Goal: Task Accomplishment & Management: Manage account settings

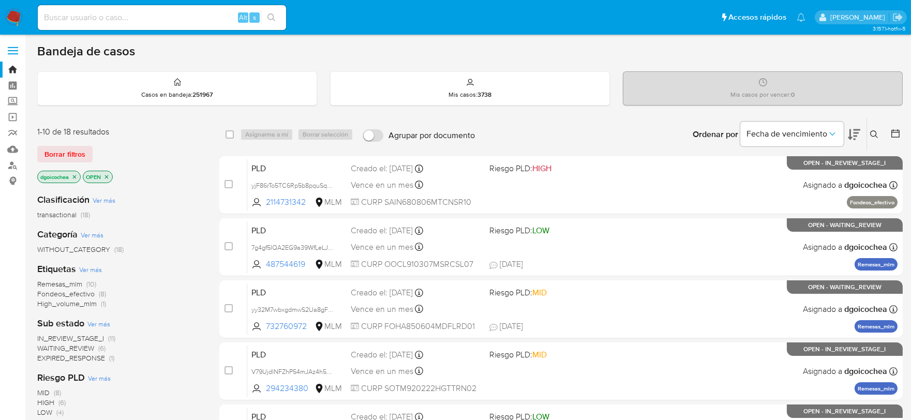
click at [875, 130] on icon at bounding box center [874, 134] width 8 height 8
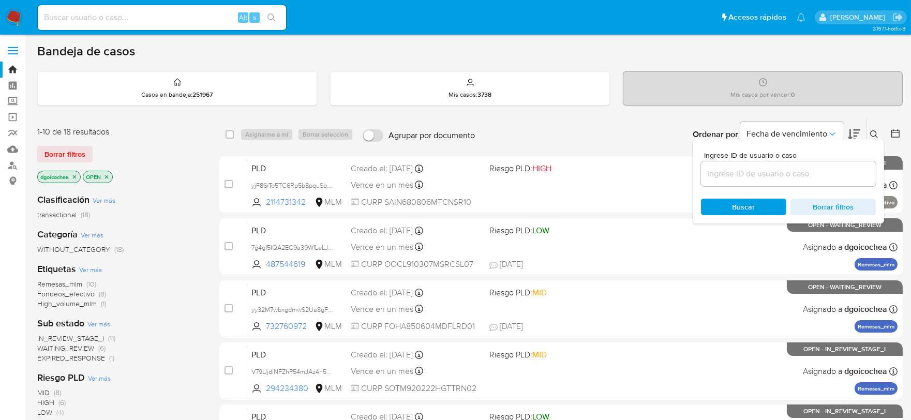
click at [779, 173] on input at bounding box center [788, 173] width 175 height 13
type input "2664337666"
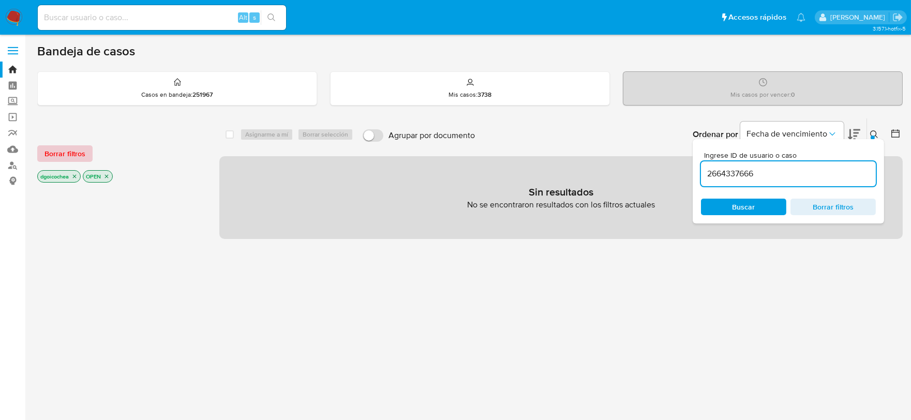
click at [69, 153] on span "Borrar filtros" at bounding box center [65, 153] width 41 height 14
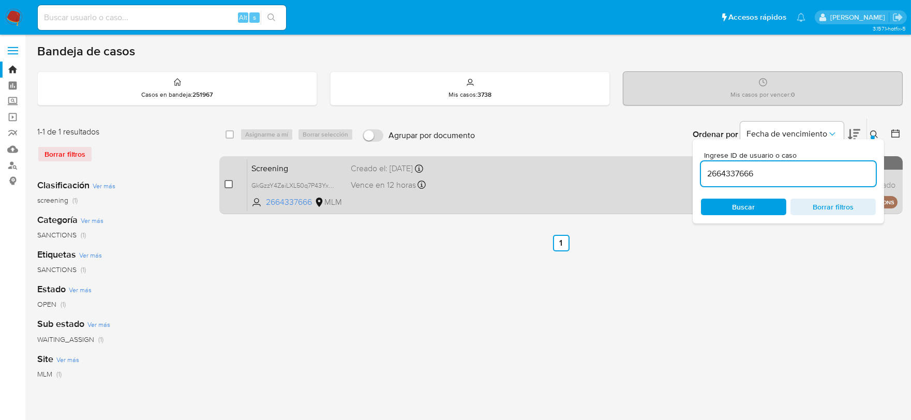
click at [231, 184] on input "checkbox" at bounding box center [229, 184] width 8 height 8
checkbox input "true"
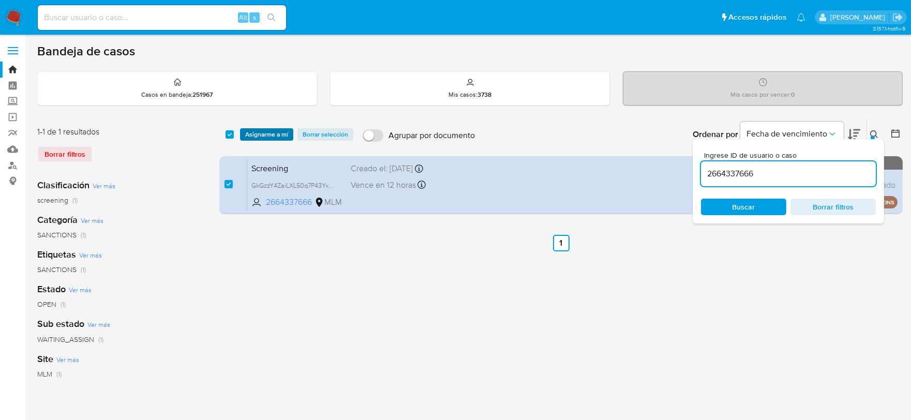
click at [273, 133] on span "Asignarme a mí" at bounding box center [266, 134] width 43 height 10
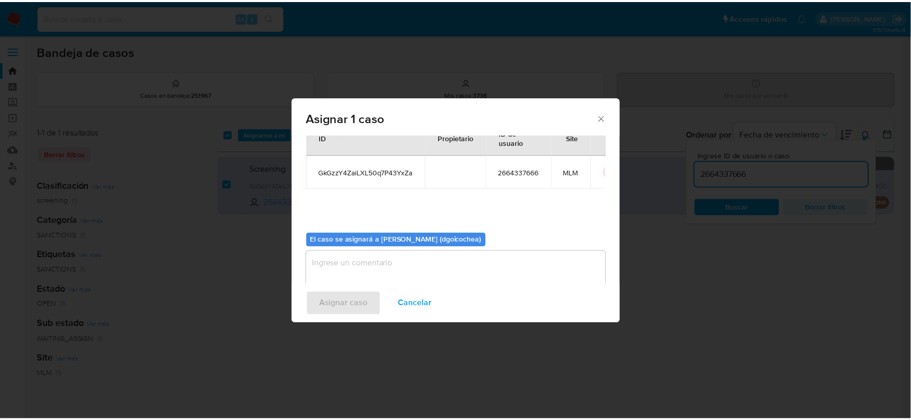
scroll to position [53, 0]
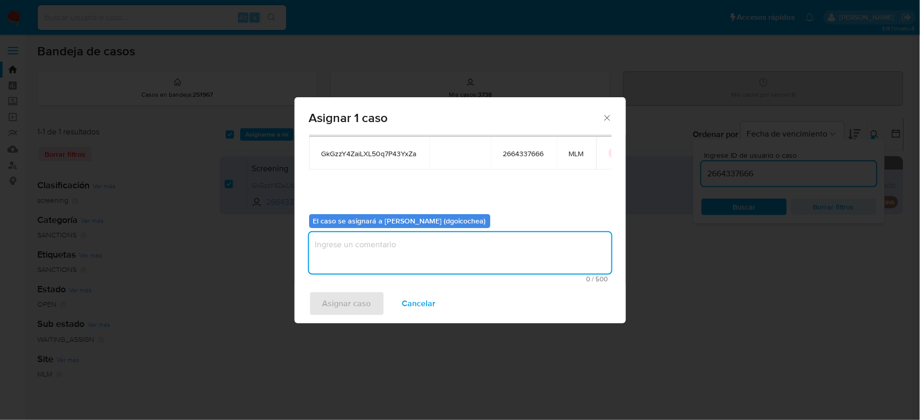
click at [374, 266] on textarea "assign-modal" at bounding box center [460, 252] width 302 height 41
type textarea "DG"
click at [333, 308] on span "Asignar caso" at bounding box center [346, 303] width 49 height 23
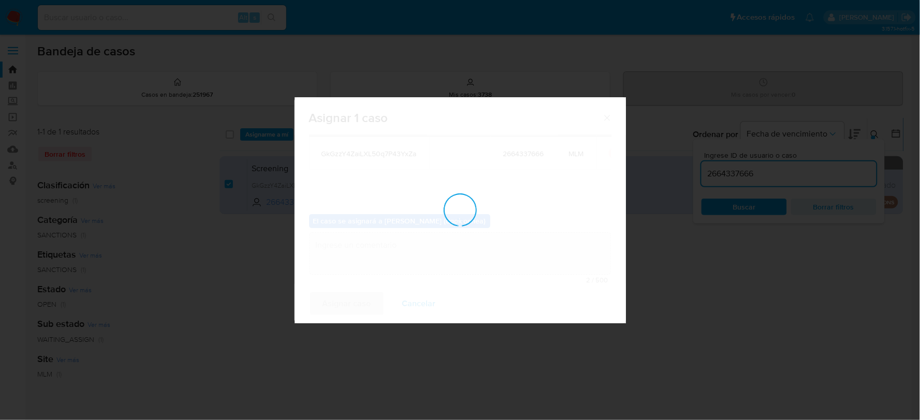
checkbox input "false"
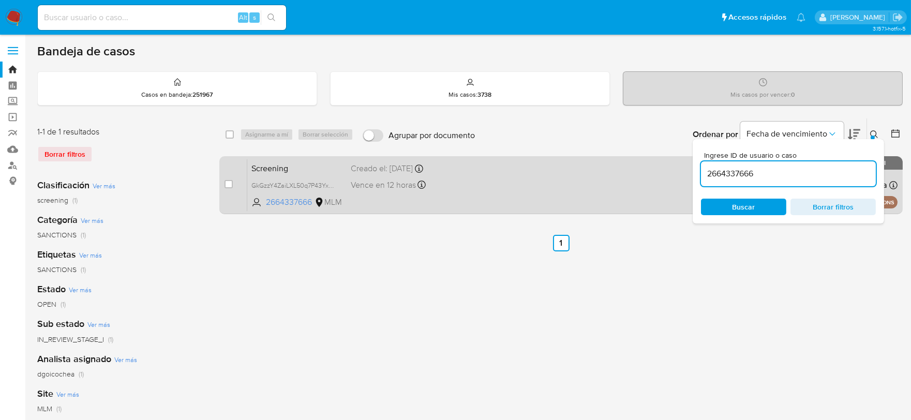
click at [279, 169] on span "Screening" at bounding box center [296, 167] width 91 height 13
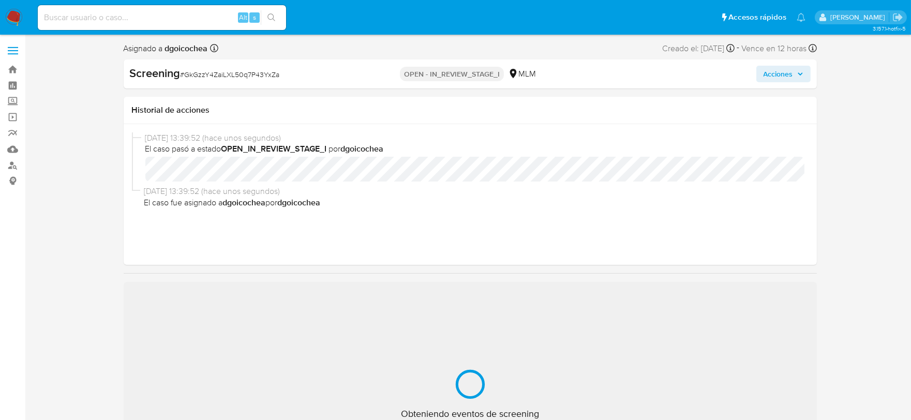
select select "10"
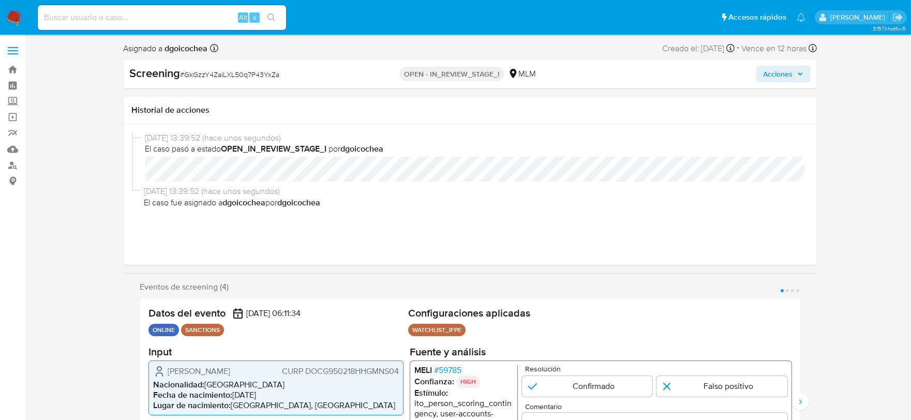
click at [788, 72] on span "Acciones" at bounding box center [778, 74] width 29 height 17
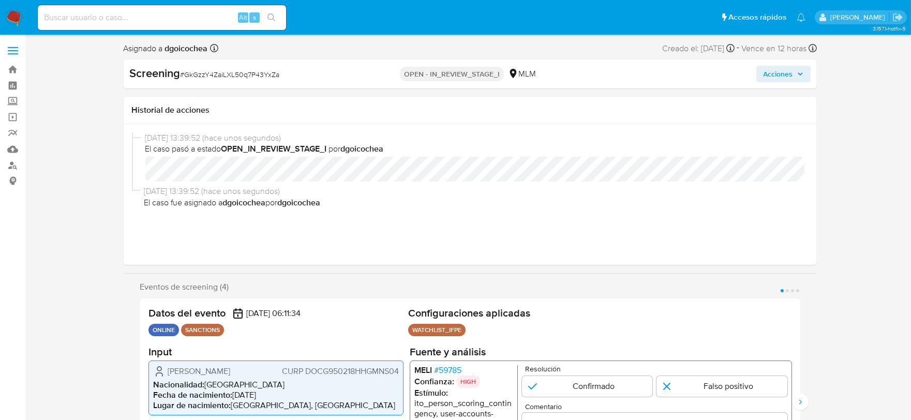
click at [782, 74] on span "Acciones" at bounding box center [778, 74] width 29 height 17
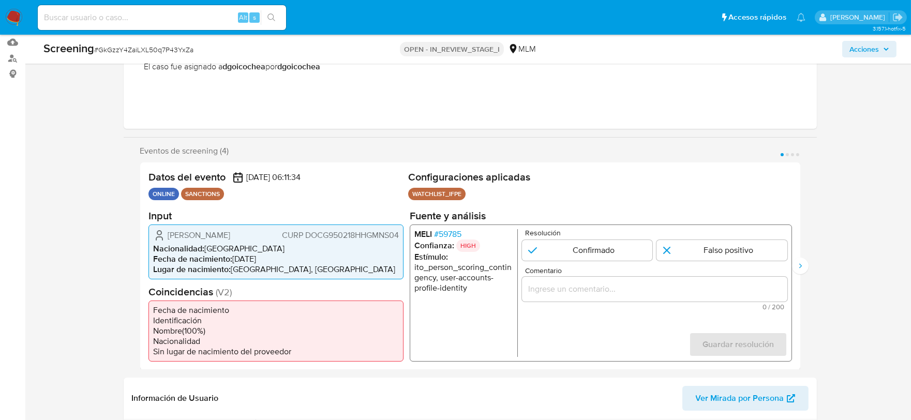
scroll to position [115, 0]
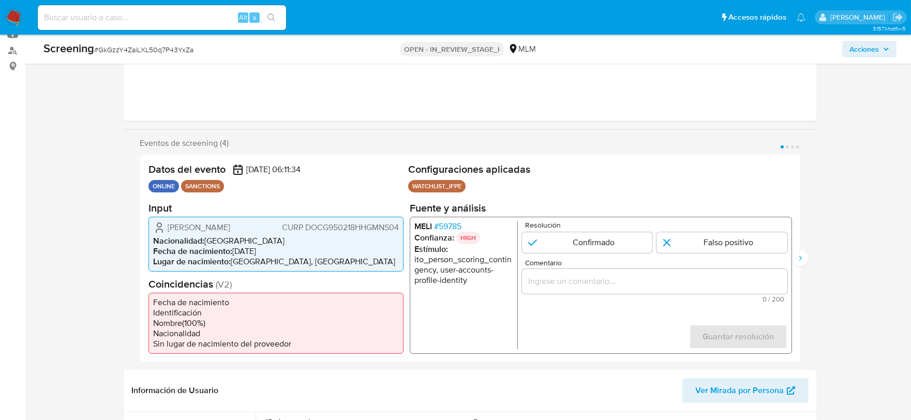
click at [452, 226] on span "# 59785" at bounding box center [447, 226] width 27 height 10
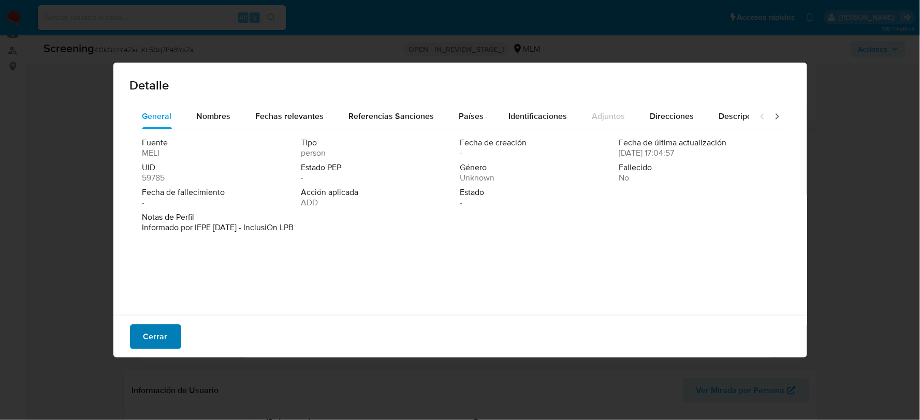
click at [157, 331] on span "Cerrar" at bounding box center [155, 336] width 24 height 23
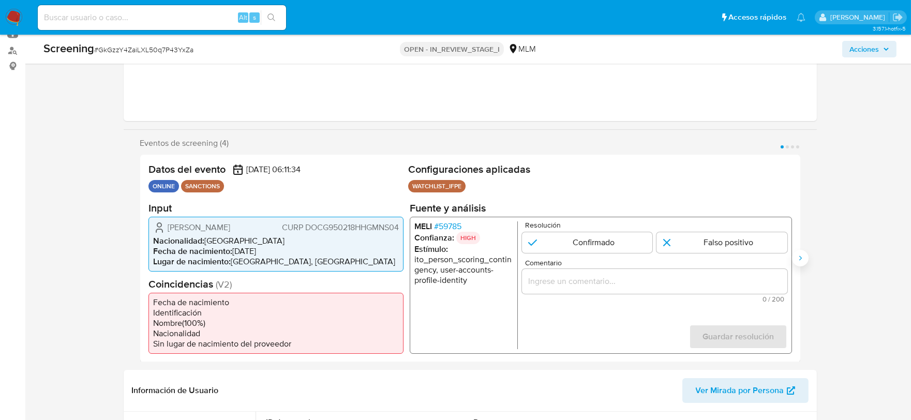
click at [799, 259] on icon "Siguiente" at bounding box center [800, 258] width 8 height 8
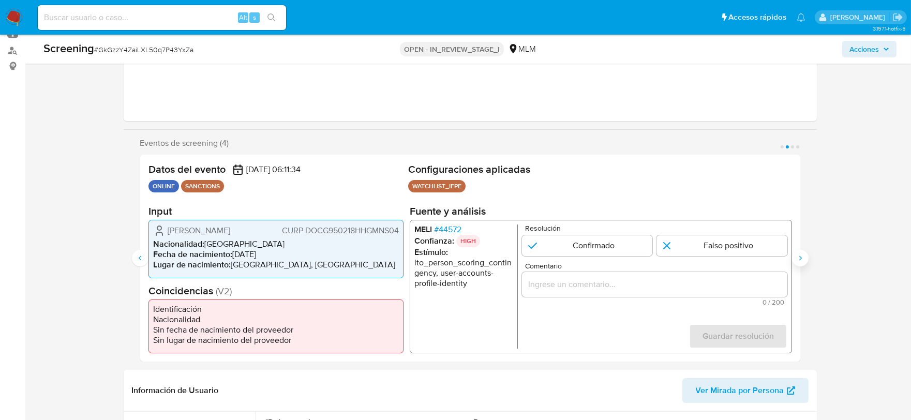
click at [799, 259] on icon "Siguiente" at bounding box center [800, 258] width 8 height 8
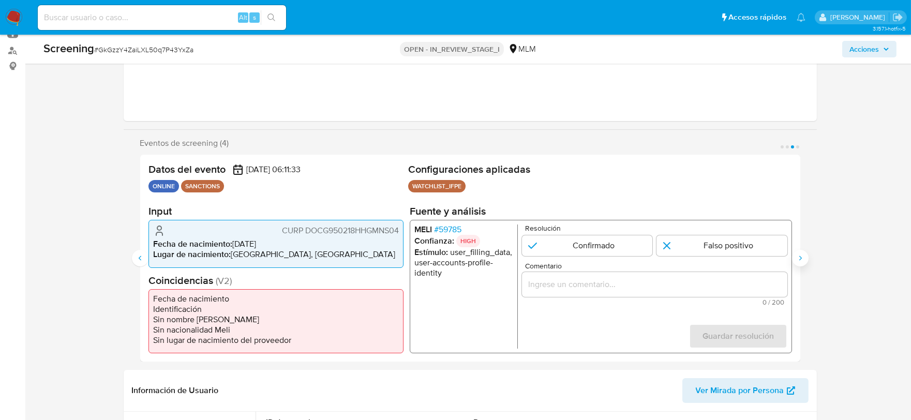
click at [799, 259] on icon "Siguiente" at bounding box center [800, 258] width 8 height 8
click at [137, 256] on icon "Anterior" at bounding box center [140, 258] width 8 height 8
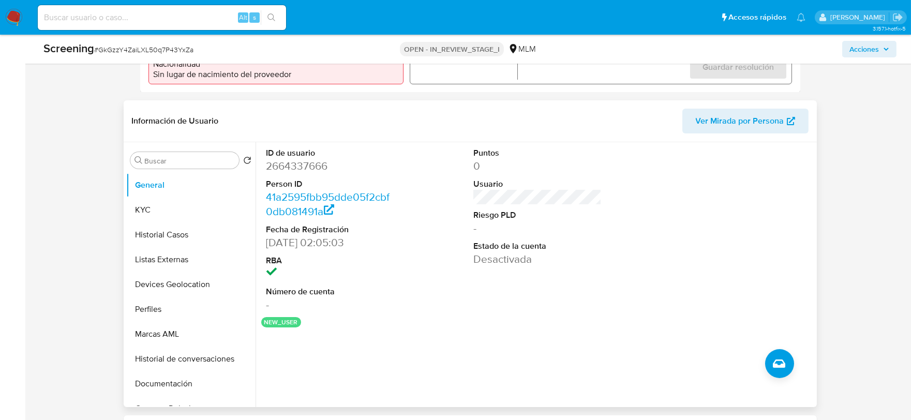
scroll to position [402, 0]
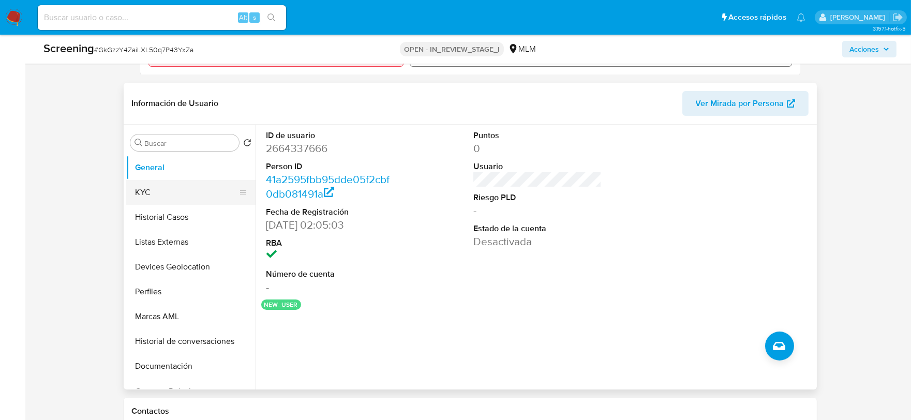
click at [163, 198] on button "KYC" at bounding box center [186, 192] width 121 height 25
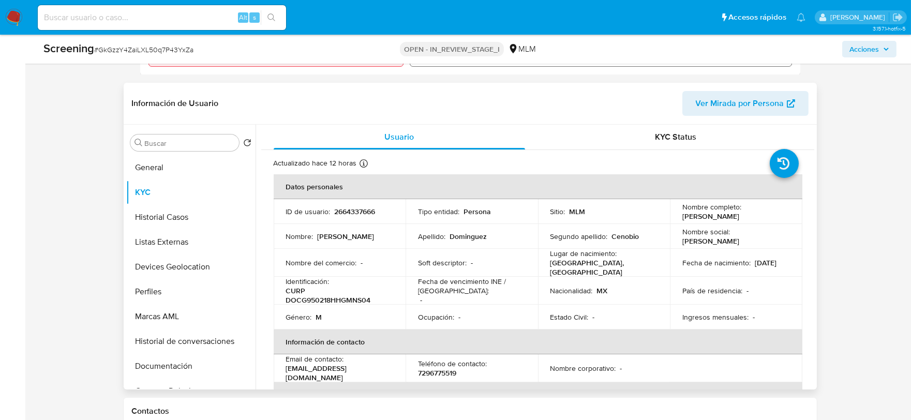
click at [338, 298] on p "CURP DOCG950218HHGMNS04" at bounding box center [337, 295] width 103 height 19
copy p "DOCG950218HHGMNS04"
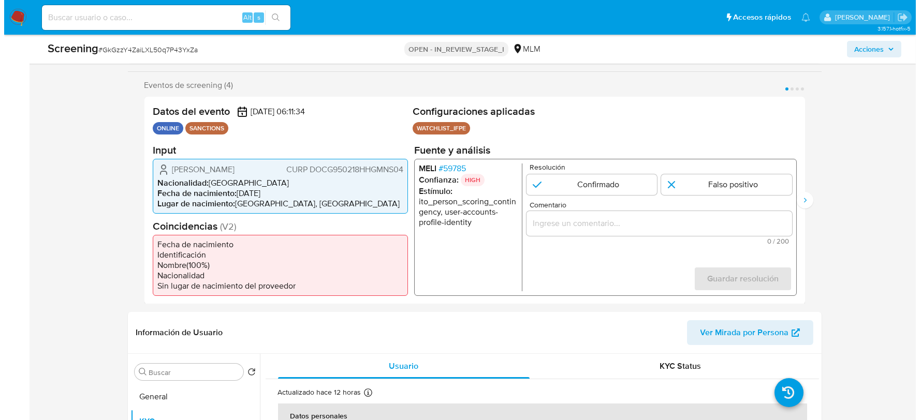
scroll to position [172, 0]
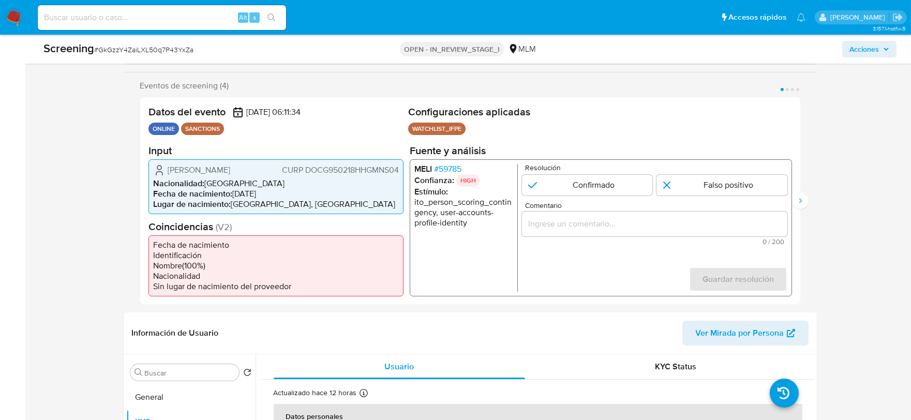
click at [446, 167] on span "# 59785" at bounding box center [447, 169] width 27 height 10
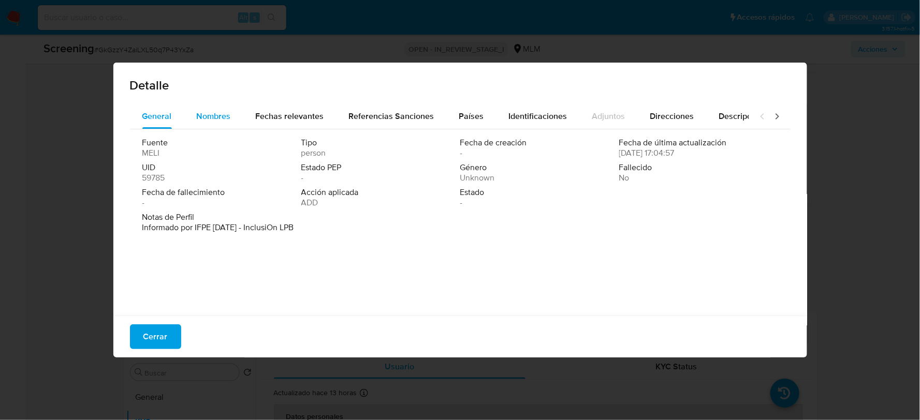
click at [213, 111] on span "Nombres" at bounding box center [214, 116] width 34 height 12
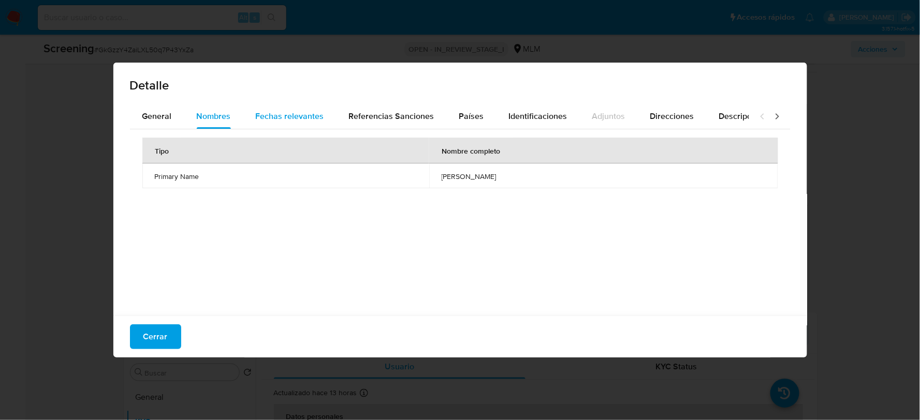
click at [296, 114] on span "Fechas relevantes" at bounding box center [290, 116] width 68 height 12
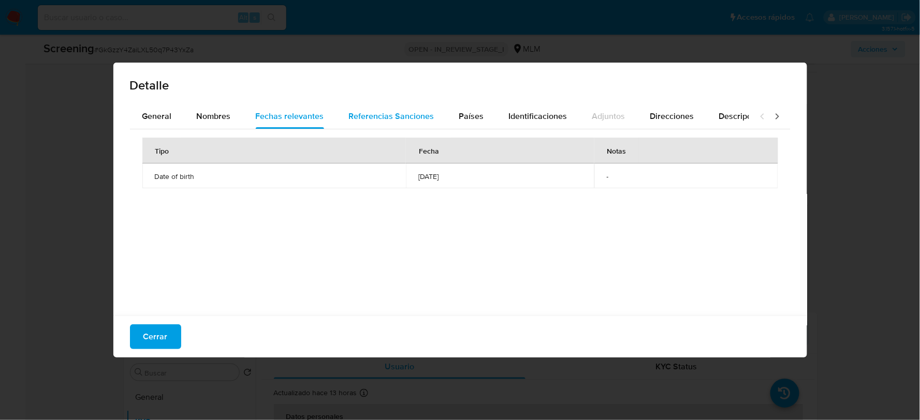
click at [401, 116] on span "Referencias Sanciones" at bounding box center [391, 116] width 85 height 12
click at [475, 113] on span "Países" at bounding box center [471, 116] width 25 height 12
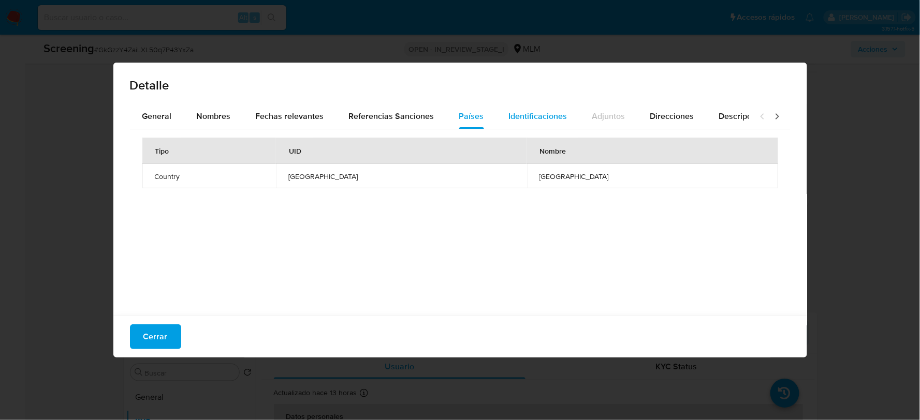
click at [522, 116] on span "Identificaciones" at bounding box center [538, 116] width 58 height 12
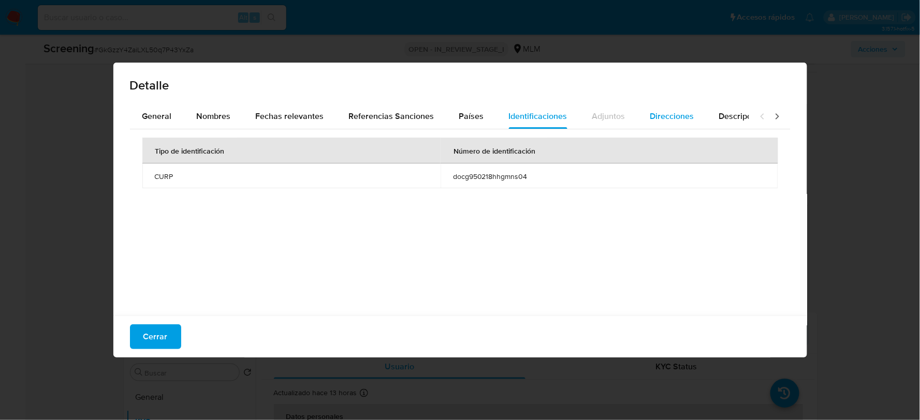
click at [669, 106] on div "Direcciones" at bounding box center [672, 116] width 44 height 25
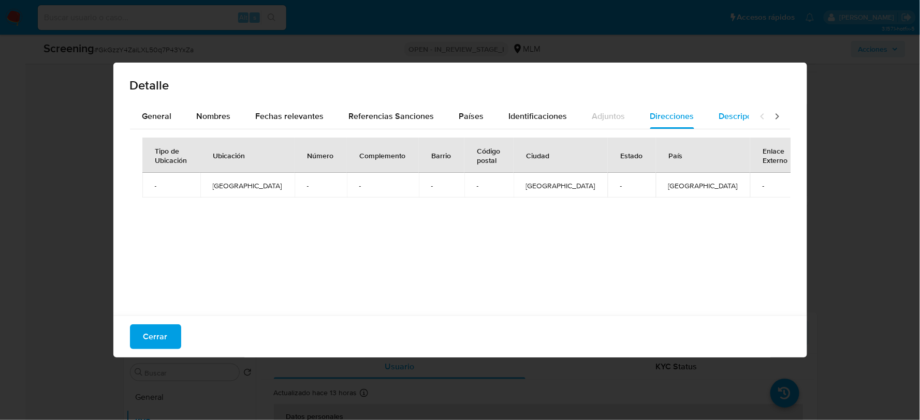
click at [725, 113] on span "Descripciones" at bounding box center [745, 116] width 53 height 12
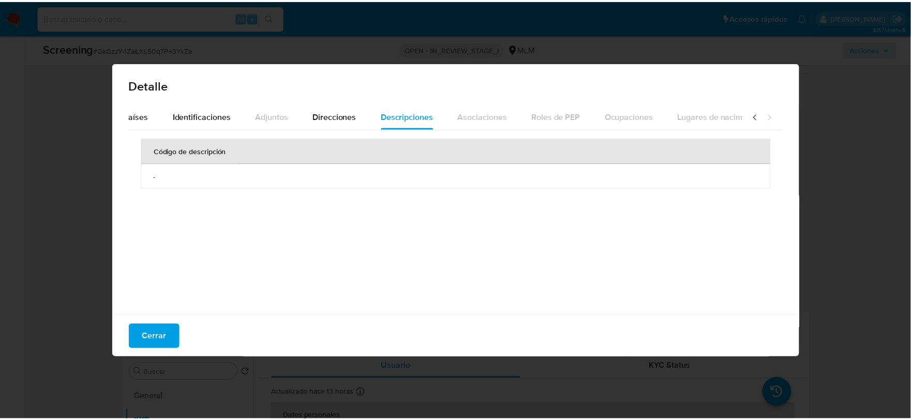
scroll to position [0, 366]
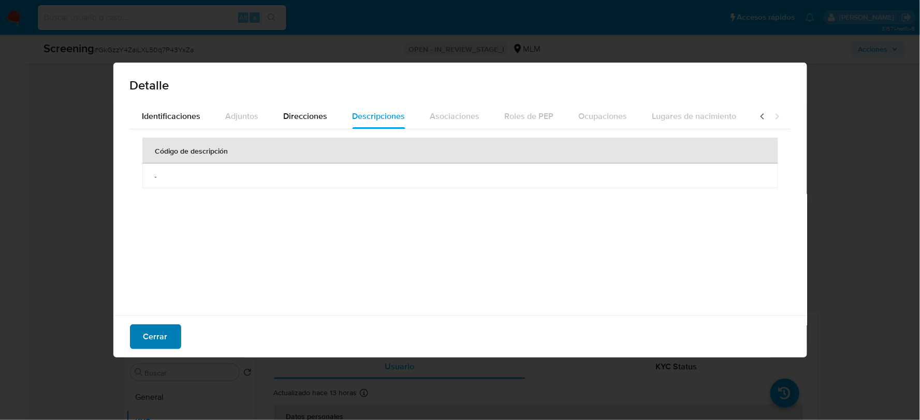
click at [174, 324] on button "Cerrar" at bounding box center [155, 336] width 51 height 25
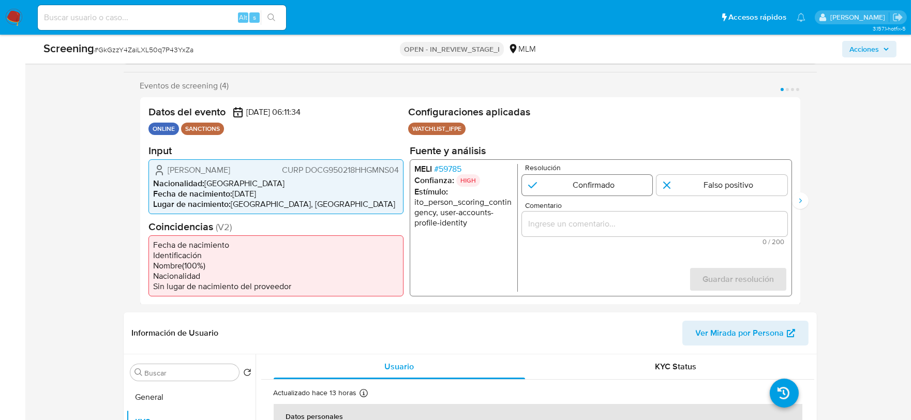
click at [585, 187] on input "1 de 4" at bounding box center [587, 184] width 131 height 21
radio input "true"
click at [552, 223] on input "Comentario" at bounding box center [654, 223] width 265 height 13
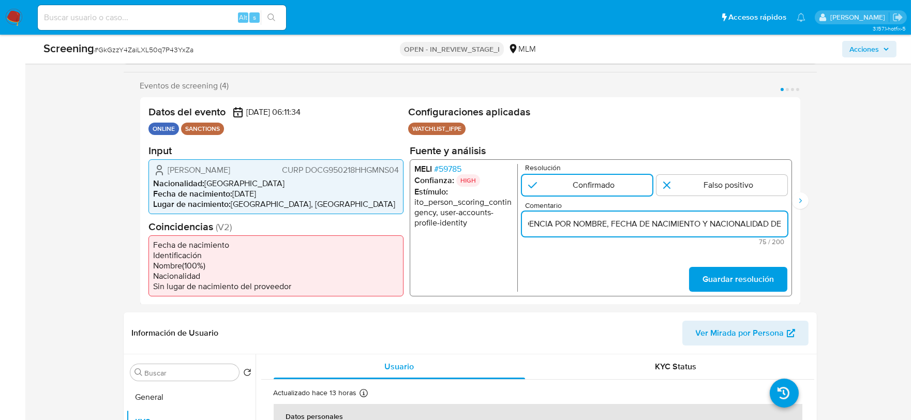
scroll to position [0, 0]
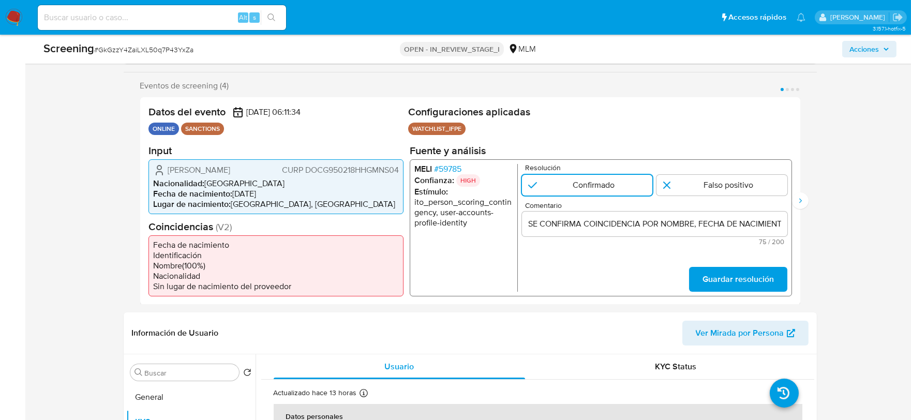
click at [766, 224] on input "SE CONFIRMA COINCIDENCIA POR NOMBRE, FECHA DE NACIMIENTO Y NACIONALIDAD DE" at bounding box center [654, 223] width 265 height 13
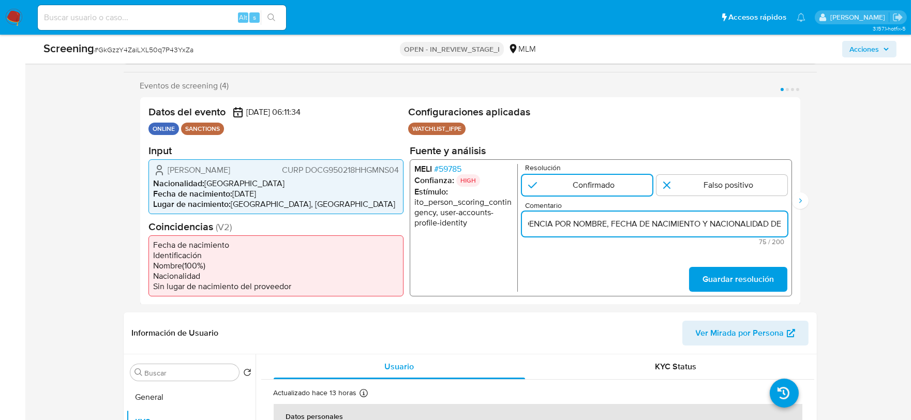
paste input "GUSTAVO DOMINGUEZ CENOBIO, CON FECHA DE NACIMIENTO 18FEB1995, NACIONALIDAD MEXI…"
drag, startPoint x: 785, startPoint y: 223, endPoint x: 346, endPoint y: 217, distance: 438.9
click at [346, 217] on div "Datos del evento 01/09/2025 06:11:34 ONLINE SANCTIONS Configuraciones aplicadas…" at bounding box center [470, 201] width 660 height 208
type input "SE CONFIRMA COINCIDENCIA POR NOMBRE, FECHA DE NACIMIENTO Y NACIONALIDAD DE GUST…"
click at [737, 278] on span "Guardar resolución" at bounding box center [737, 279] width 71 height 23
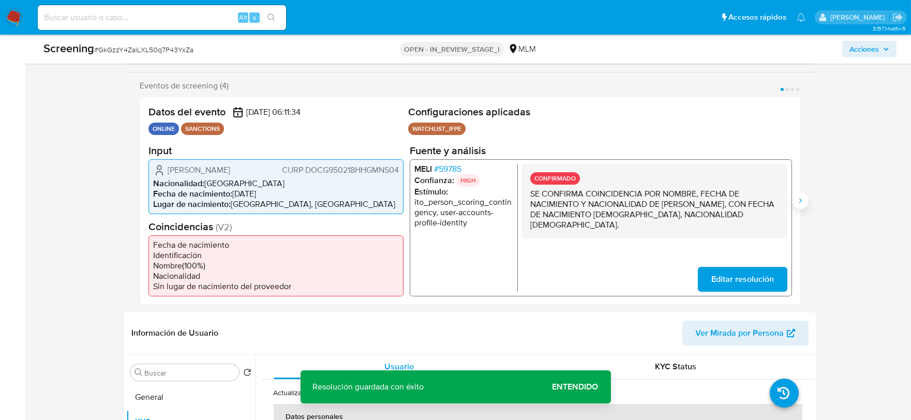
click at [802, 200] on icon "Siguiente" at bounding box center [800, 201] width 8 height 8
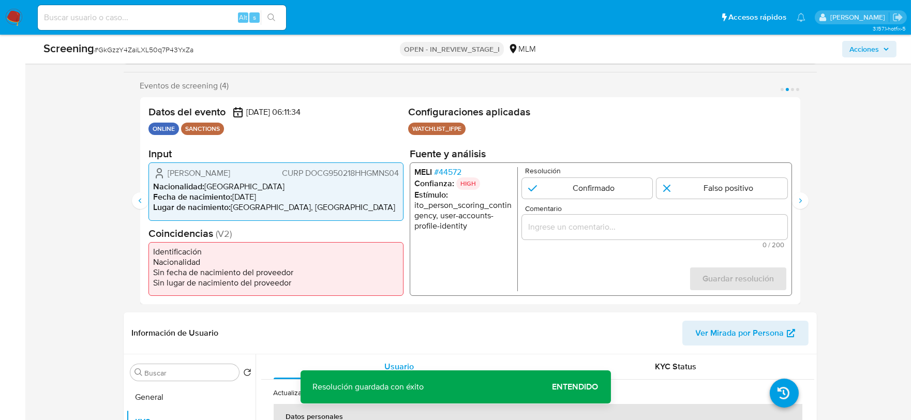
click at [455, 170] on span "# 44572" at bounding box center [447, 172] width 27 height 10
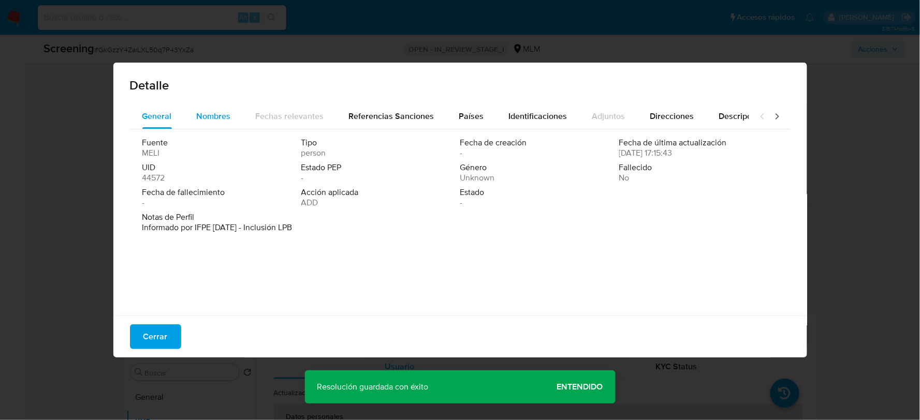
click at [209, 112] on span "Nombres" at bounding box center [214, 116] width 34 height 12
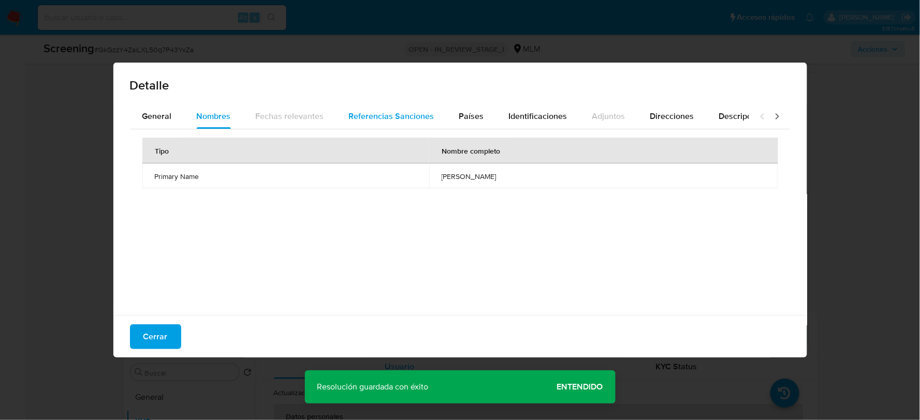
click at [412, 116] on span "Referencias Sanciones" at bounding box center [391, 116] width 85 height 12
click at [459, 118] on span "Países" at bounding box center [471, 116] width 25 height 12
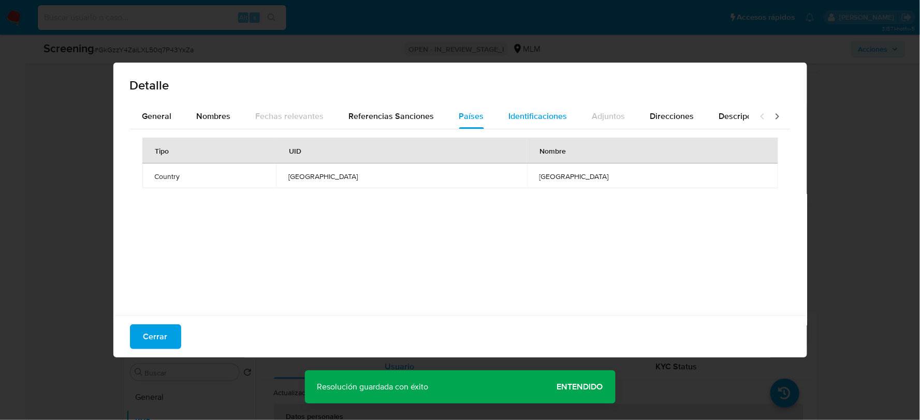
click at [521, 117] on span "Identificaciones" at bounding box center [538, 116] width 58 height 12
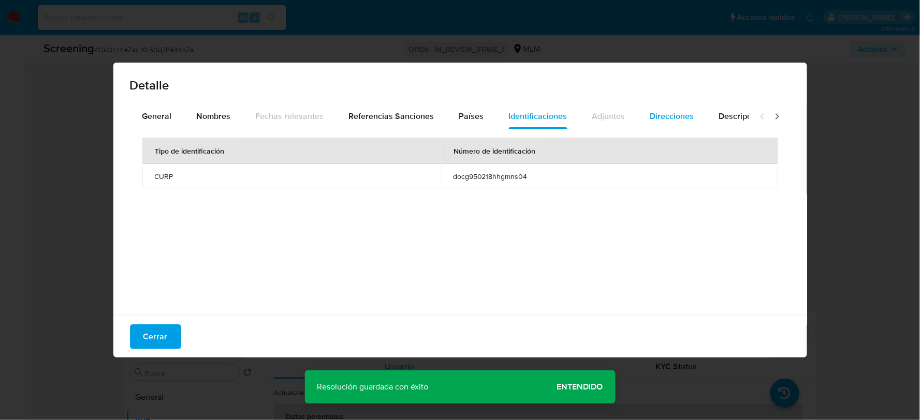
click at [669, 115] on span "Direcciones" at bounding box center [672, 116] width 44 height 12
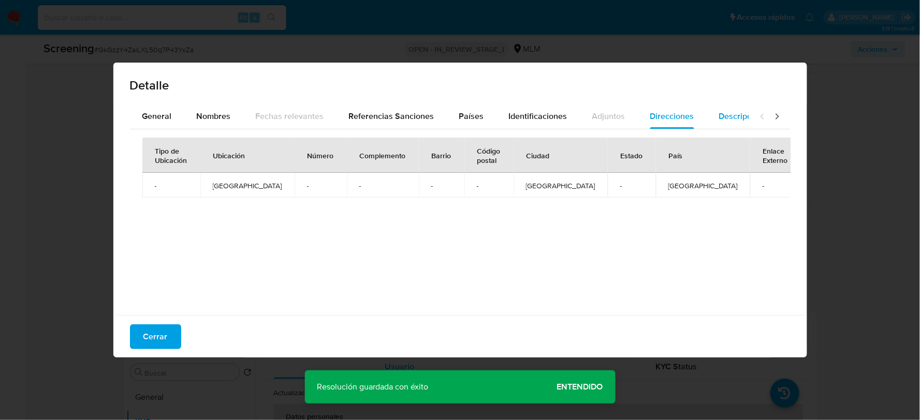
click at [719, 112] on span "Descripciones" at bounding box center [745, 116] width 53 height 12
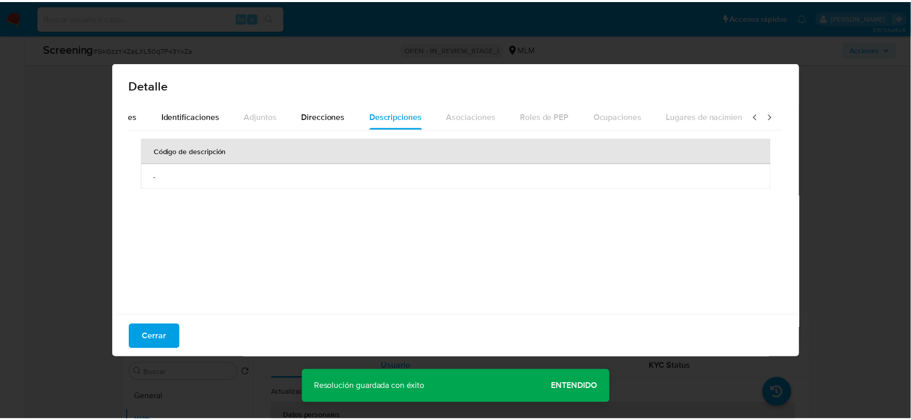
scroll to position [0, 366]
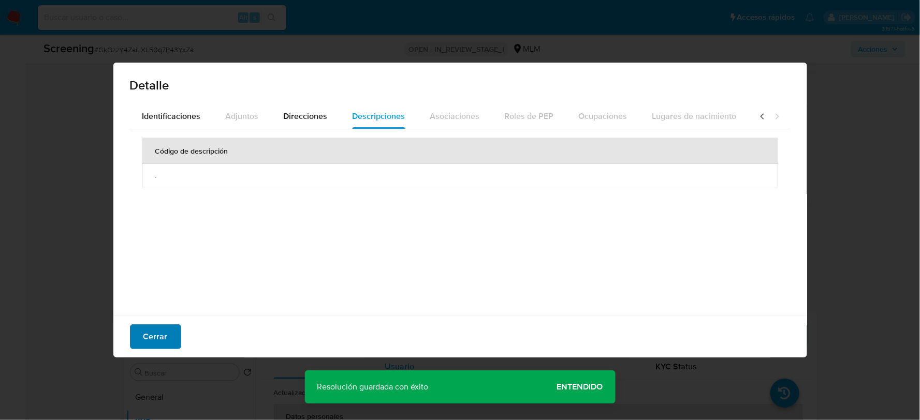
click at [166, 332] on span "Cerrar" at bounding box center [155, 336] width 24 height 23
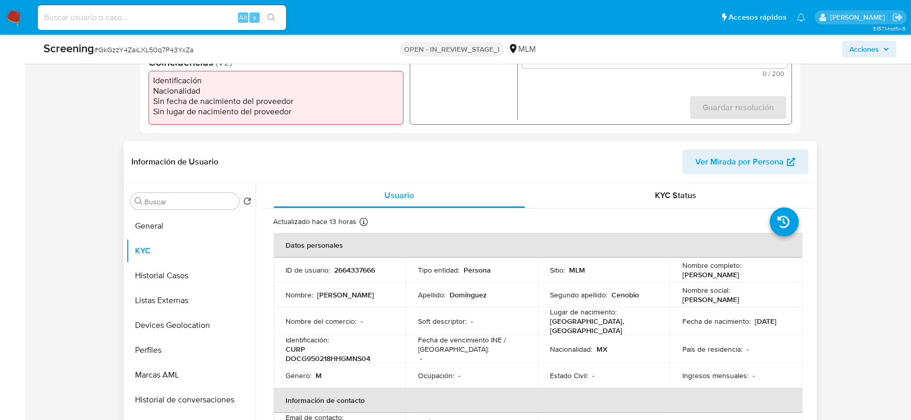
scroll to position [172, 0]
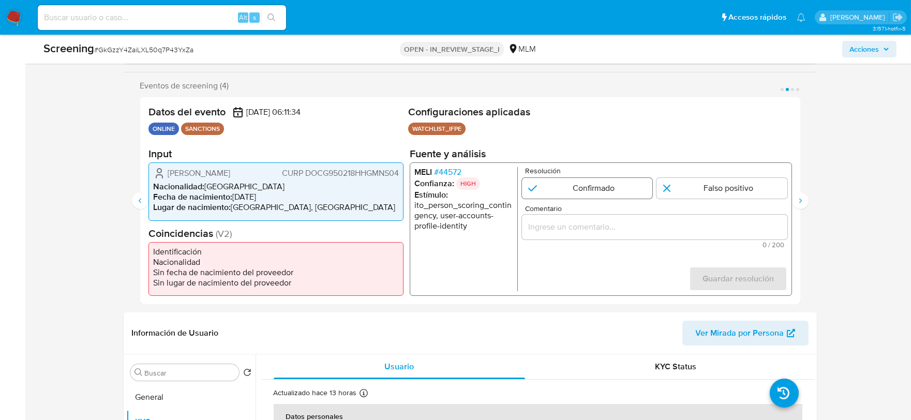
click at [601, 182] on input "2 de 4" at bounding box center [587, 188] width 131 height 21
radio input "true"
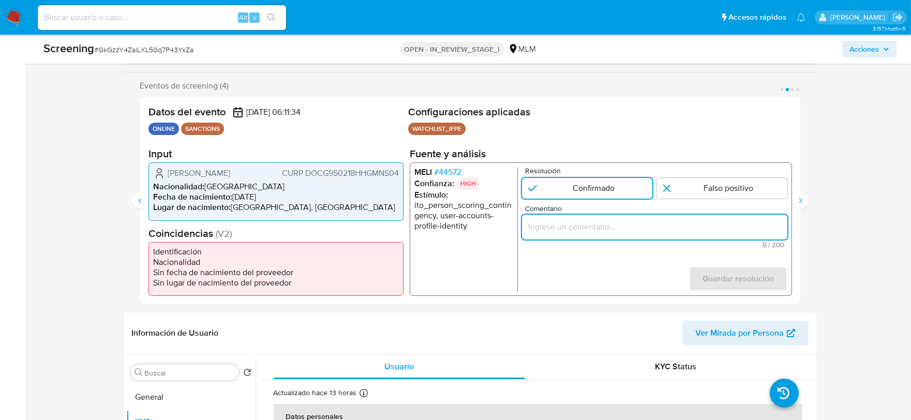
click at [563, 226] on input "Comentario" at bounding box center [654, 226] width 265 height 13
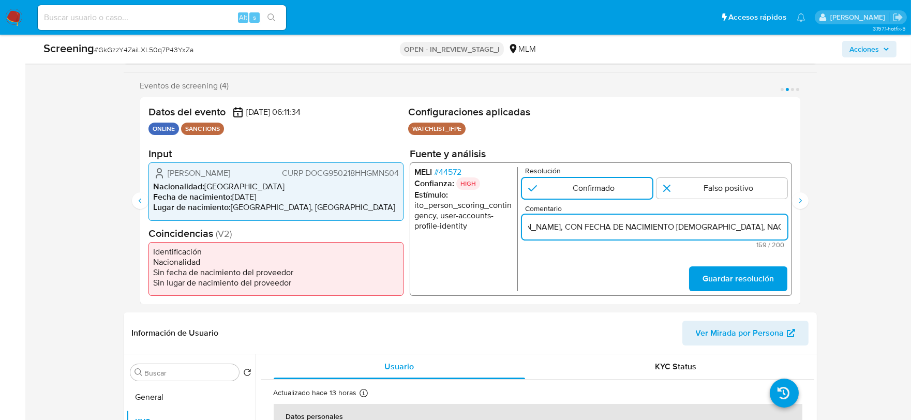
scroll to position [0, 0]
drag, startPoint x: 763, startPoint y: 227, endPoint x: 660, endPoint y: 224, distance: 103.5
click at [660, 224] on input "SE CONFIRMA COINCIDENCIA POR NOMBRE, FECHA DE NACIMIENTO Y NACIONALIDAD DE GUST…" at bounding box center [654, 226] width 265 height 13
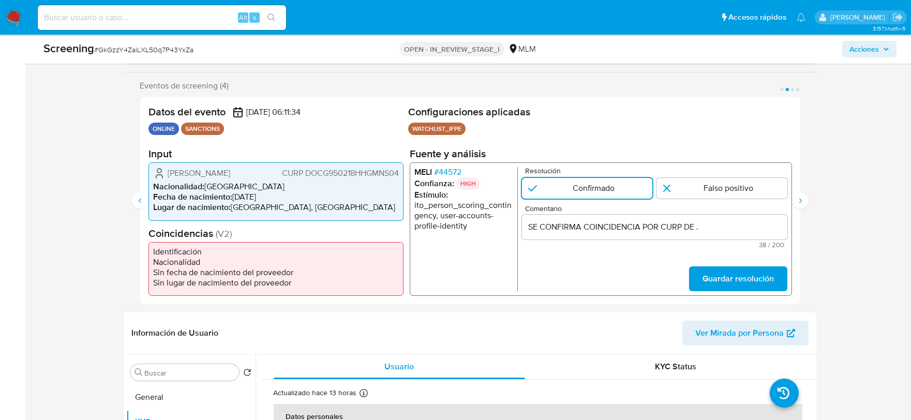
click at [697, 227] on input "SE CONFIRMA COINCIDENCIA POR CURP DE ." at bounding box center [654, 226] width 265 height 13
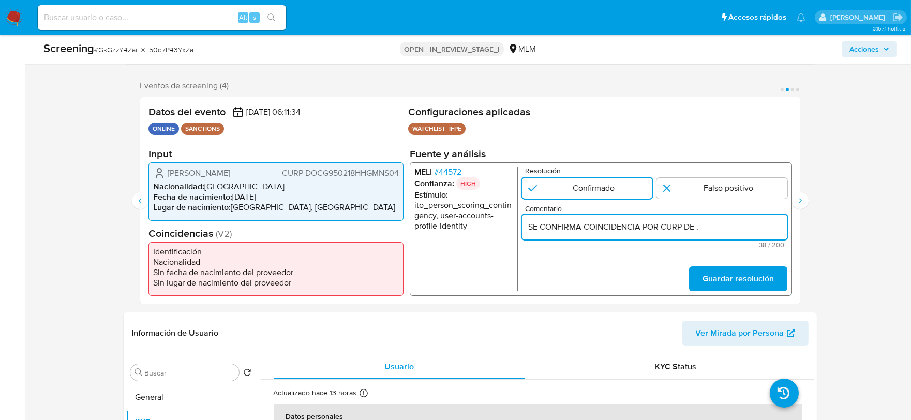
paste input "GUSTAVO DOMINGUEZ CENOBIO, CON FECHA DE NACIMIENTO 18FEB1995, NACIONALIDAD MEXI…"
drag, startPoint x: 784, startPoint y: 226, endPoint x: 418, endPoint y: 231, distance: 366.4
click at [418, 231] on div "MELI # 44572 Confianza: HIGH Estímulo : ito_person_scoring_contingency, user-ac…" at bounding box center [600, 229] width 382 height 134
type input "SE CONFIRMA COINCIDENCIA POR CURP DE GUSTAVO DOMINGUEZ CENOBIO, CON FECHA DE NA…"
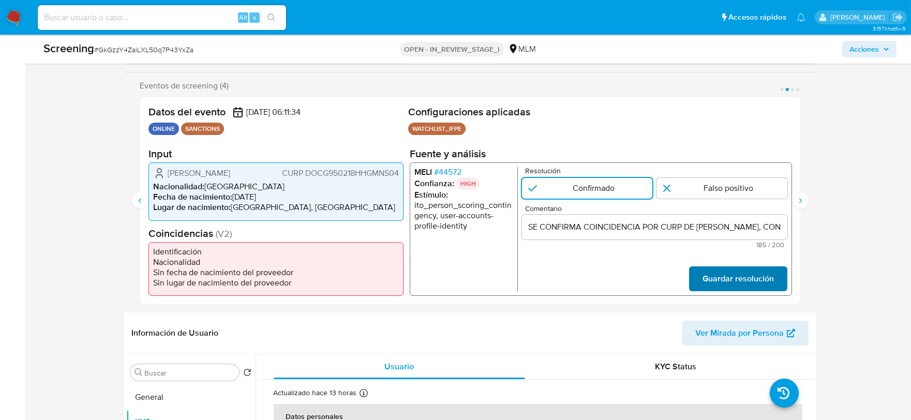
click at [760, 279] on span "Guardar resolución" at bounding box center [737, 279] width 71 height 23
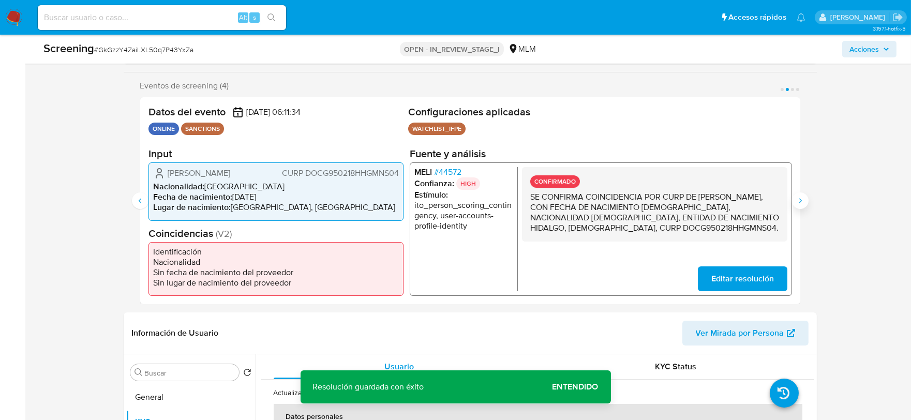
click at [796, 199] on icon "Siguiente" at bounding box center [800, 201] width 8 height 8
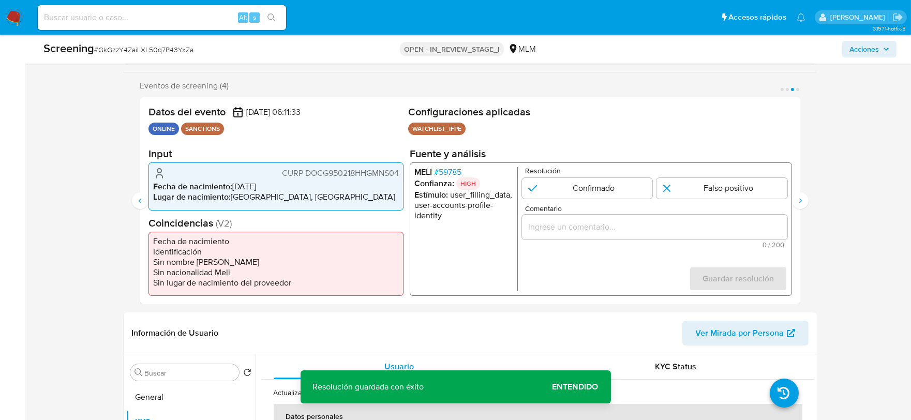
click at [447, 173] on span "# 59785" at bounding box center [447, 172] width 27 height 10
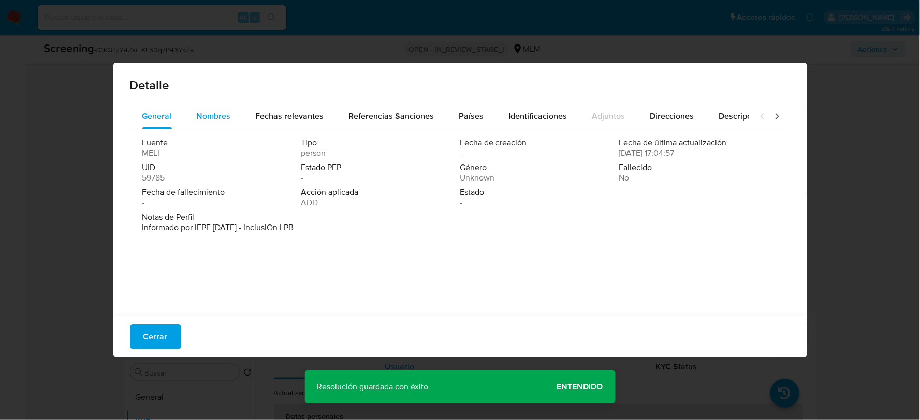
click at [218, 112] on span "Nombres" at bounding box center [214, 116] width 34 height 12
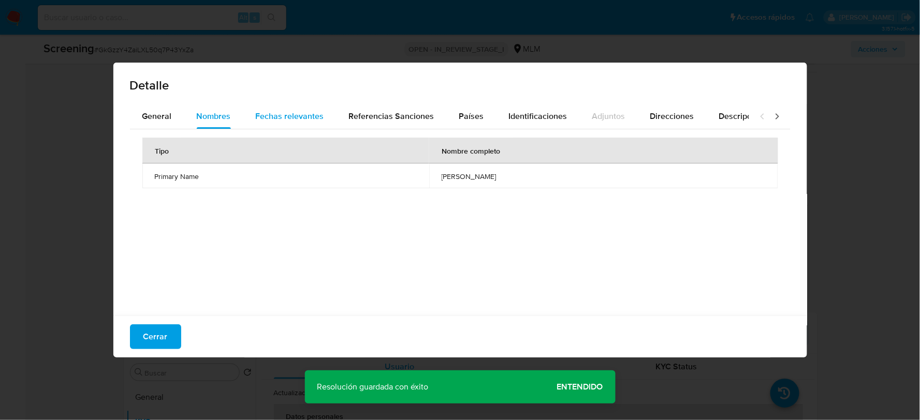
click at [277, 121] on span "Fechas relevantes" at bounding box center [290, 116] width 68 height 12
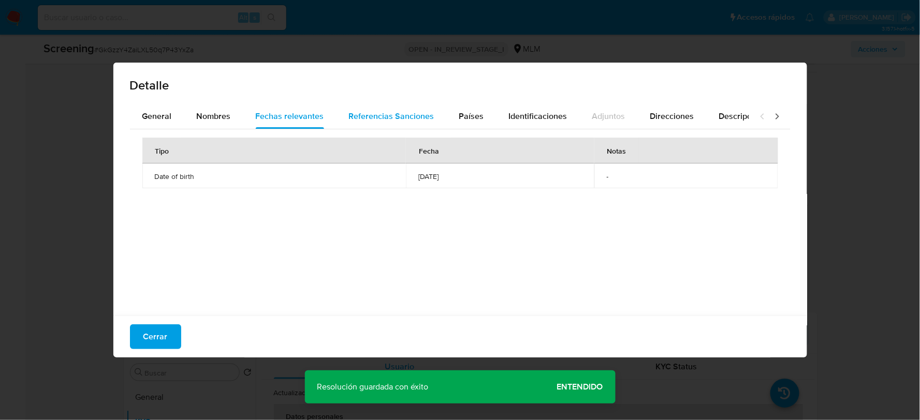
click at [386, 116] on span "Referencias Sanciones" at bounding box center [391, 116] width 85 height 12
click at [474, 117] on span "Países" at bounding box center [471, 116] width 25 height 12
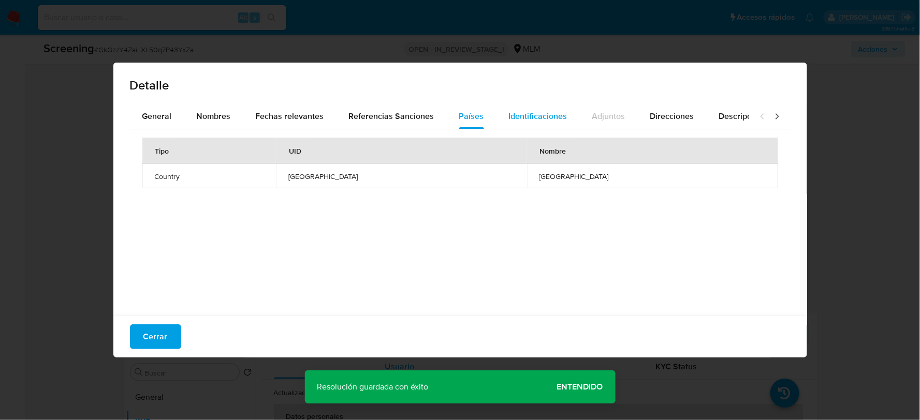
click at [516, 116] on span "Identificaciones" at bounding box center [538, 116] width 58 height 12
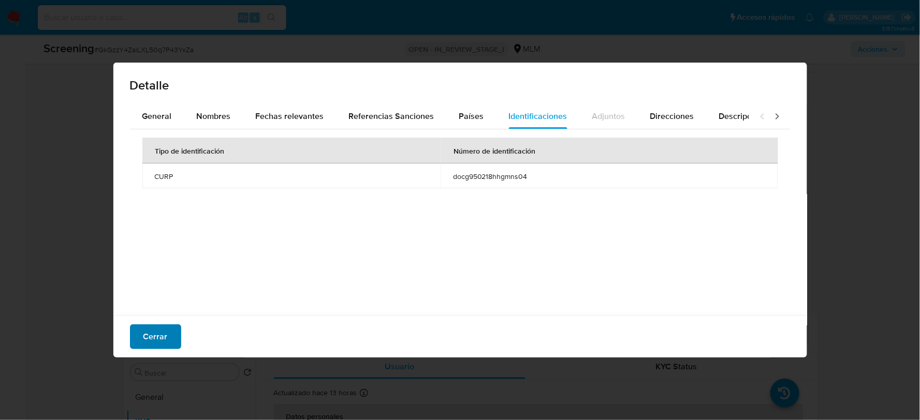
click at [146, 339] on span "Cerrar" at bounding box center [155, 336] width 24 height 23
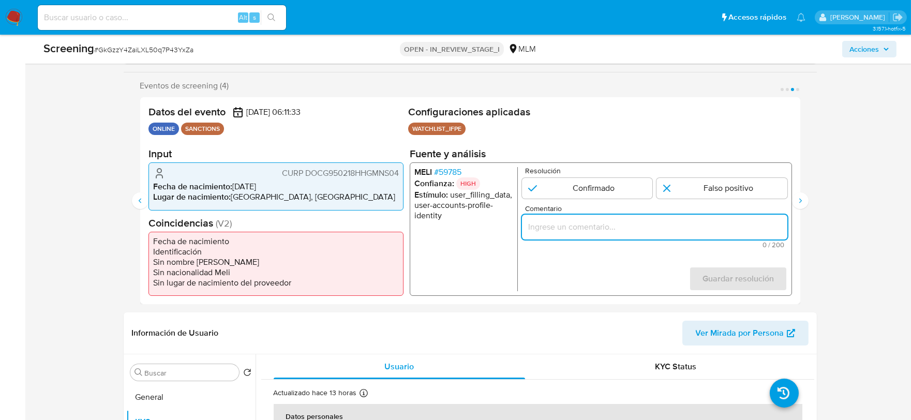
click at [552, 228] on input "Comentario" at bounding box center [654, 226] width 265 height 13
type input "S"
paste input "SE CONFIRMA COINCIDENCIA POR CURP DE GUSTAVO DOMINGUEZ CENOBIO, CON FECHA DE NA…"
click at [553, 228] on input "SE CONFIRMA COINCIDENCIA POR CURP DE GUSTAVO DOMINGUEZ CENOBIO, CON FECHA DE NA…" at bounding box center [654, 226] width 265 height 13
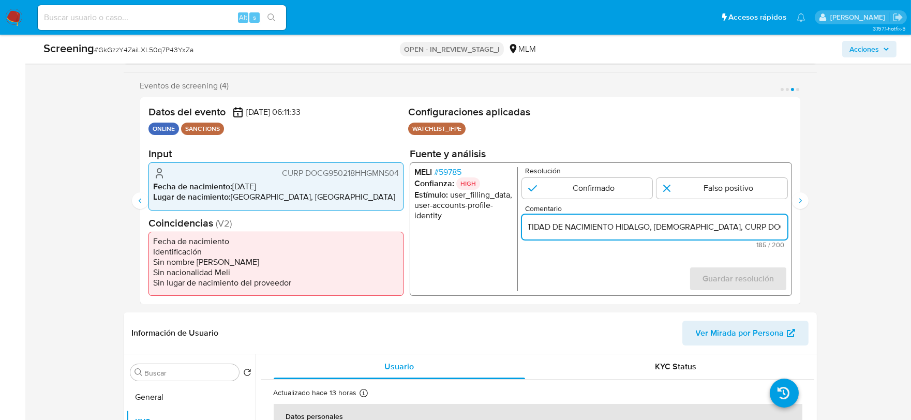
scroll to position [0, 0]
click at [659, 225] on input "SE CONFIRMA COINCIDENCIA POR CURP DE GUSTAVO DOMINGUEZ CENOBIO, CON FECHA DE NA…" at bounding box center [654, 226] width 265 height 13
click at [660, 225] on input "SE CONFIRMA COINCIDENCIA POR CURP DE GUSTAVO DOMINGUEZ CENOBIO, CON FECHA DE NA…" at bounding box center [654, 226] width 265 height 13
click at [699, 225] on input "SE CONFIRMA COINCIDENCIA POR NOMBRE, CURP DE GUSTAVO DOMINGUEZ CENOBIO, CON FEC…" at bounding box center [654, 226] width 265 height 13
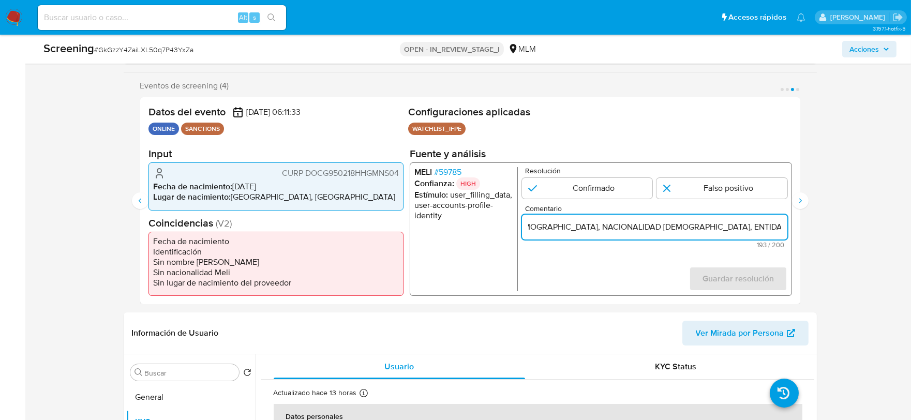
drag, startPoint x: 659, startPoint y: 225, endPoint x: 722, endPoint y: 224, distance: 63.1
click at [722, 224] on input "SE CONFIRMA COINCIDENCIA POR NOMBRE, CURP DE GUSTAVO DOMINGUEZ CENOBIO, CON FEC…" at bounding box center [654, 226] width 265 height 13
click at [701, 226] on input "SE CONFIRMA COINCIDENCIA POR NOMBRE, CURP DE GUSTAVO DOMINGUEZ CENOBIO, CON FEC…" at bounding box center [654, 226] width 265 height 13
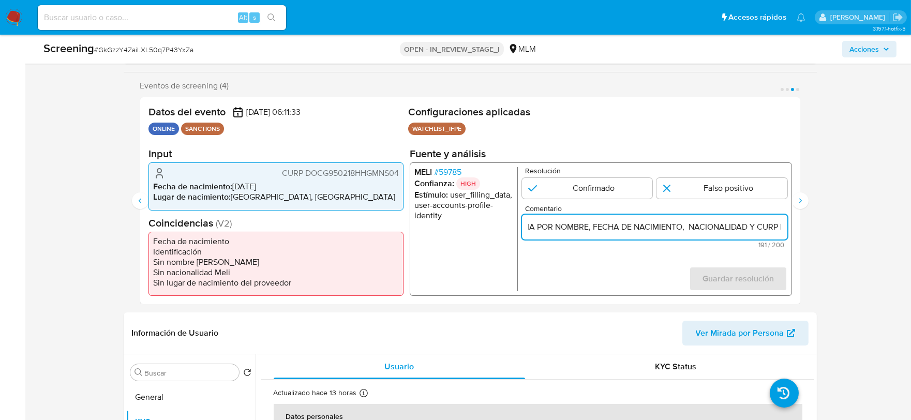
click at [717, 228] on input "SE CONFIRMA COINCIDENCIA POR NOMBRE, FECHA DE NACIMIENTO, NACIONALIDAD Y CURP D…" at bounding box center [654, 226] width 265 height 13
click at [733, 230] on input "SE CONFIRMA COINCIDENCIA POR NOMBRE, FECHA DE NACIMIENTO, NACIONALIDAD Y CURP D…" at bounding box center [654, 226] width 265 height 13
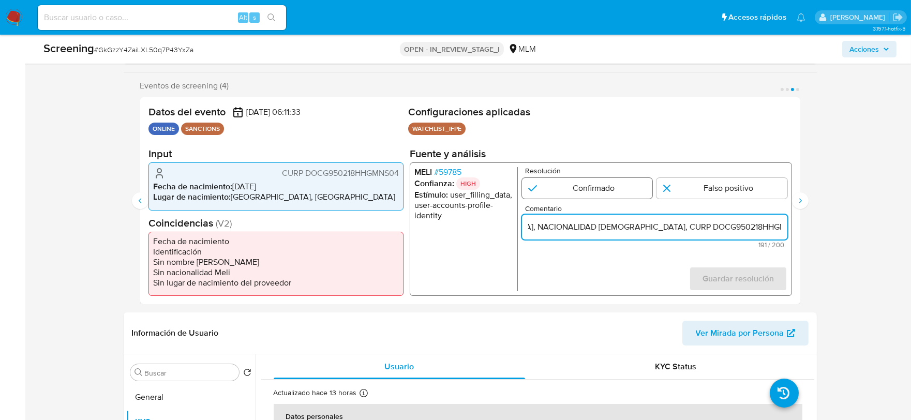
type input "SE CONFIRMA COINCIDENCIA POR NOMBRE, FECHA DE NACIMIENTO, NACIONALIDAD Y CURP D…"
click at [561, 184] on input "3 de 4" at bounding box center [587, 188] width 131 height 21
radio input "true"
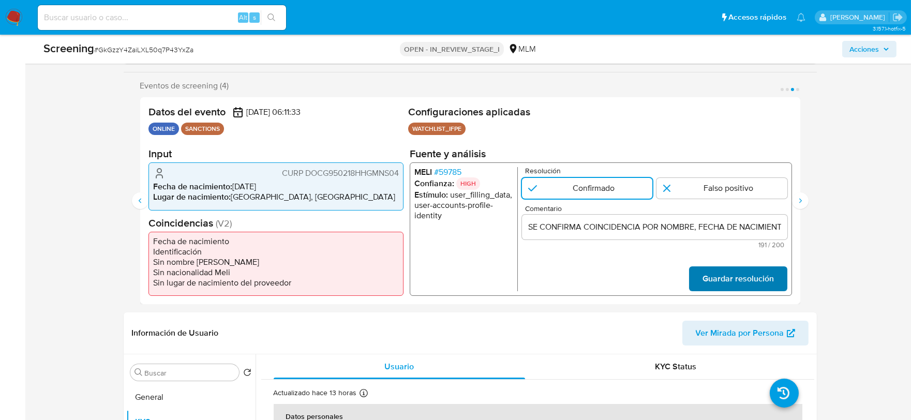
click at [738, 280] on span "Guardar resolución" at bounding box center [737, 279] width 71 height 23
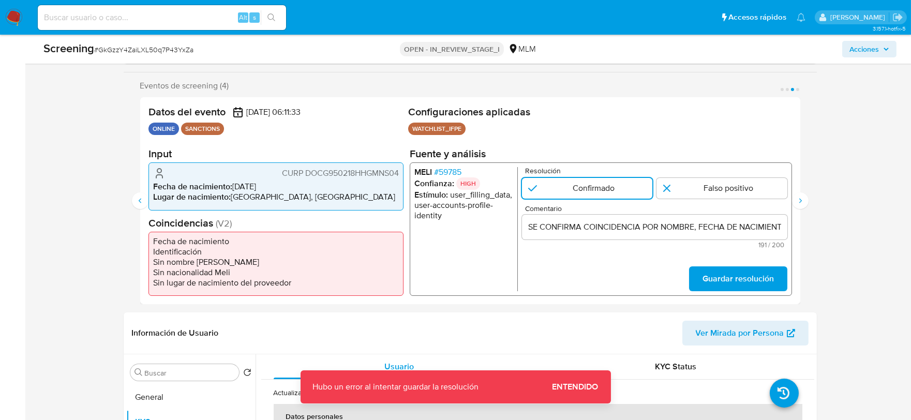
click at [701, 228] on input "SE CONFIRMA COINCIDENCIA POR NOMBRE, FECHA DE NACIMIENTO, NACIONALIDAD Y CURP D…" at bounding box center [654, 226] width 265 height 13
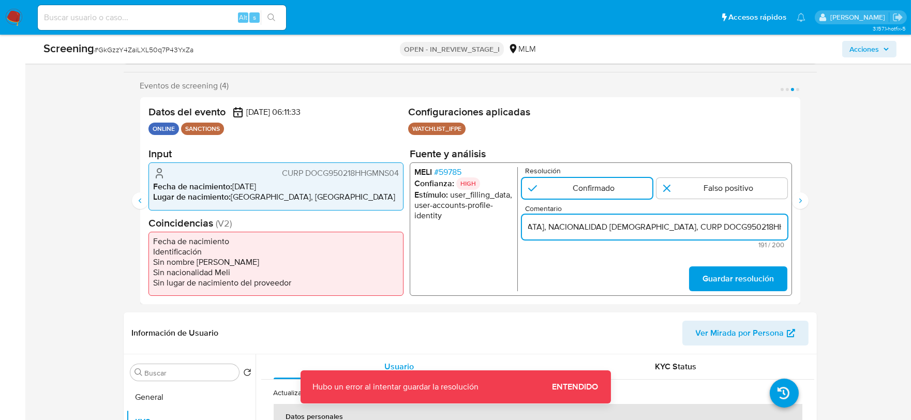
scroll to position [0, 630]
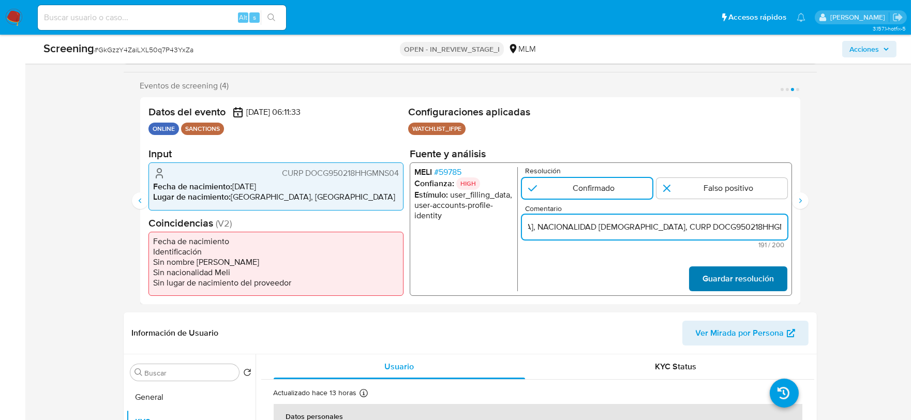
click at [752, 285] on span "Guardar resolución" at bounding box center [737, 279] width 71 height 23
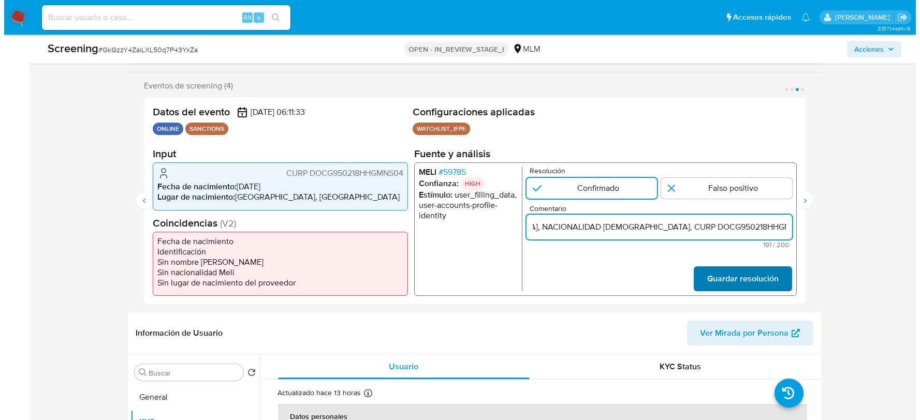
scroll to position [0, 0]
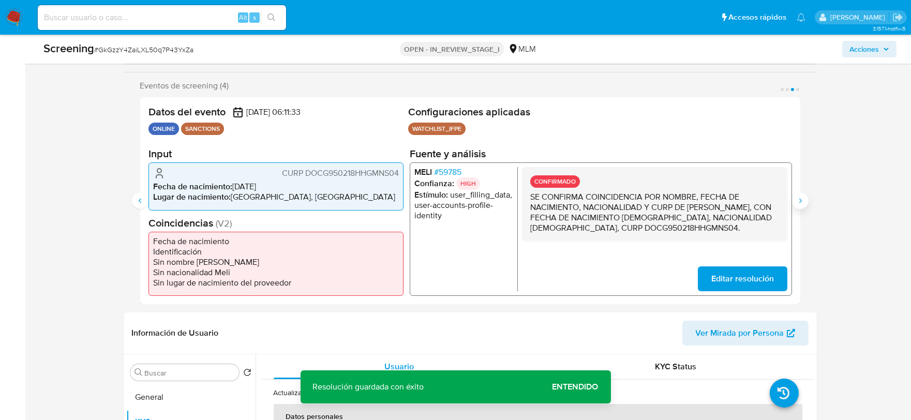
click at [794, 197] on button "Siguiente" at bounding box center [800, 201] width 17 height 17
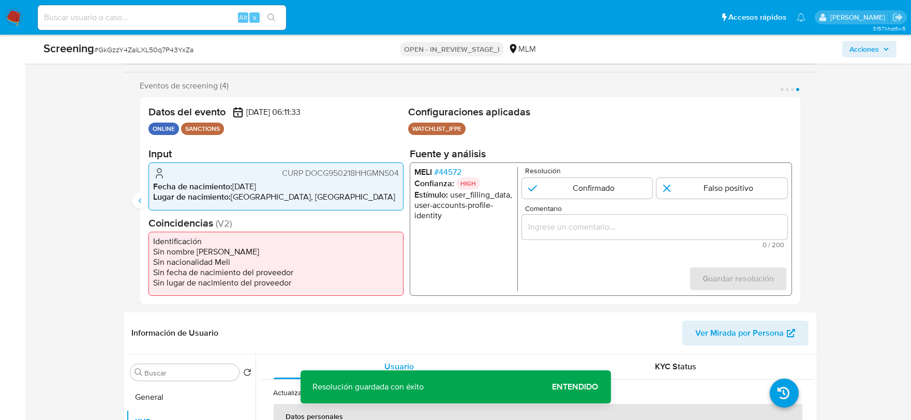
click at [452, 177] on li "Confianza: HIGH" at bounding box center [463, 183] width 99 height 12
click at [456, 172] on span "# 44572" at bounding box center [447, 172] width 27 height 10
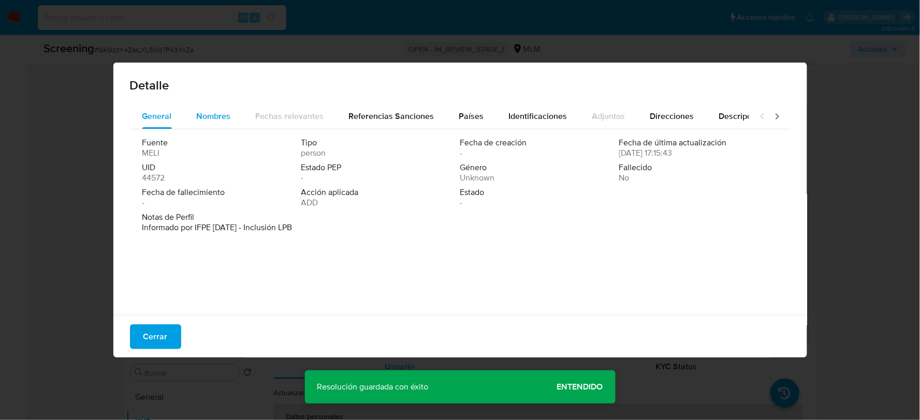
click at [215, 111] on span "Nombres" at bounding box center [214, 116] width 34 height 12
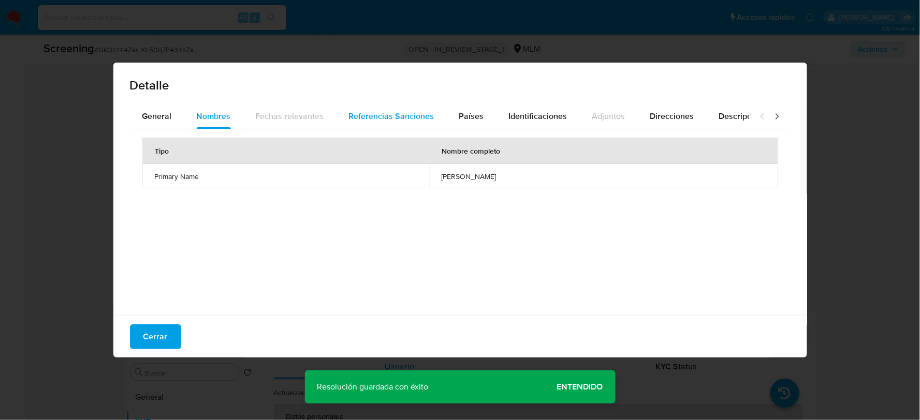
click at [379, 117] on span "Referencias Sanciones" at bounding box center [391, 116] width 85 height 12
click at [466, 112] on span "Países" at bounding box center [471, 116] width 25 height 12
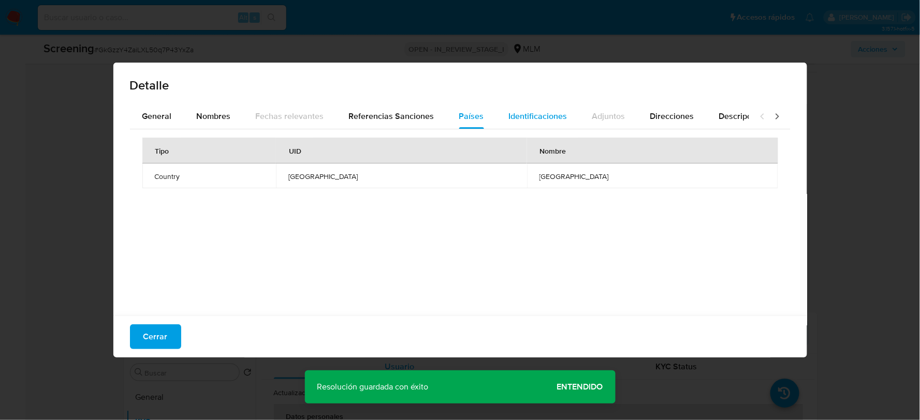
click at [529, 115] on span "Identificaciones" at bounding box center [538, 116] width 58 height 12
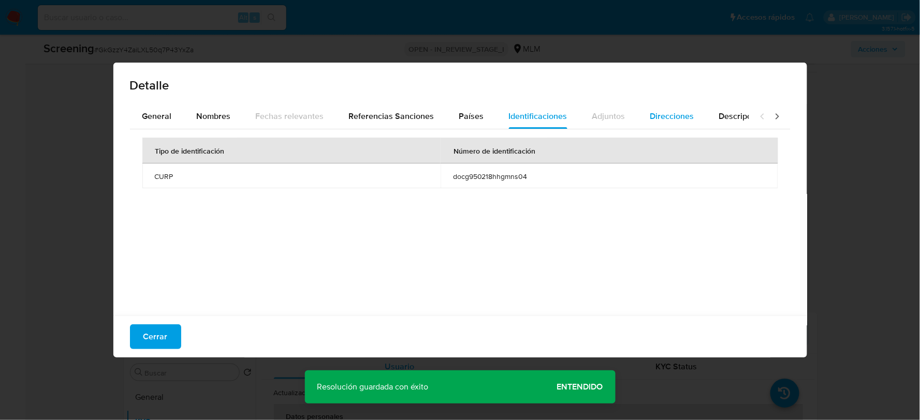
click at [666, 117] on span "Direcciones" at bounding box center [672, 116] width 44 height 12
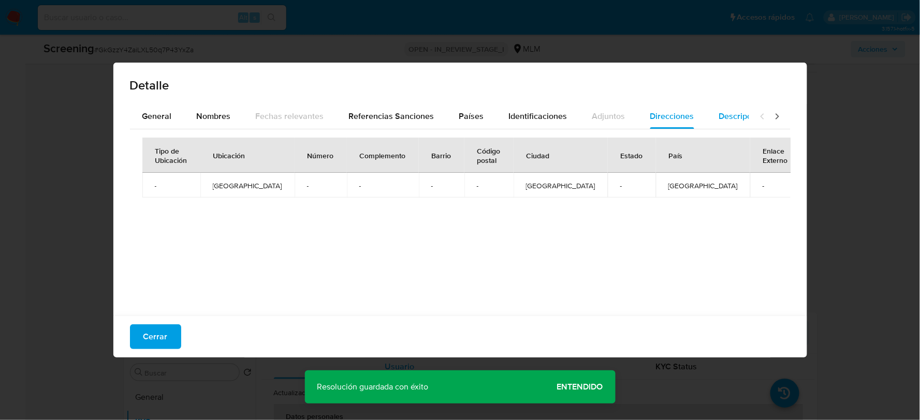
click at [726, 121] on span "Descripciones" at bounding box center [745, 116] width 53 height 12
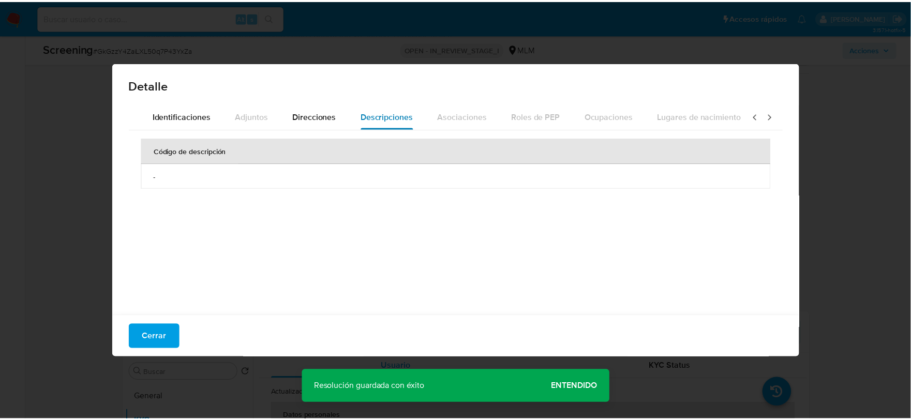
scroll to position [0, 366]
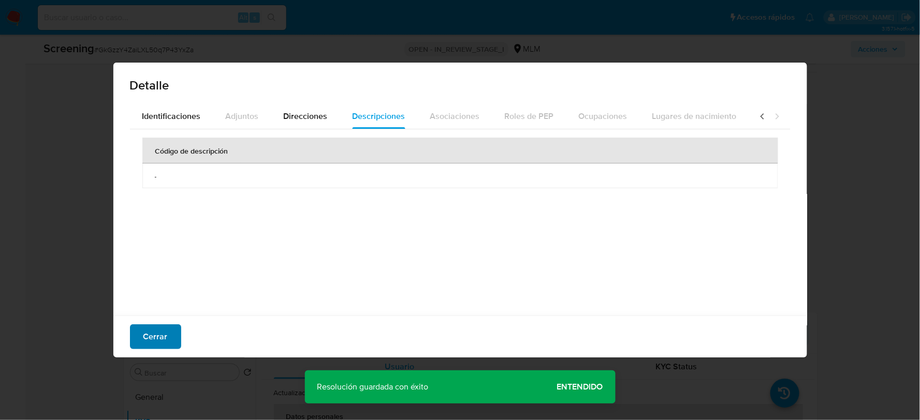
click at [132, 332] on button "Cerrar" at bounding box center [155, 336] width 51 height 25
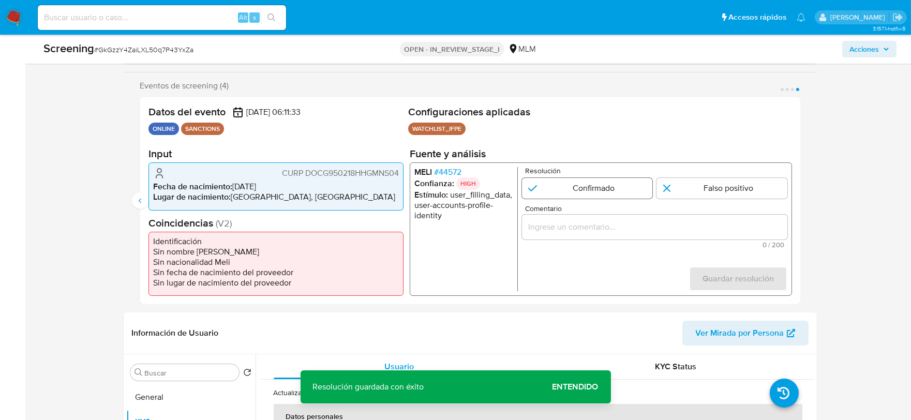
click at [578, 181] on input "4 de 4" at bounding box center [587, 188] width 131 height 21
radio input "true"
click at [557, 218] on div "4 de 4" at bounding box center [654, 227] width 265 height 25
click at [556, 225] on input "Comentario" at bounding box center [654, 226] width 265 height 13
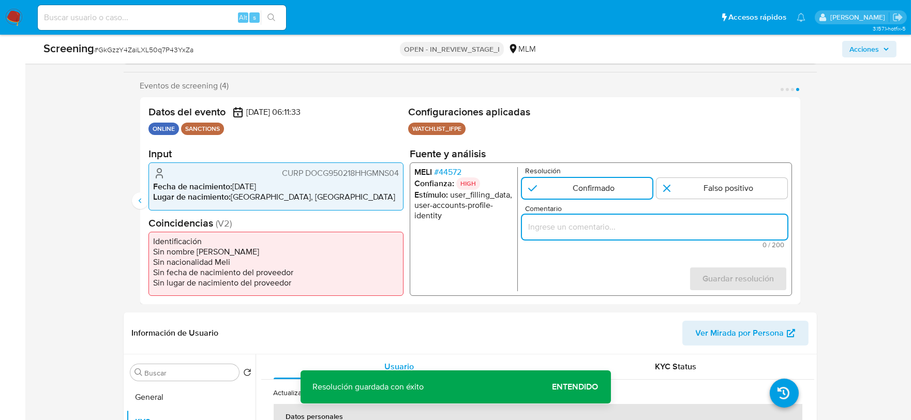
paste input "SE CONFIRMA COINCIDENCIA POR NOMBRE, FECHA DE NACIMIENTO, NACIONALIDAD Y CURP D…"
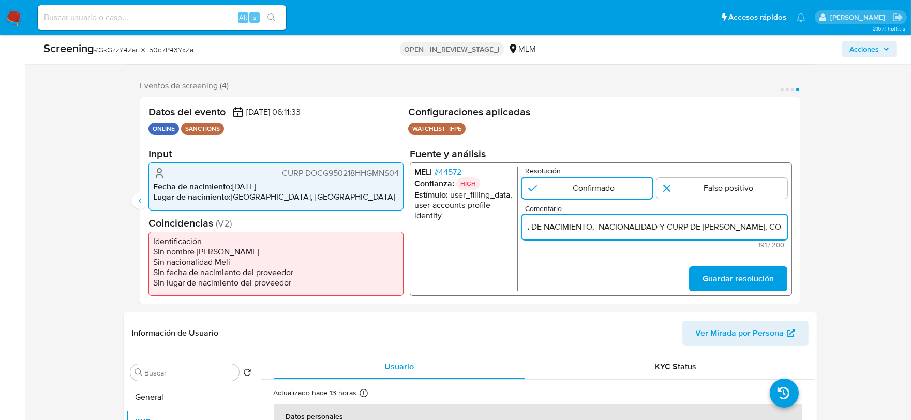
scroll to position [0, 0]
drag, startPoint x: 550, startPoint y: 230, endPoint x: 458, endPoint y: 229, distance: 92.1
click at [458, 229] on div "MELI # 44572 Confianza: HIGH Estímulo : user_filling_data, user-accounts-profil…" at bounding box center [600, 229] width 382 height 134
click at [639, 221] on input "SE CONFIRMA COINCIDENCIA POR NOMBRE, FECHA DE NACIMIENTO, NACIONALIDAD Y CURP D…" at bounding box center [654, 226] width 265 height 13
click at [686, 228] on input "SE CONFIRMA COINCIDENCIA POR NOMBRE, FECHA DE NACIMIENTO, NACIONALIDAD Y CURP D…" at bounding box center [654, 226] width 265 height 13
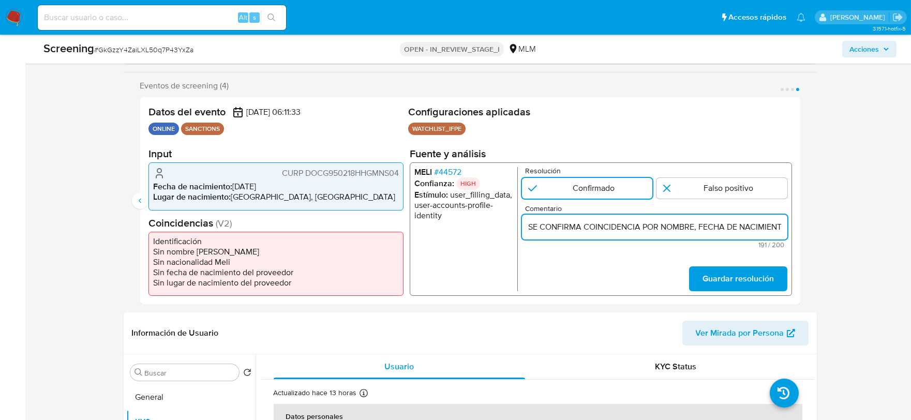
click at [686, 228] on input "SE CONFIRMA COINCIDENCIA POR NOMBRE, FECHA DE NACIMIENTO, NACIONALIDAD Y CURP D…" at bounding box center [654, 226] width 265 height 13
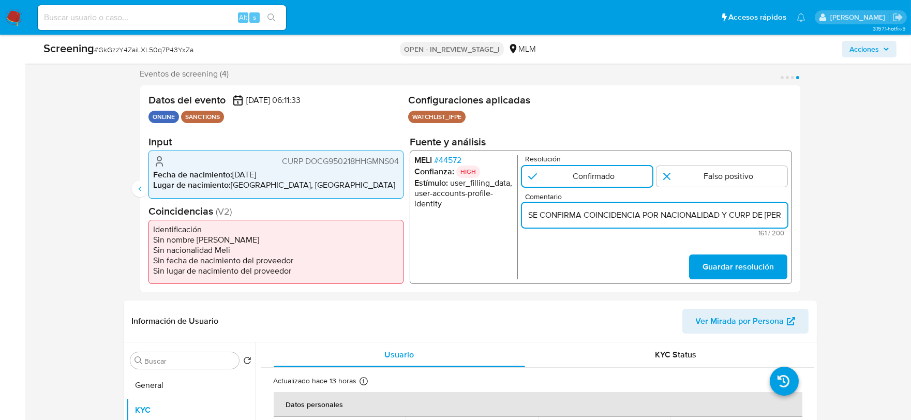
scroll to position [172, 0]
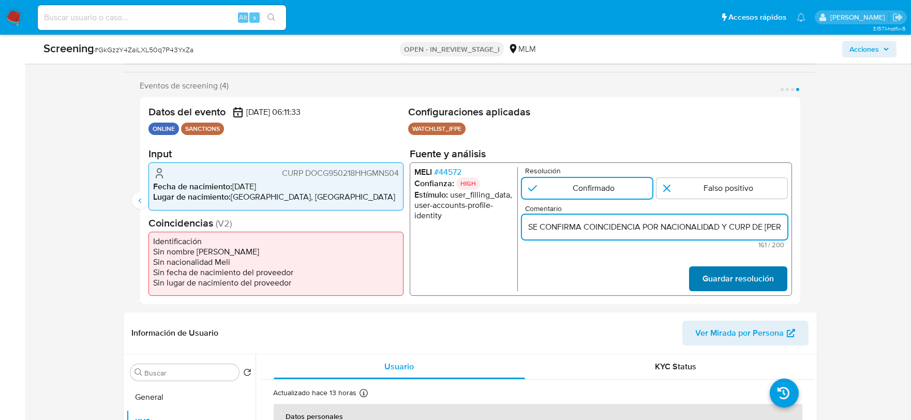
type input "SE CONFIRMA COINCIDENCIA POR NACIONALIDAD Y CURP DE GUSTAVO DOMINGUEZ CENOBIO, …"
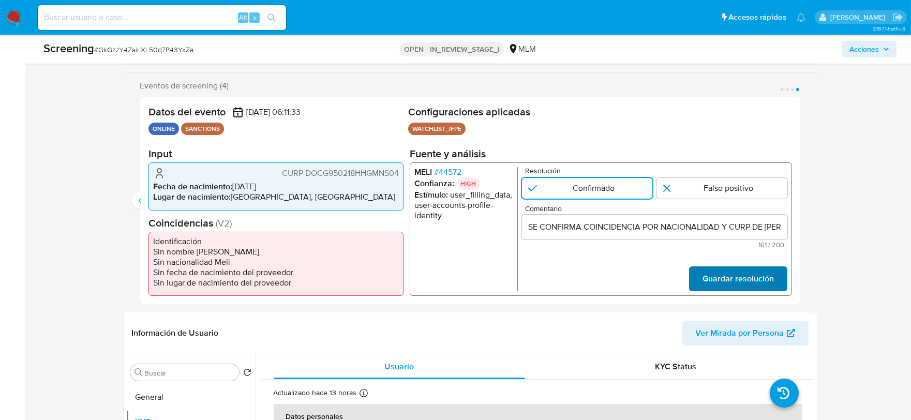
click at [749, 276] on span "Guardar resolución" at bounding box center [737, 279] width 71 height 23
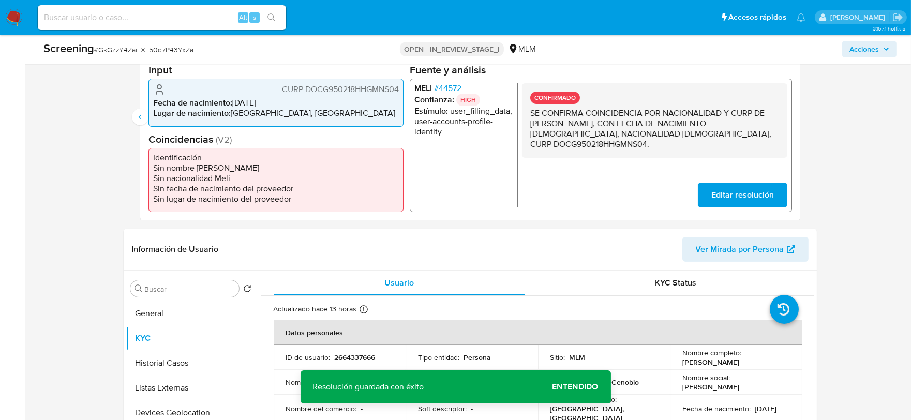
scroll to position [287, 0]
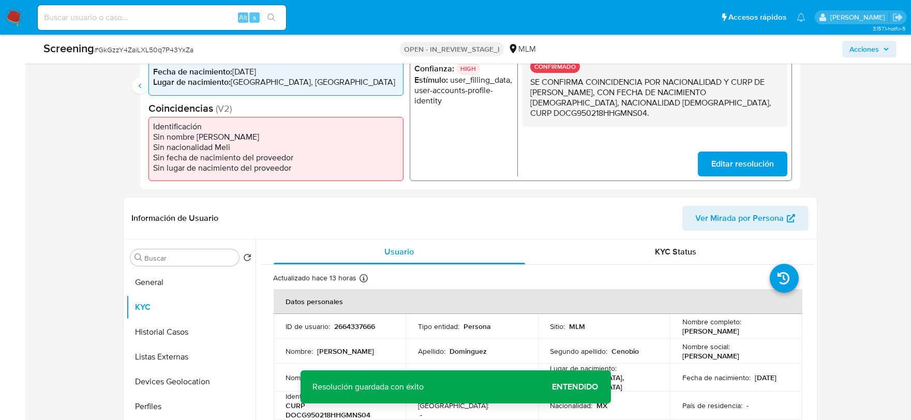
click at [884, 50] on icon "button" at bounding box center [886, 49] width 6 height 6
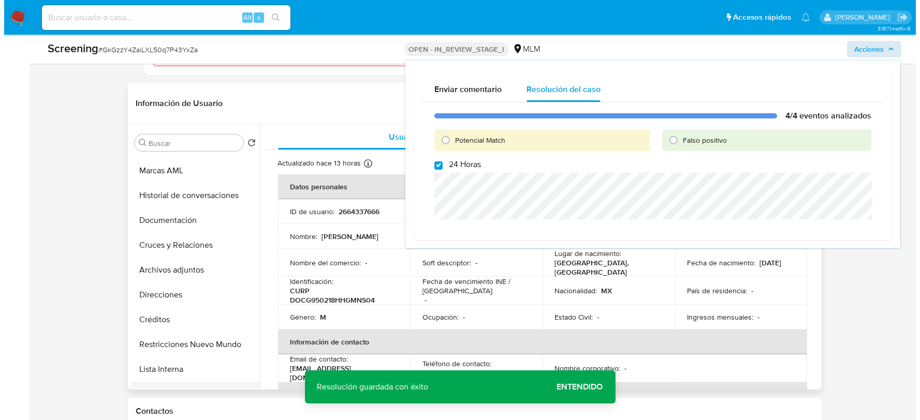
scroll to position [172, 0]
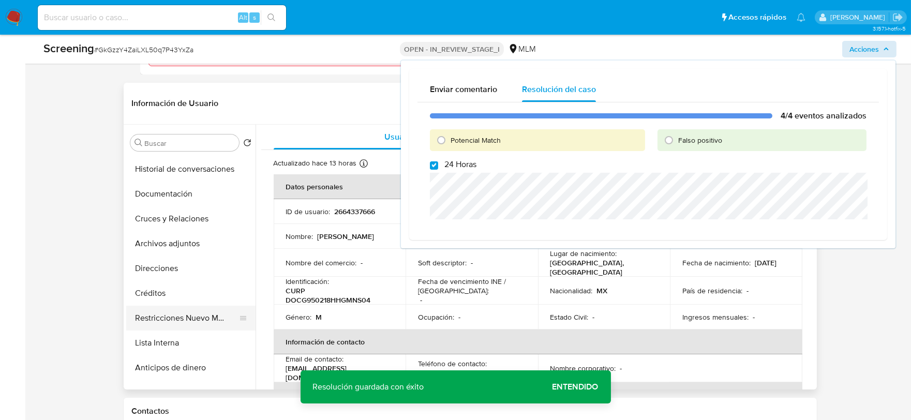
click at [184, 314] on button "Restricciones Nuevo Mundo" at bounding box center [186, 318] width 121 height 25
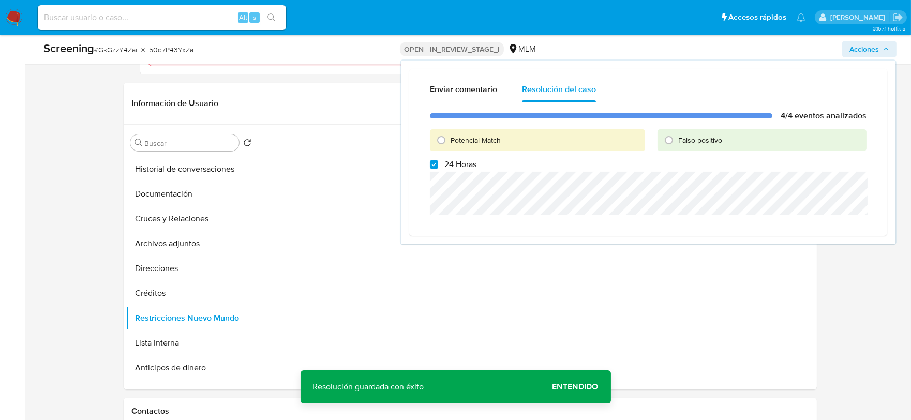
click at [882, 53] on span "Acciones" at bounding box center [870, 49] width 40 height 14
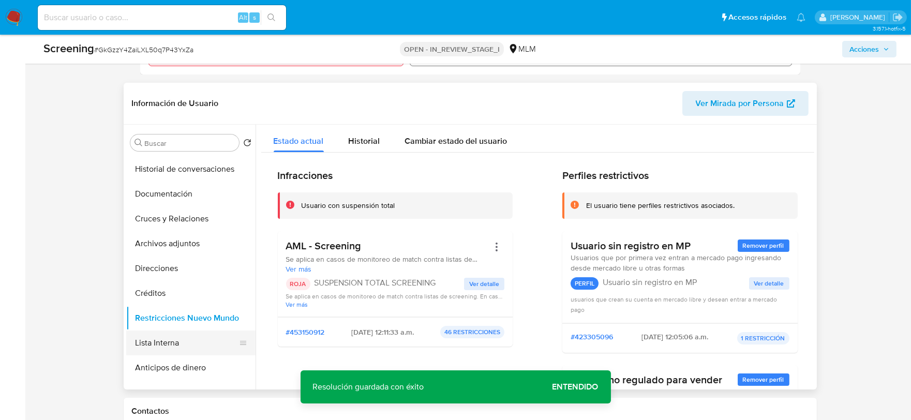
click at [169, 345] on button "Lista Interna" at bounding box center [186, 343] width 121 height 25
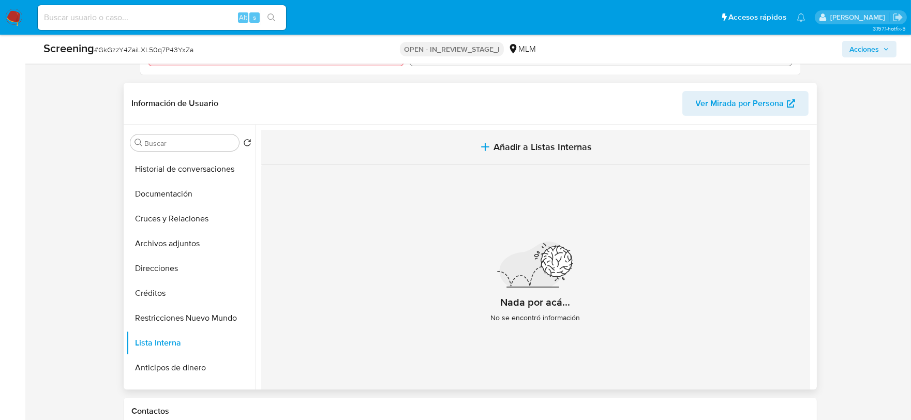
click at [508, 153] on button "Añadir a Listas Internas" at bounding box center [535, 147] width 549 height 35
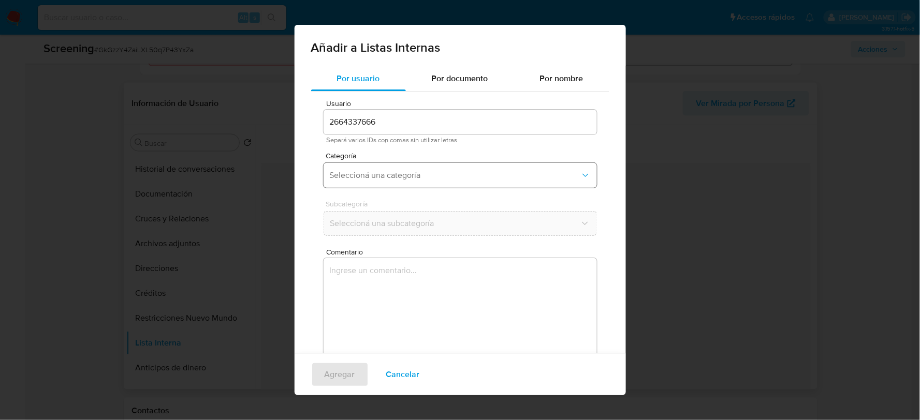
click at [436, 174] on span "Seleccioná una categoría" at bounding box center [455, 175] width 250 height 10
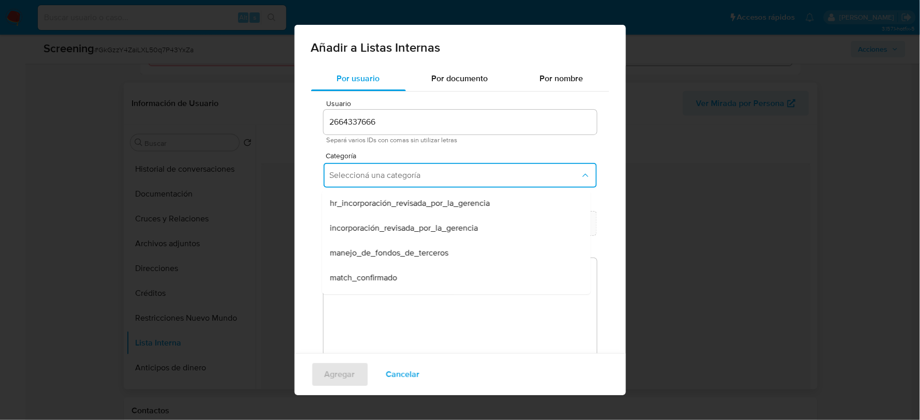
drag, startPoint x: 373, startPoint y: 277, endPoint x: 373, endPoint y: 271, distance: 6.2
click at [373, 277] on span "match_confirmado" at bounding box center [363, 278] width 67 height 10
click at [379, 226] on span "Seleccioná una subcategoría" at bounding box center [455, 223] width 250 height 10
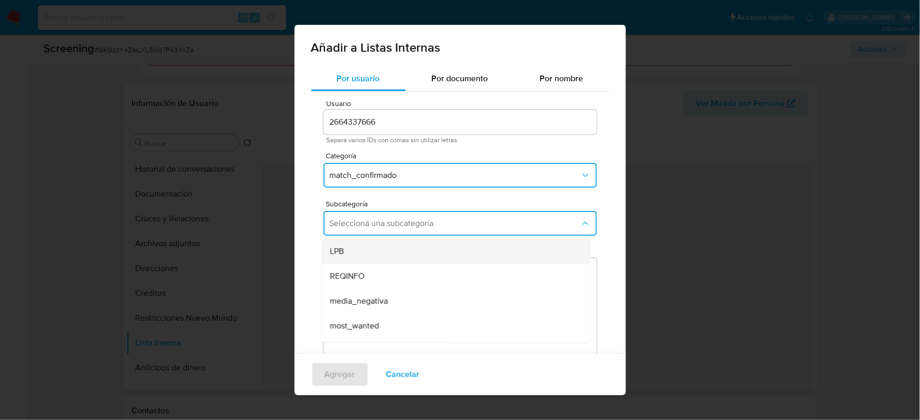
click at [366, 252] on div "LPB" at bounding box center [453, 251] width 246 height 25
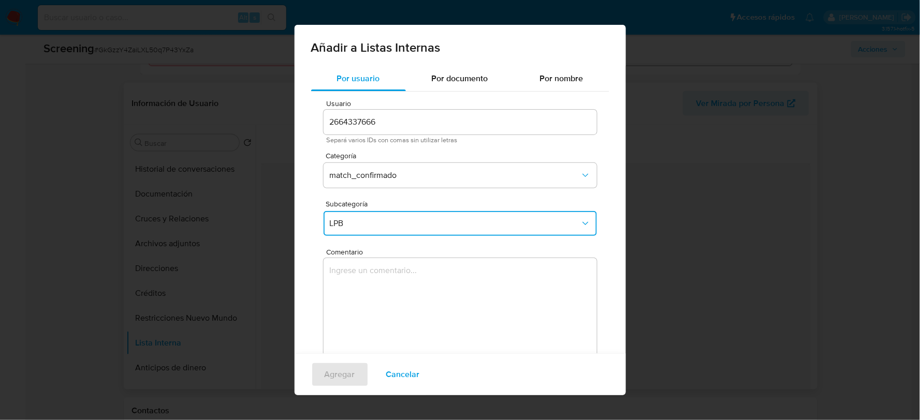
click at [367, 327] on textarea "Comentario" at bounding box center [459, 307] width 273 height 99
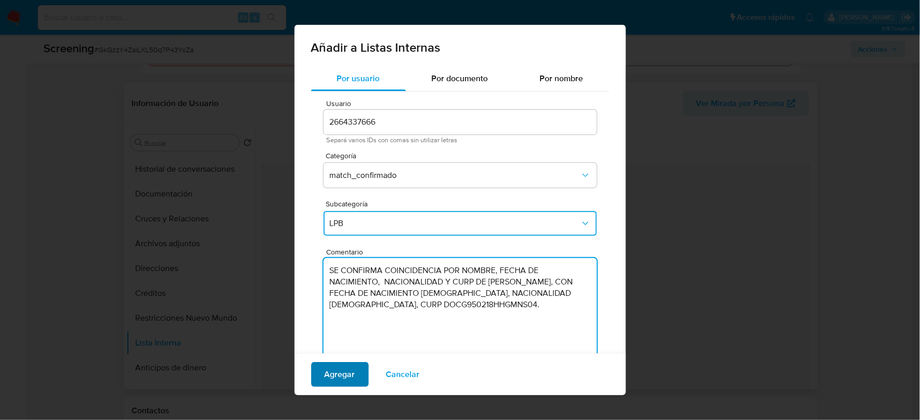
type textarea "SE CONFIRMA COINCIDENCIA POR NOMBRE, FECHA DE NACIMIENTO, NACIONALIDAD Y CURP D…"
drag, startPoint x: 342, startPoint y: 369, endPoint x: 341, endPoint y: 364, distance: 5.3
click at [342, 368] on span "Agregar" at bounding box center [339, 374] width 31 height 23
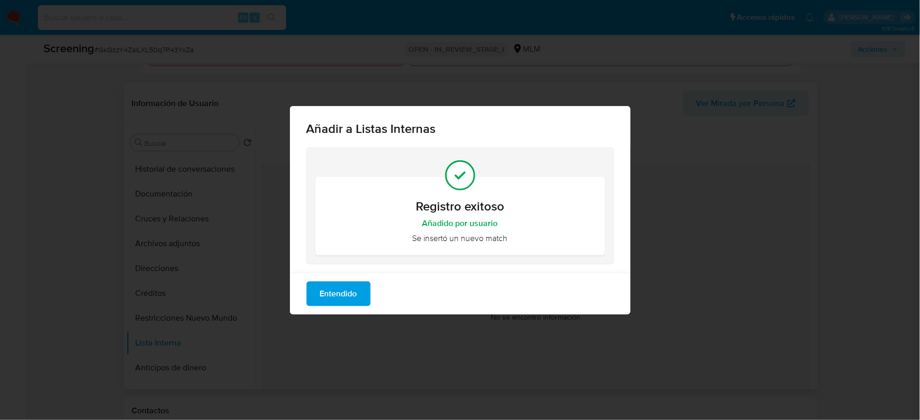
click at [328, 290] on span "Entendido" at bounding box center [338, 294] width 37 height 23
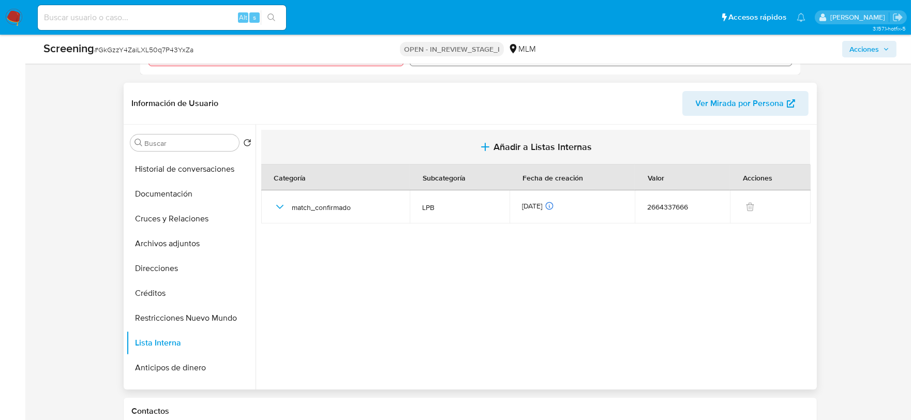
click at [487, 145] on icon "button" at bounding box center [485, 147] width 12 height 12
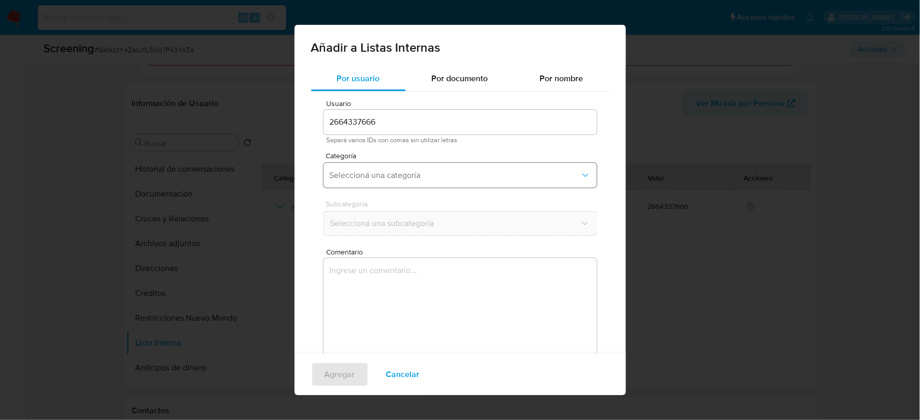
click at [418, 177] on span "Seleccioná una categoría" at bounding box center [455, 175] width 250 height 10
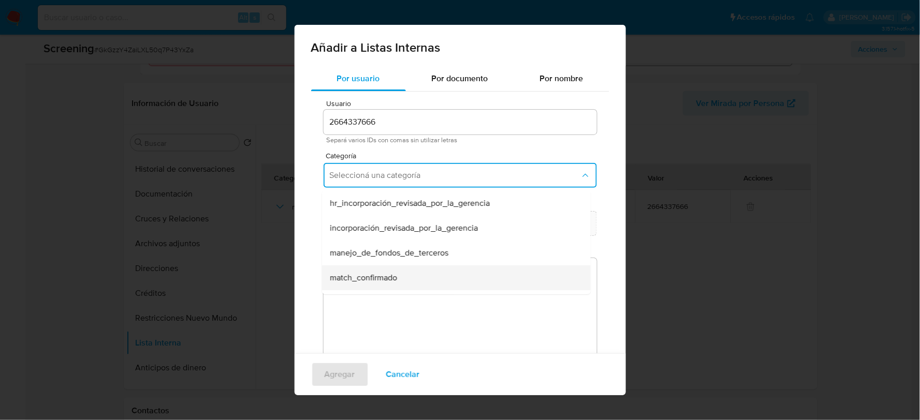
click at [373, 273] on span "match_confirmado" at bounding box center [363, 278] width 67 height 10
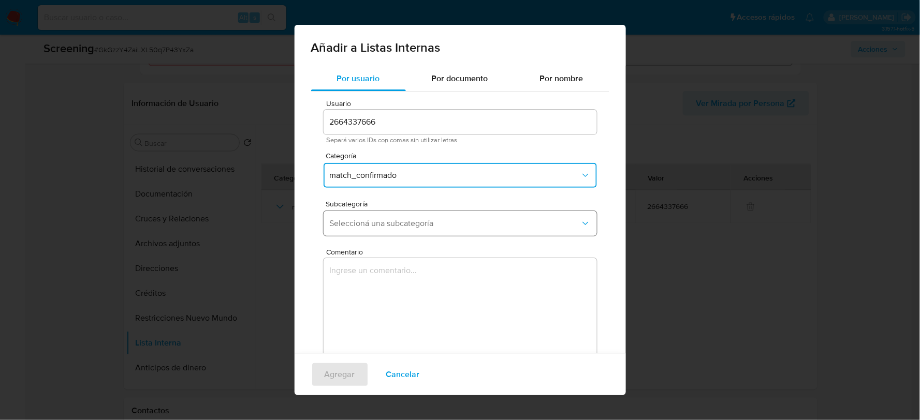
click at [381, 223] on span "Seleccioná una subcategoría" at bounding box center [455, 223] width 250 height 10
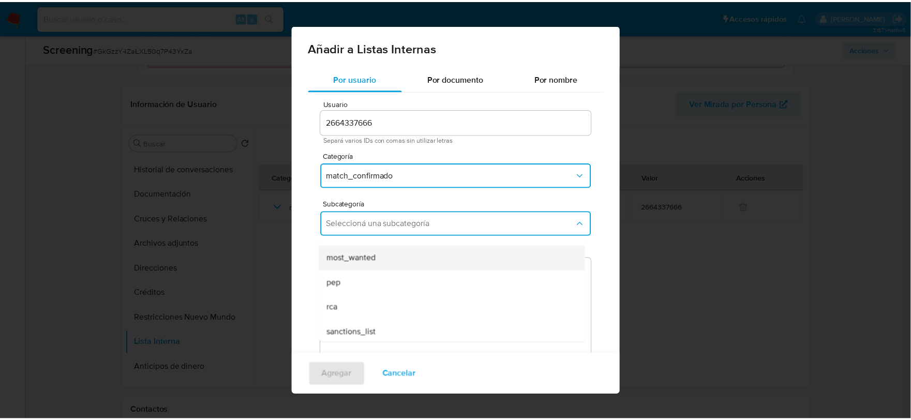
scroll to position [70, 0]
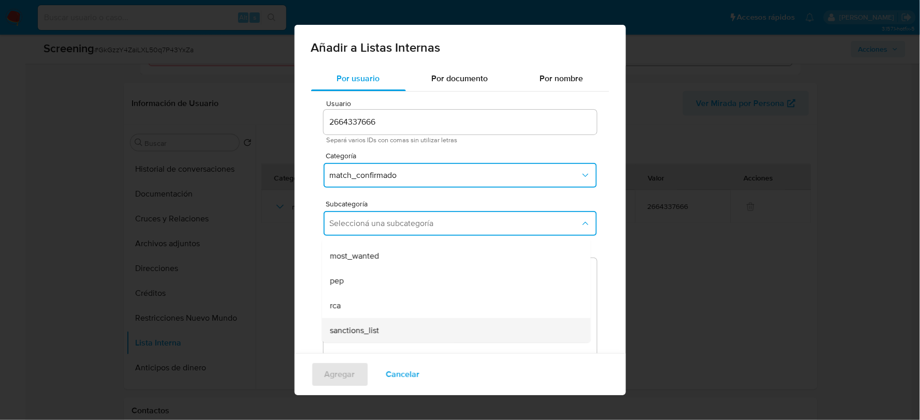
click at [373, 328] on span "sanctions_list" at bounding box center [354, 330] width 49 height 10
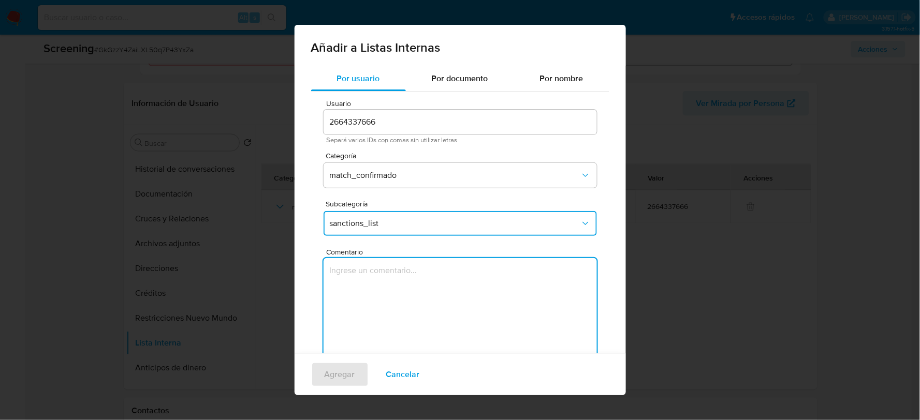
click at [371, 326] on textarea "Comentario" at bounding box center [459, 307] width 273 height 99
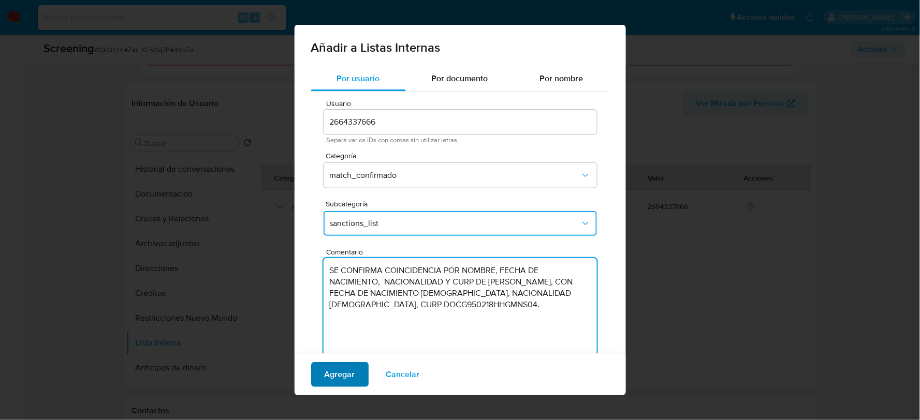
type textarea "SE CONFIRMA COINCIDENCIA POR NOMBRE, FECHA DE NACIMIENTO, NACIONALIDAD Y CURP D…"
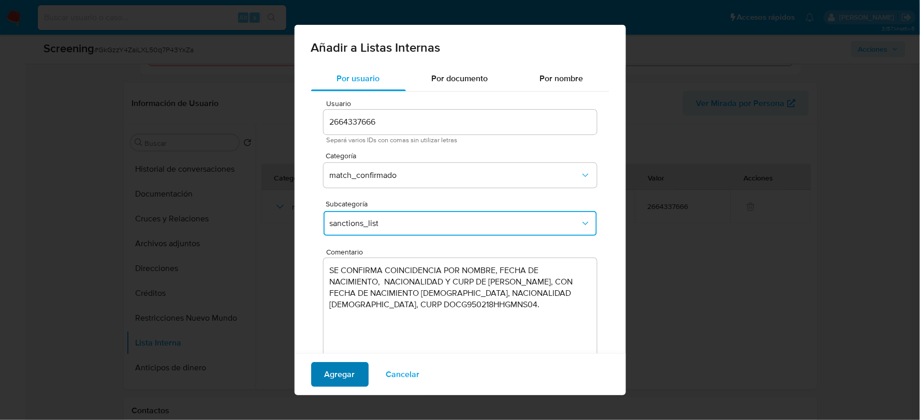
click at [329, 374] on span "Agregar" at bounding box center [339, 374] width 31 height 23
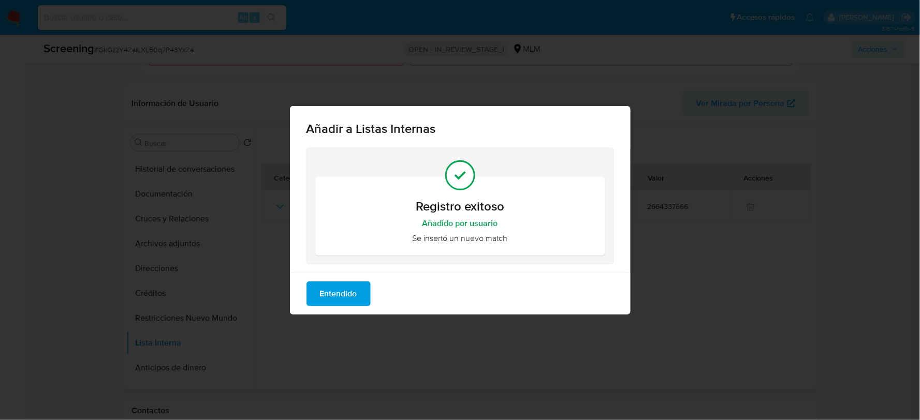
click at [346, 291] on span "Entendido" at bounding box center [338, 294] width 37 height 23
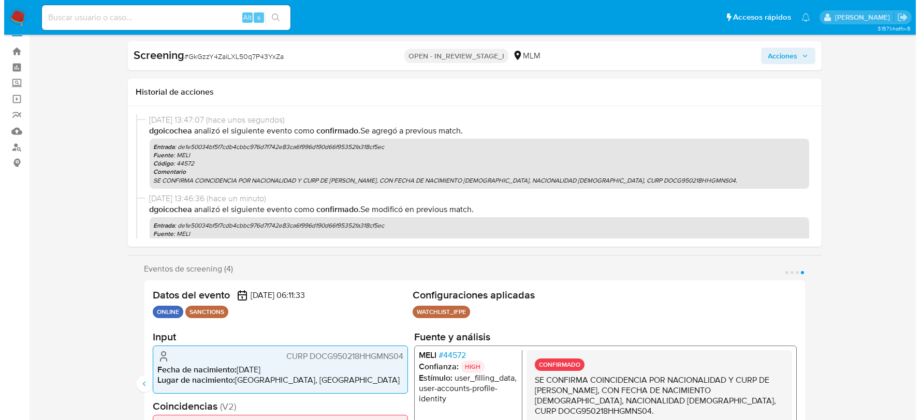
scroll to position [0, 0]
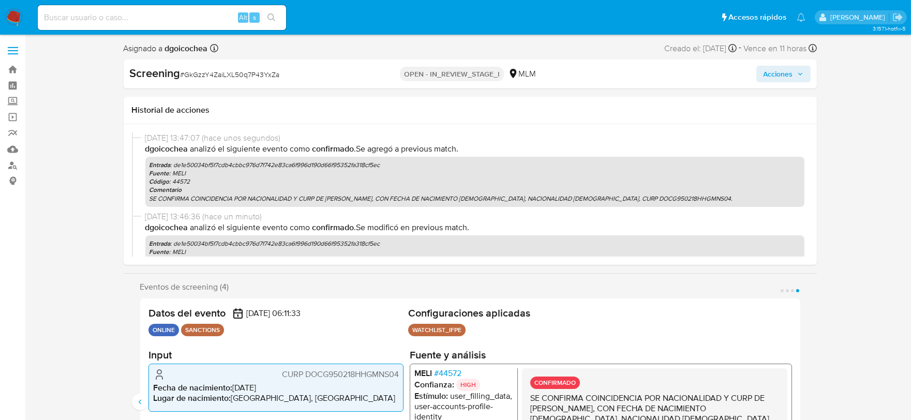
drag, startPoint x: 780, startPoint y: 70, endPoint x: 763, endPoint y: 74, distance: 17.0
click at [780, 70] on span "Acciones" at bounding box center [778, 74] width 29 height 17
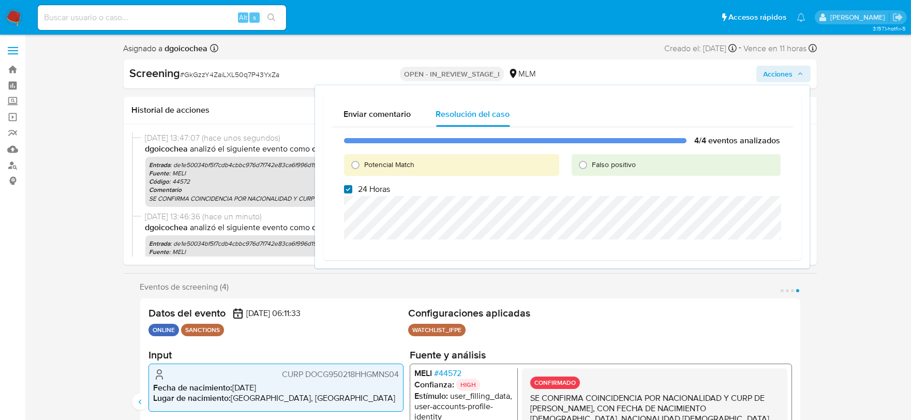
click at [345, 190] on input "24 Horas" at bounding box center [348, 189] width 8 height 8
checkbox input "false"
click at [354, 161] on input "Potencial Match" at bounding box center [355, 165] width 17 height 17
radio input "true"
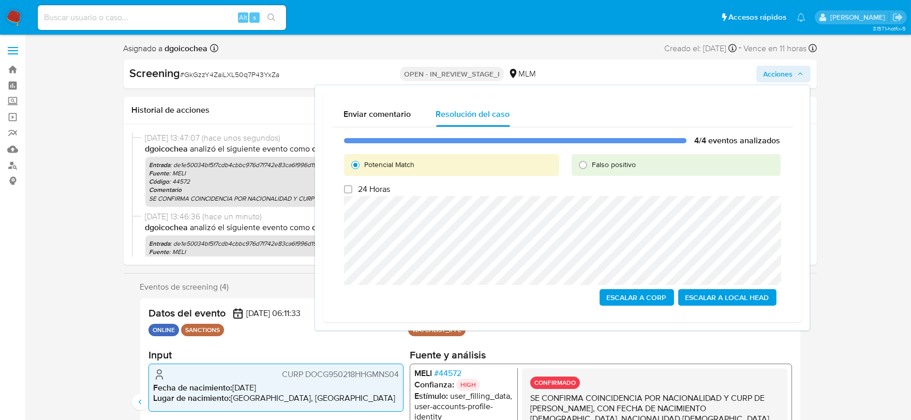
click at [713, 294] on span "Escalar a Local Head" at bounding box center [728, 297] width 84 height 14
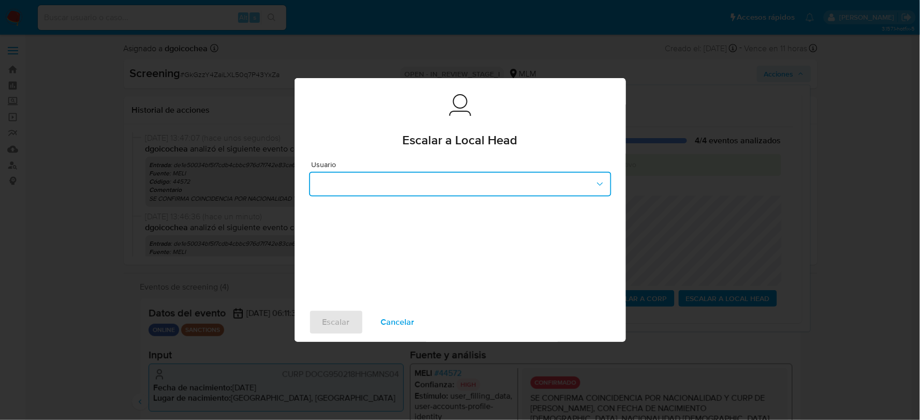
click at [361, 180] on button "button" at bounding box center [460, 184] width 302 height 25
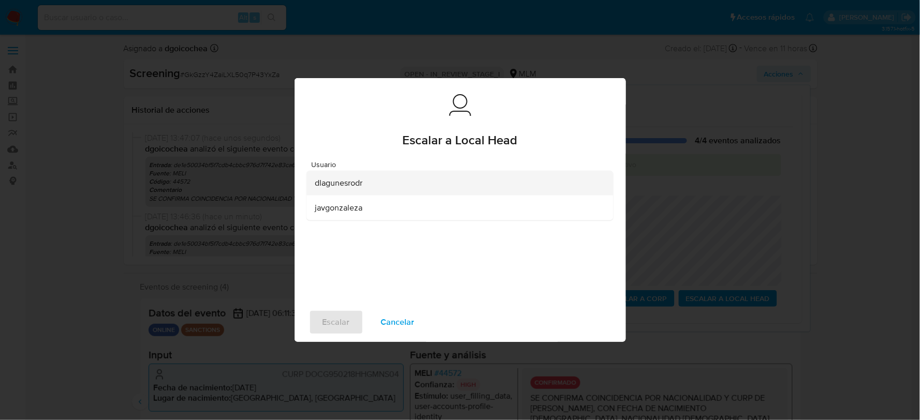
click at [345, 184] on span "dlagunesrodr" at bounding box center [339, 183] width 48 height 10
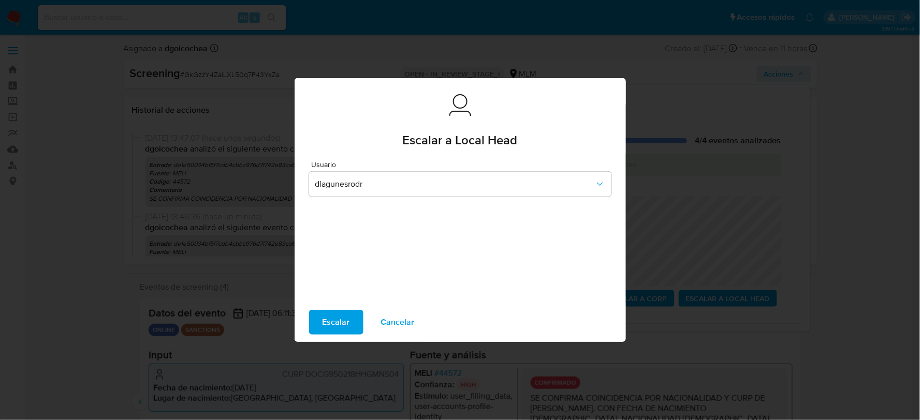
click at [335, 318] on span "Escalar" at bounding box center [335, 322] width 27 height 23
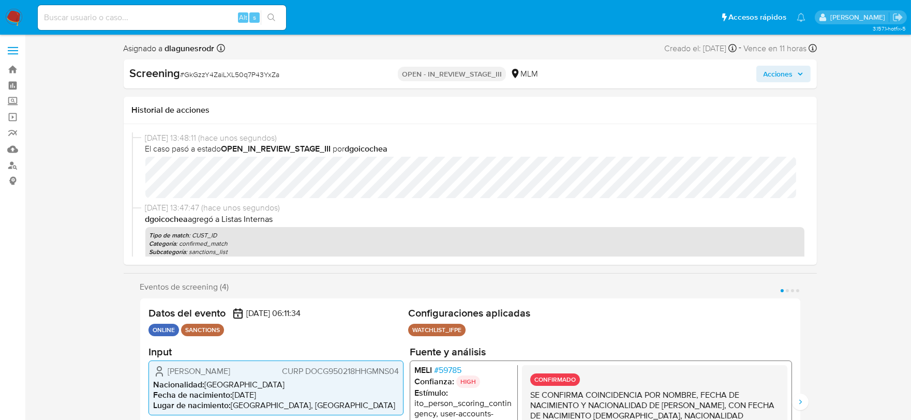
select select "10"
click at [10, 16] on img at bounding box center [14, 18] width 18 height 18
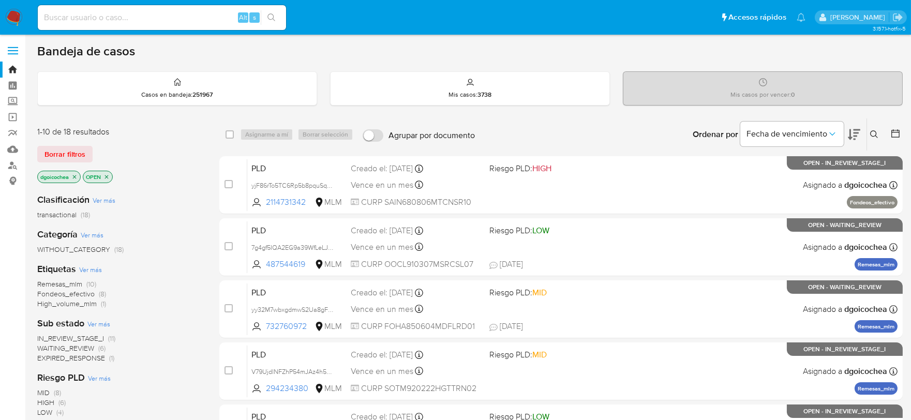
click at [65, 337] on span "IN_REVIEW_STAGE_I" at bounding box center [70, 338] width 67 height 10
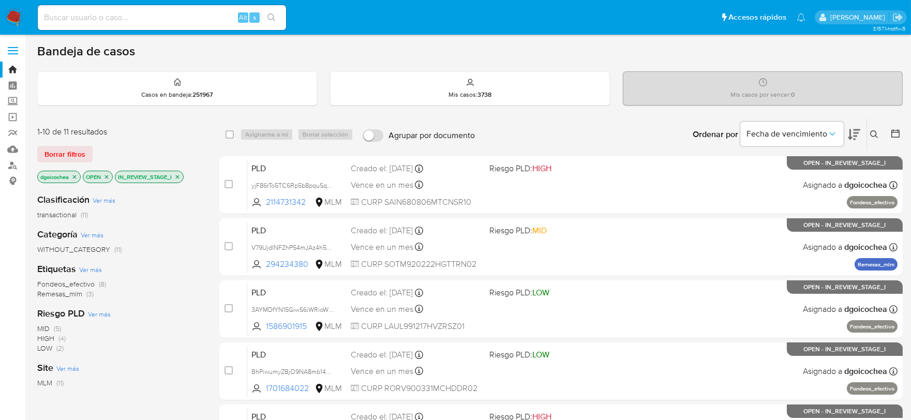
click at [60, 291] on span "Remesas_mlm" at bounding box center [59, 294] width 45 height 10
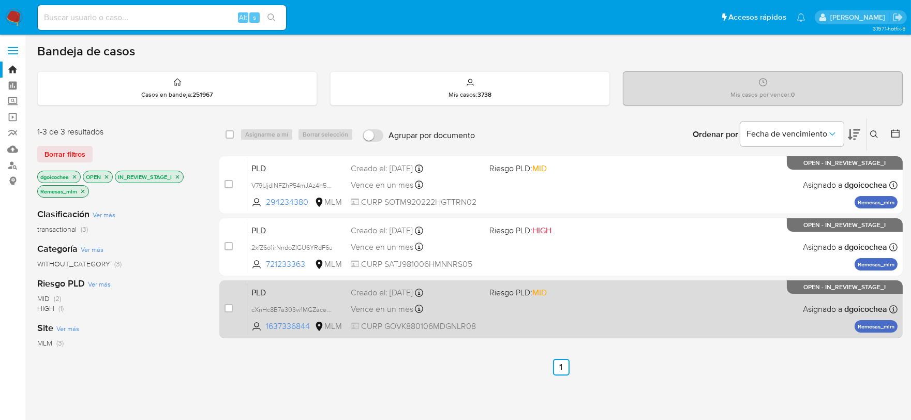
click at [259, 291] on span "PLD" at bounding box center [296, 291] width 91 height 13
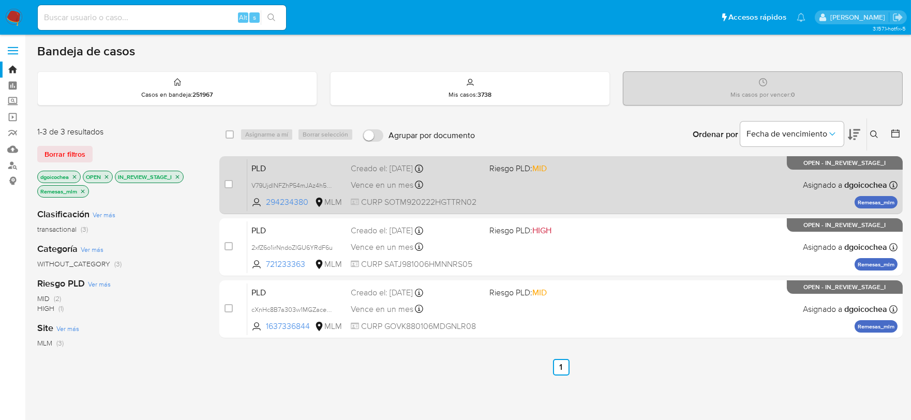
click at [257, 168] on span "PLD" at bounding box center [296, 167] width 91 height 13
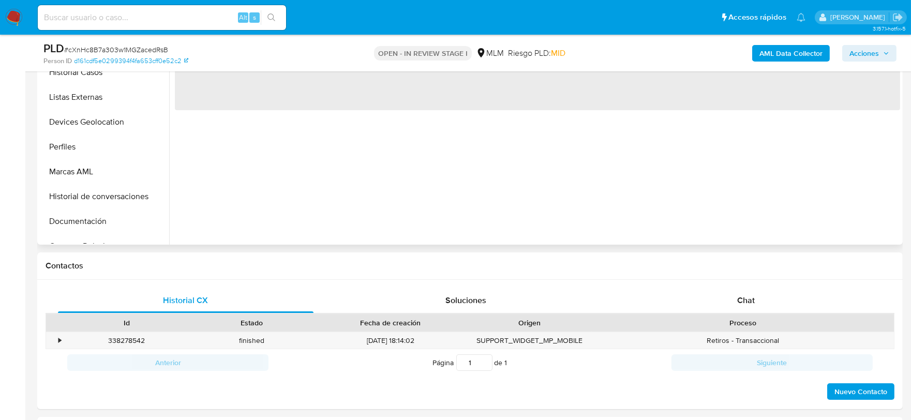
scroll to position [345, 0]
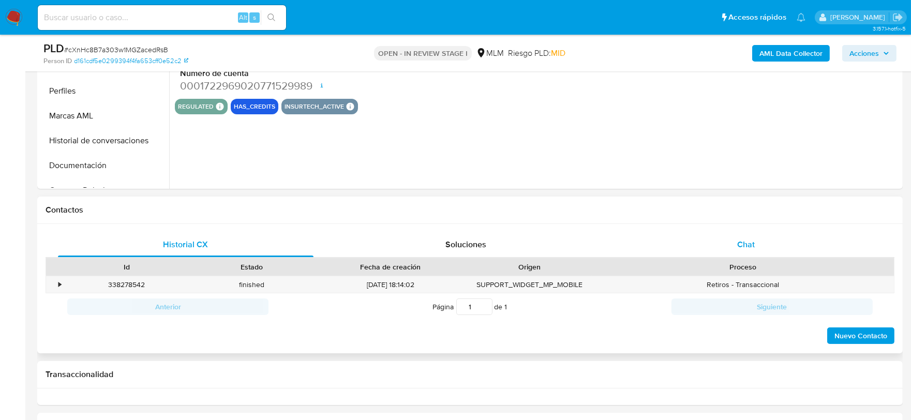
click at [748, 250] on div "Chat" at bounding box center [746, 244] width 256 height 25
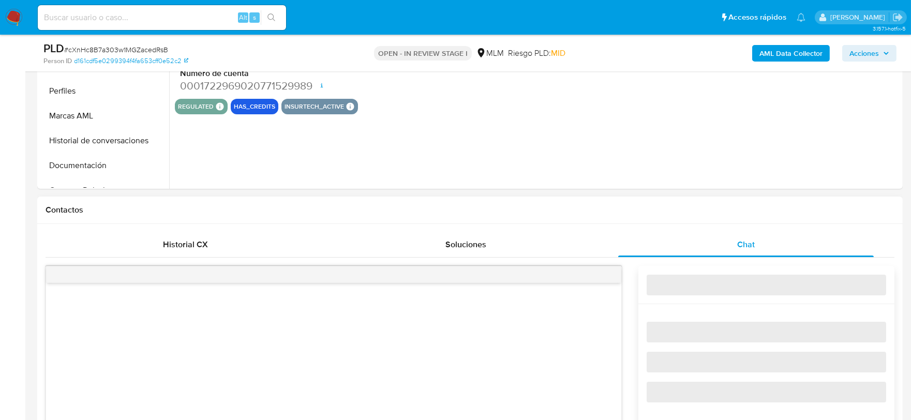
select select "10"
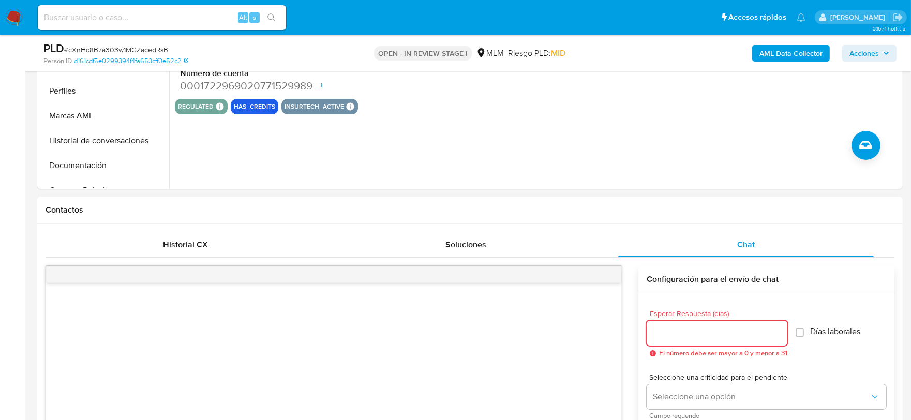
click at [680, 332] on input "Esperar Respuesta (días)" at bounding box center [717, 333] width 141 height 13
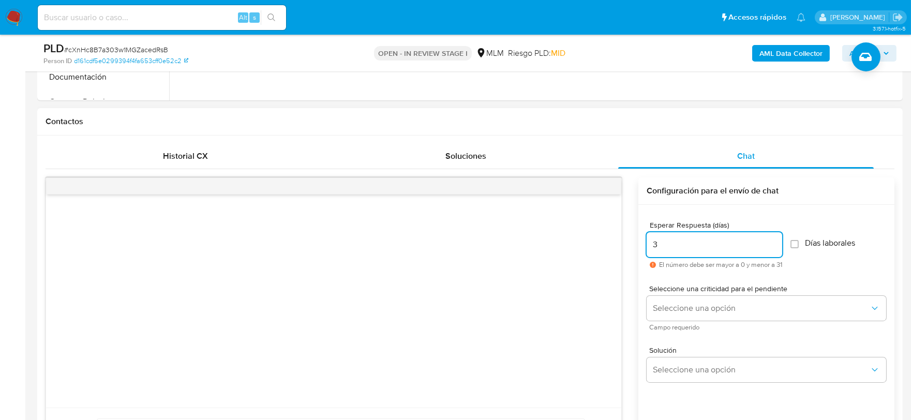
scroll to position [460, 0]
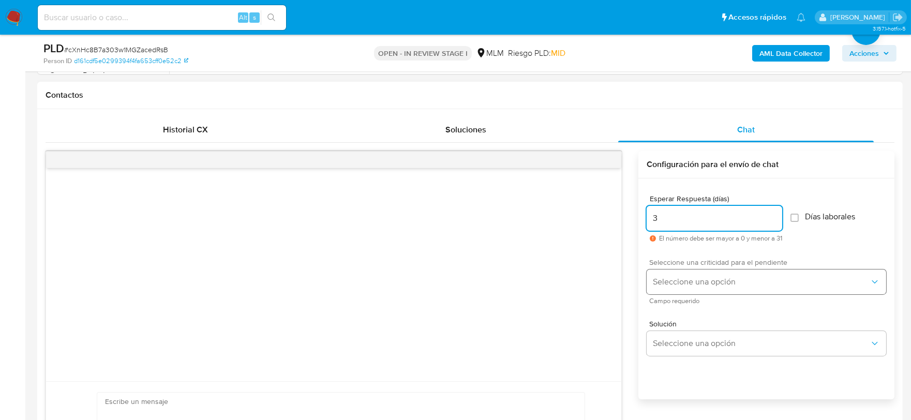
type input "3"
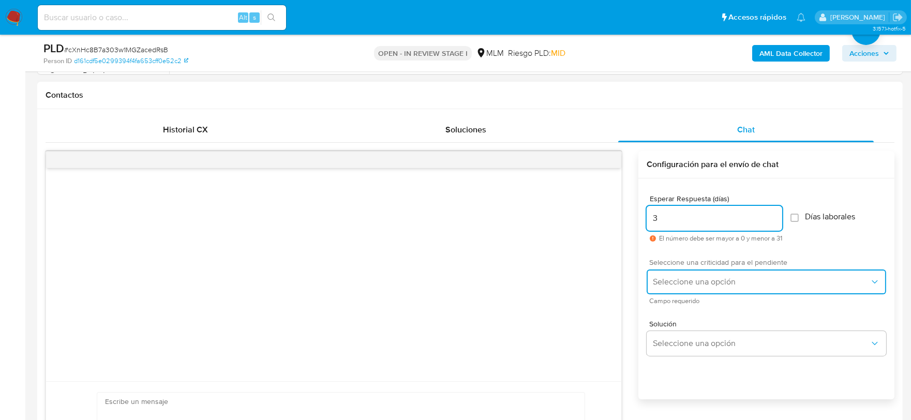
click at [675, 285] on span "Seleccione una opción" at bounding box center [761, 282] width 217 height 10
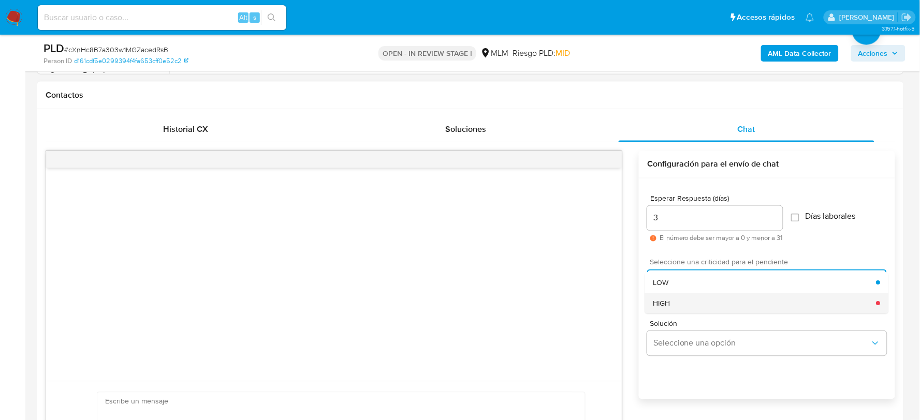
click at [685, 297] on div "HIGH" at bounding box center [764, 303] width 223 height 21
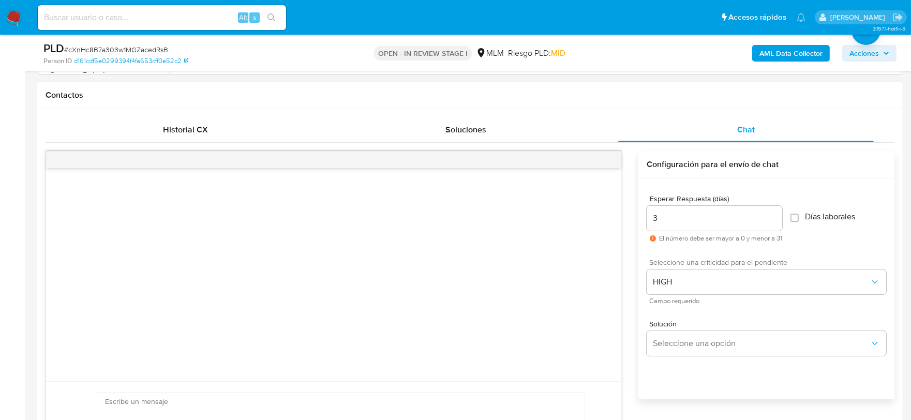
click at [664, 215] on input "3" at bounding box center [715, 218] width 136 height 13
type input "3"
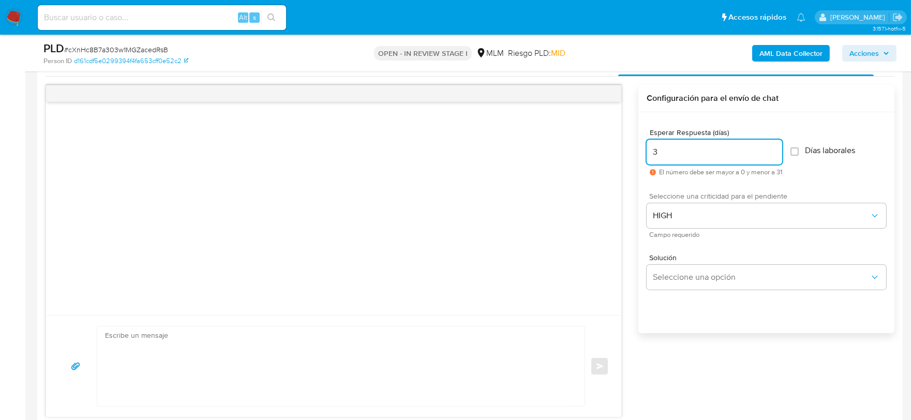
scroll to position [575, 0]
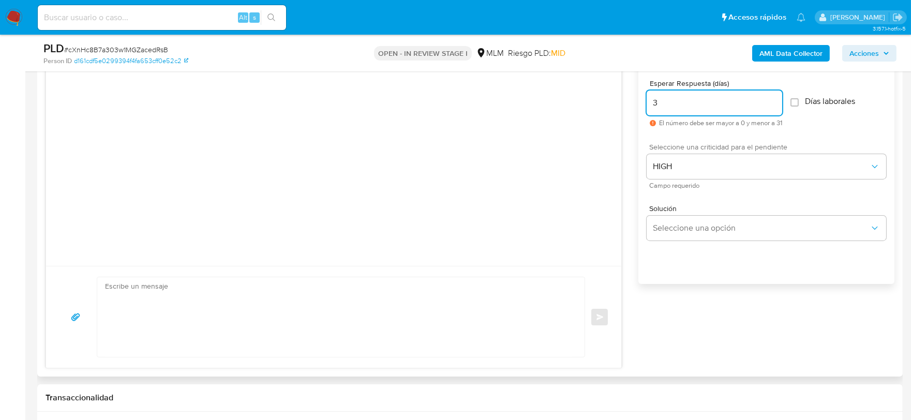
click at [424, 332] on textarea at bounding box center [338, 317] width 467 height 80
paste textarea "Estimada Karina De acuerdo con las políticas de control de Mercado Pago, debemo…"
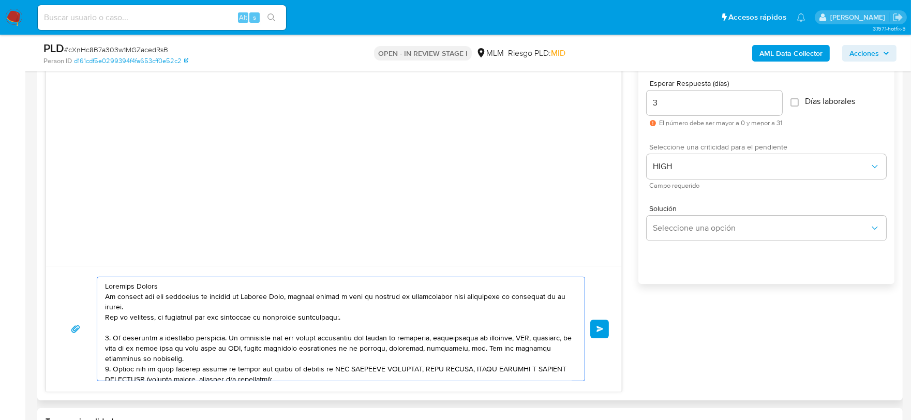
scroll to position [76, 0]
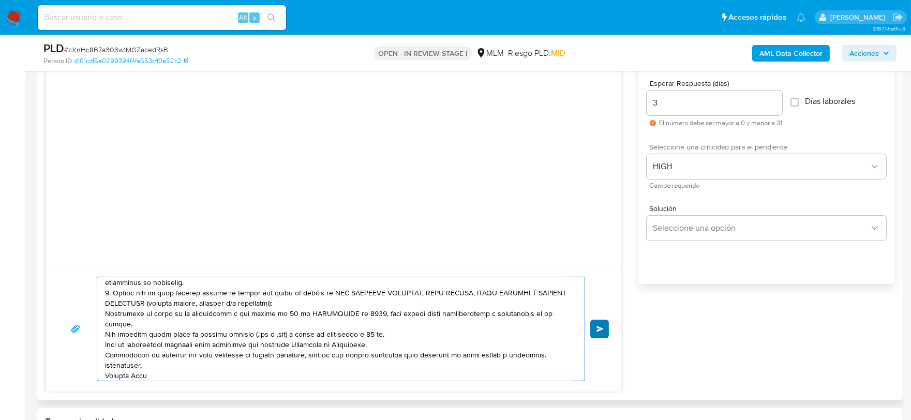
type textarea "Estimada Karina De acuerdo con las políticas de control de Mercado Pago, debemo…"
click at [597, 331] on span "Enviar" at bounding box center [600, 329] width 7 height 6
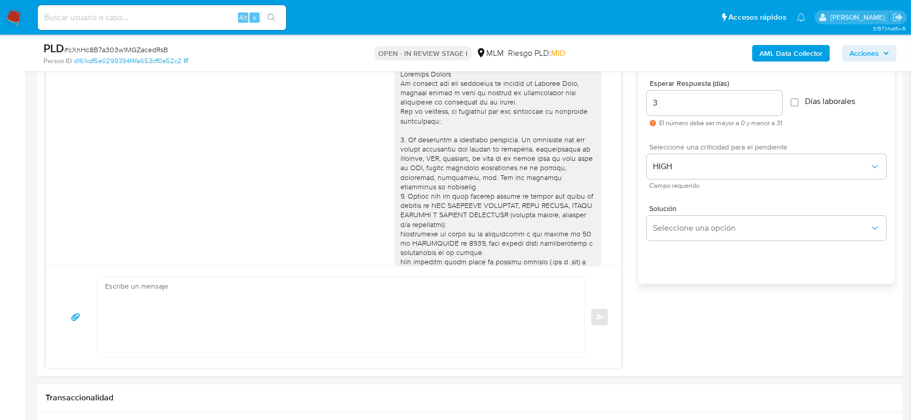
scroll to position [90, 0]
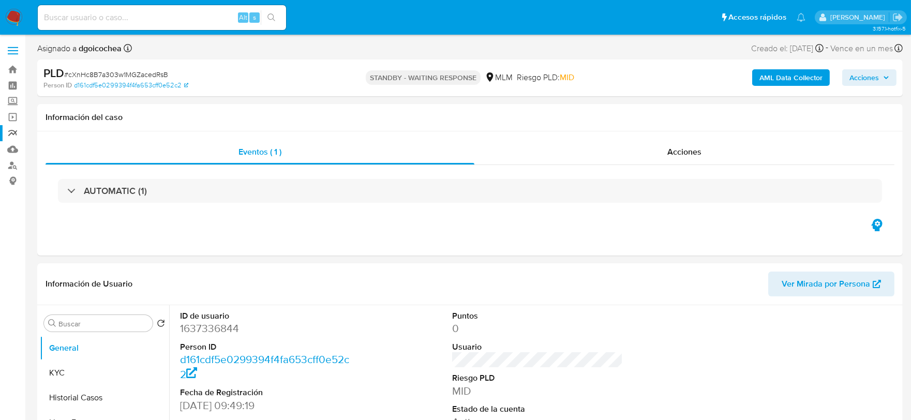
select select "10"
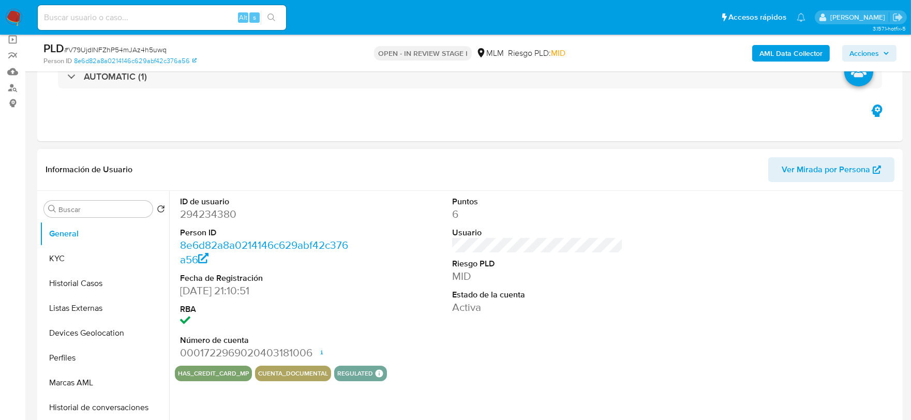
scroll to position [115, 0]
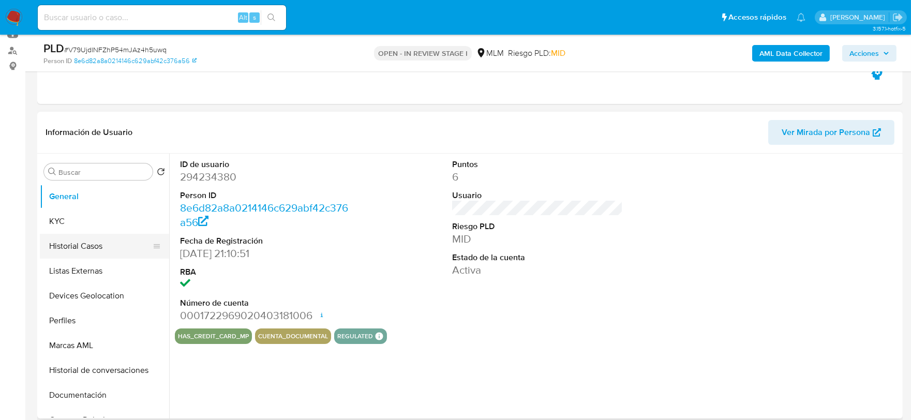
select select "10"
click at [65, 242] on button "Historial Casos" at bounding box center [100, 246] width 121 height 25
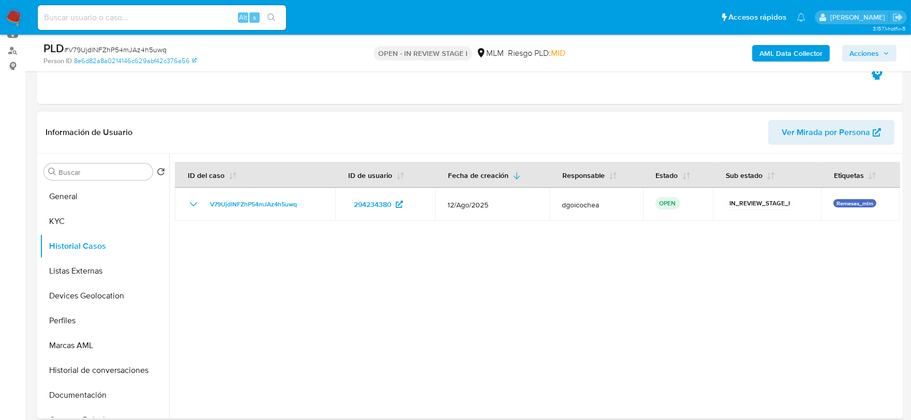
click at [447, 268] on div at bounding box center [534, 286] width 731 height 265
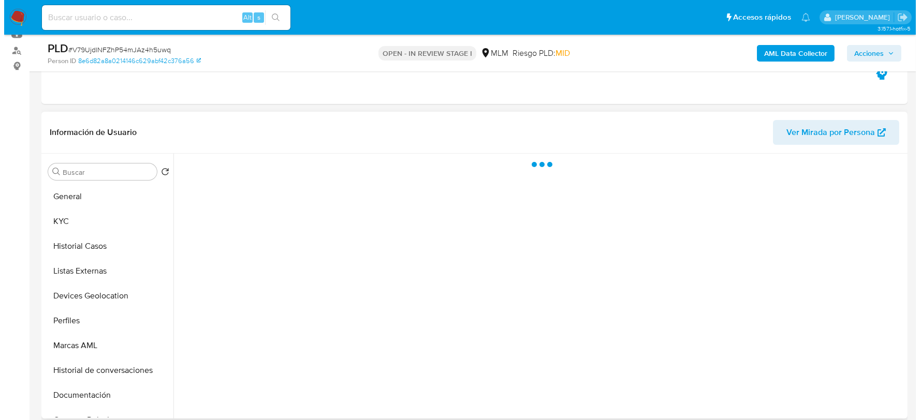
scroll to position [169, 0]
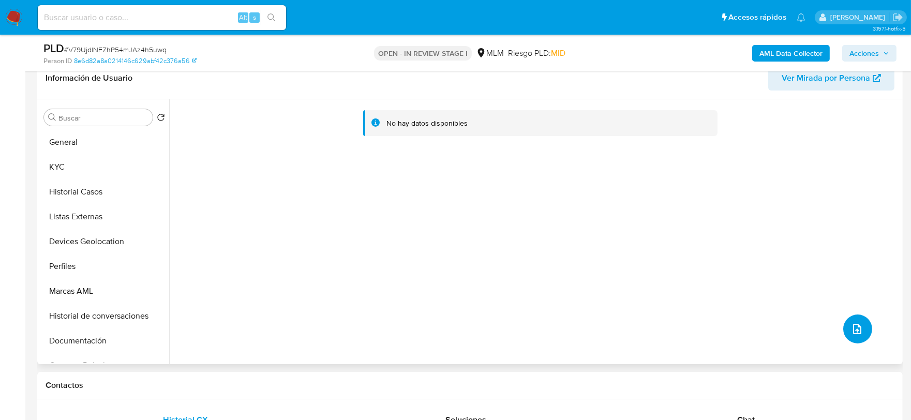
click at [852, 330] on icon "upload-file" at bounding box center [857, 329] width 12 height 12
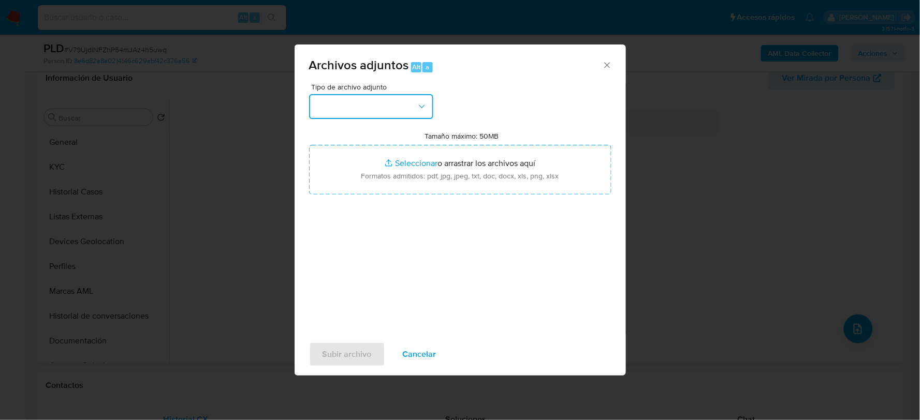
click at [342, 104] on button "button" at bounding box center [371, 106] width 124 height 25
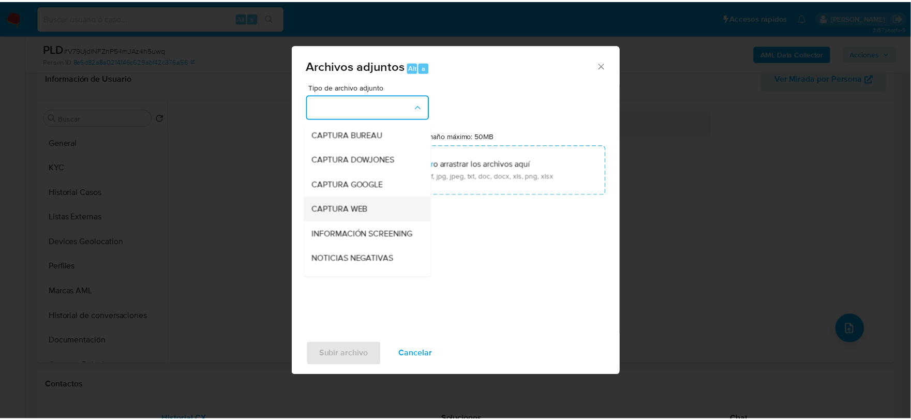
scroll to position [79, 0]
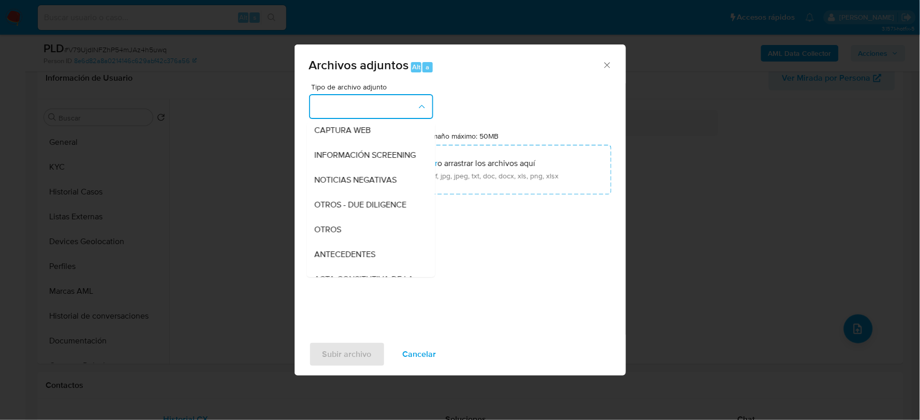
click at [340, 233] on div "OTROS" at bounding box center [368, 229] width 106 height 25
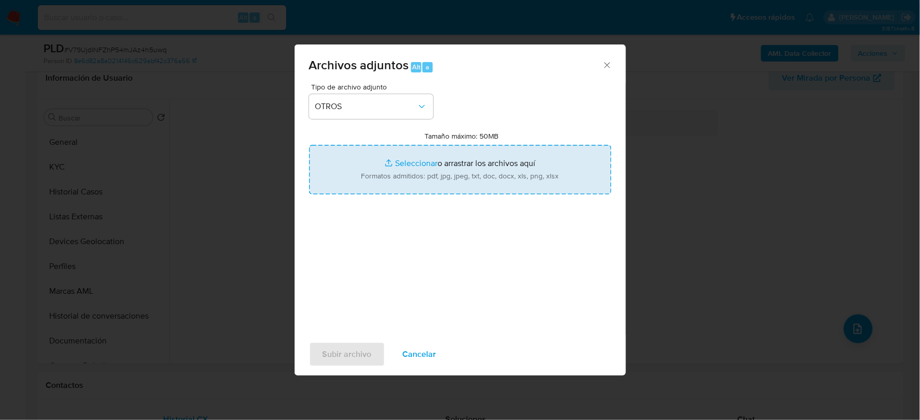
type input "C:\fakepath\294234380_JOSE SOTO_AGO2025.xlsx"
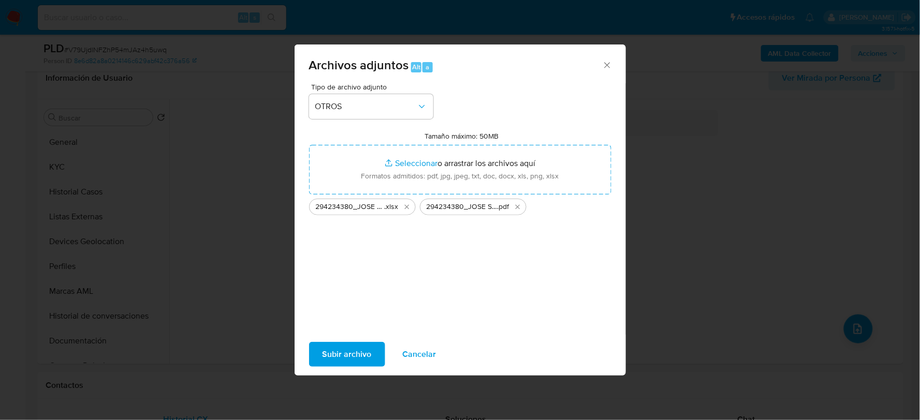
click at [330, 347] on span "Subir archivo" at bounding box center [346, 354] width 49 height 23
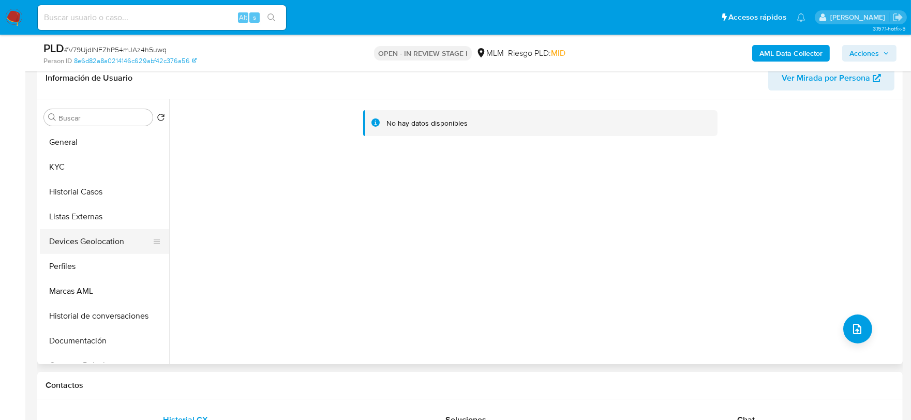
click at [81, 236] on button "Devices Geolocation" at bounding box center [100, 241] width 121 height 25
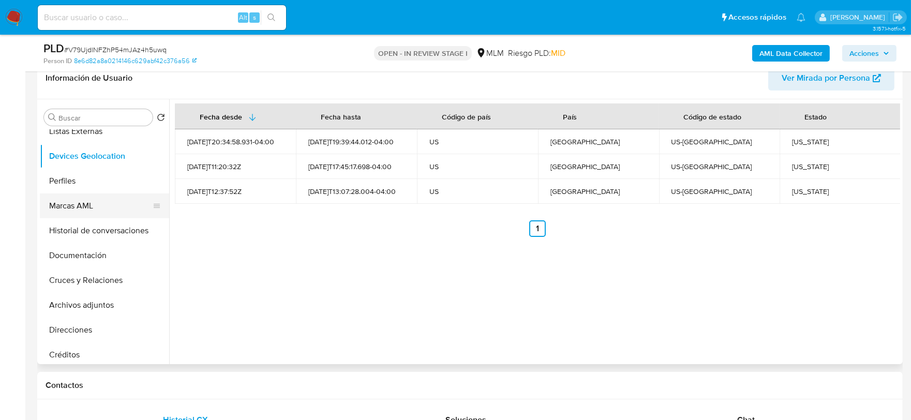
scroll to position [115, 0]
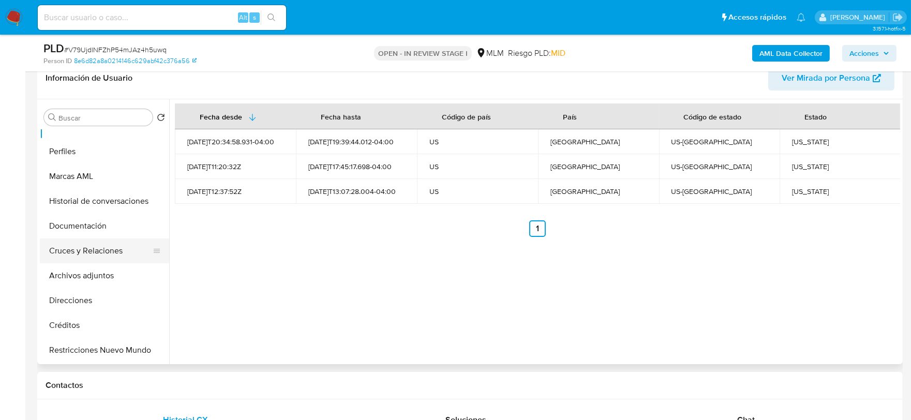
click at [92, 259] on button "Cruces y Relaciones" at bounding box center [100, 251] width 121 height 25
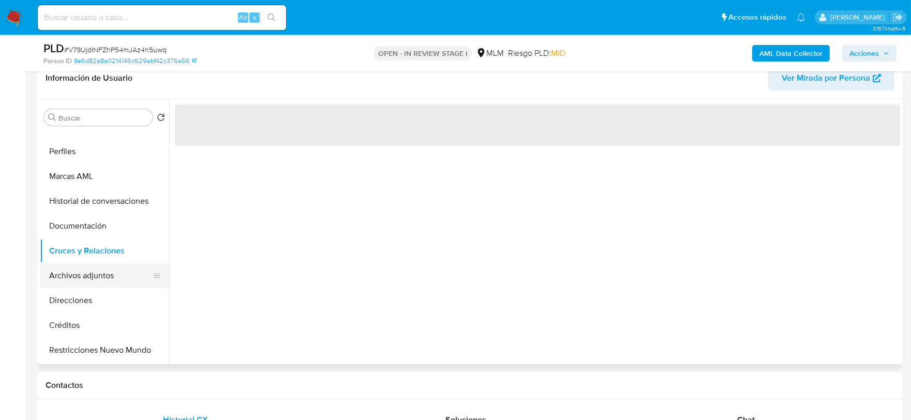
click at [93, 273] on button "Archivos adjuntos" at bounding box center [100, 275] width 121 height 25
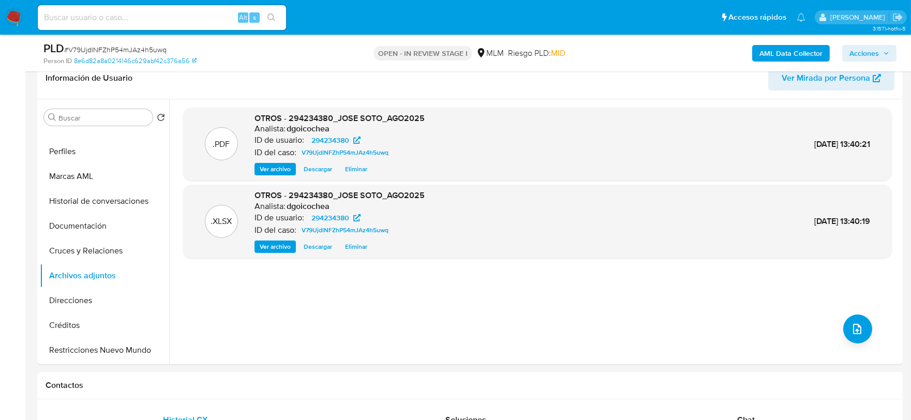
click at [867, 50] on span "Acciones" at bounding box center [864, 53] width 29 height 17
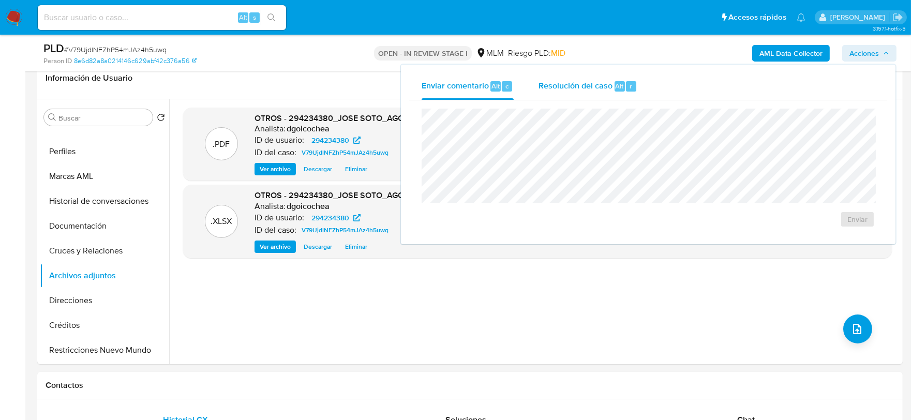
click at [577, 92] on div "Resolución del caso Alt r" at bounding box center [588, 86] width 99 height 27
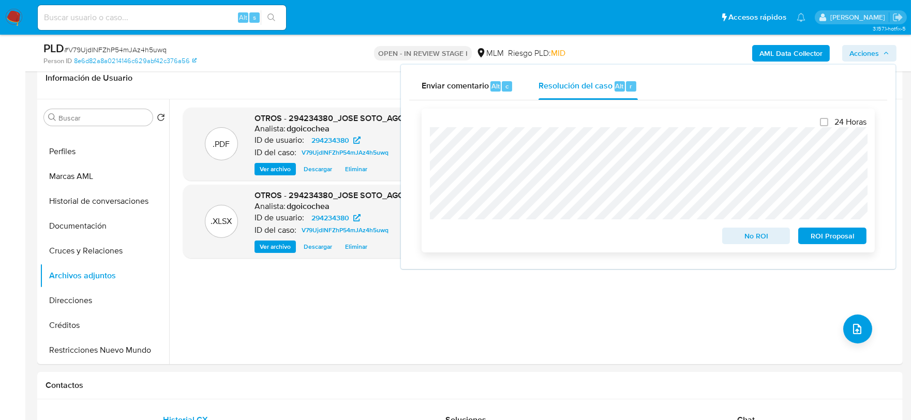
click at [767, 231] on span "No ROI" at bounding box center [757, 236] width 54 height 14
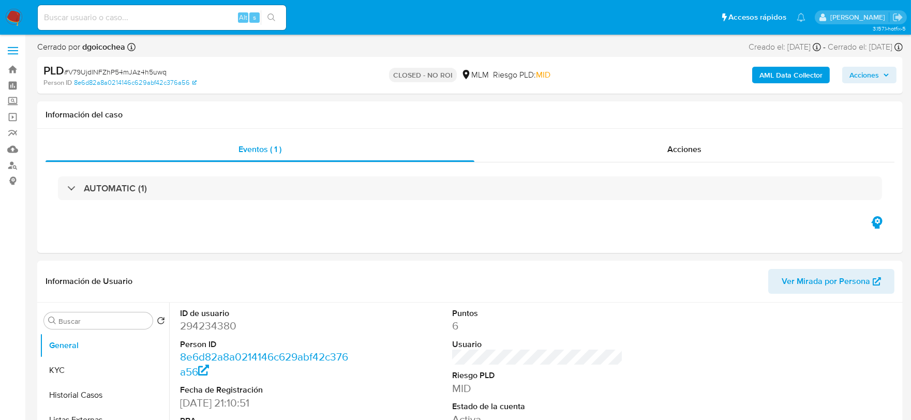
select select "10"
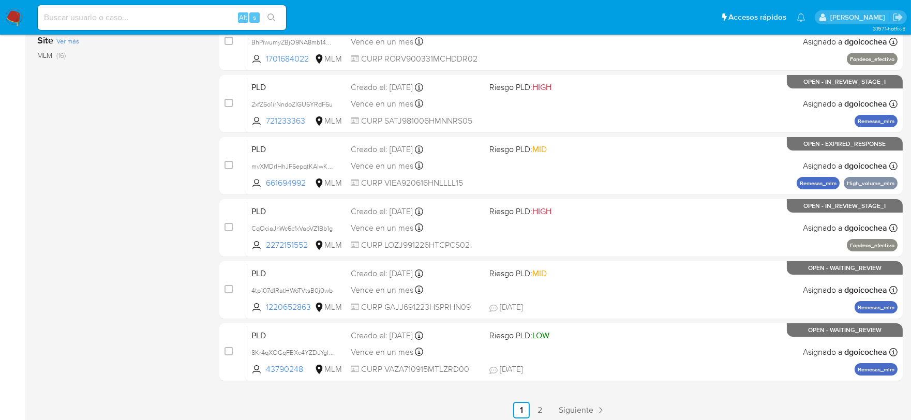
scroll to position [109, 0]
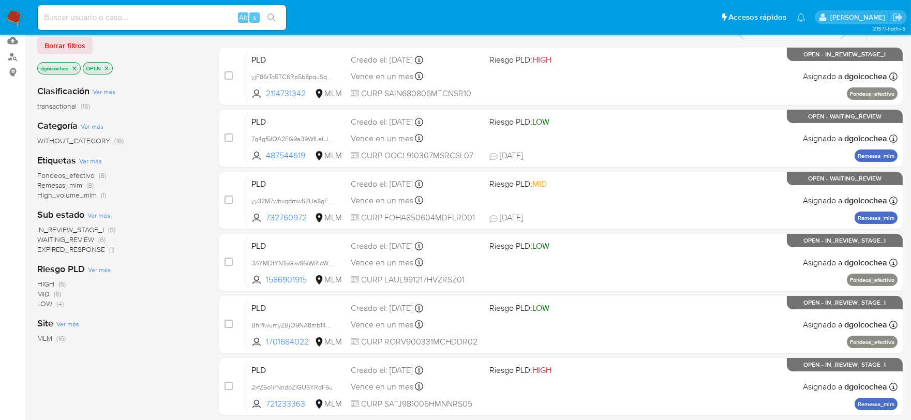
click at [80, 228] on span "IN_REVIEW_STAGE_I" at bounding box center [70, 230] width 67 height 10
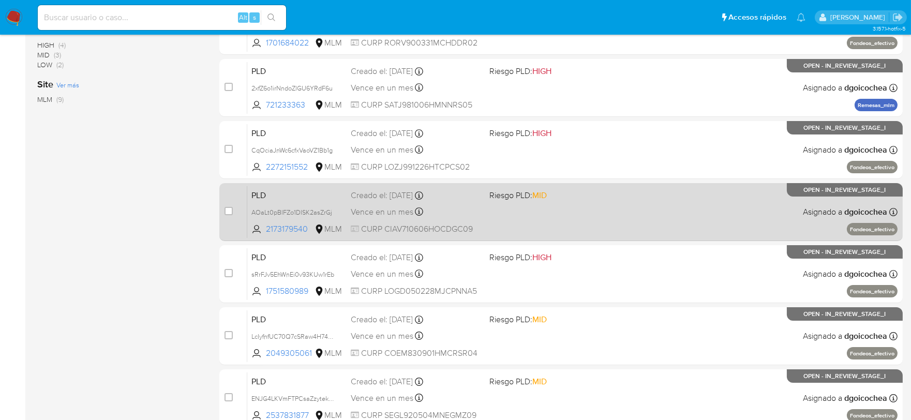
scroll to position [334, 0]
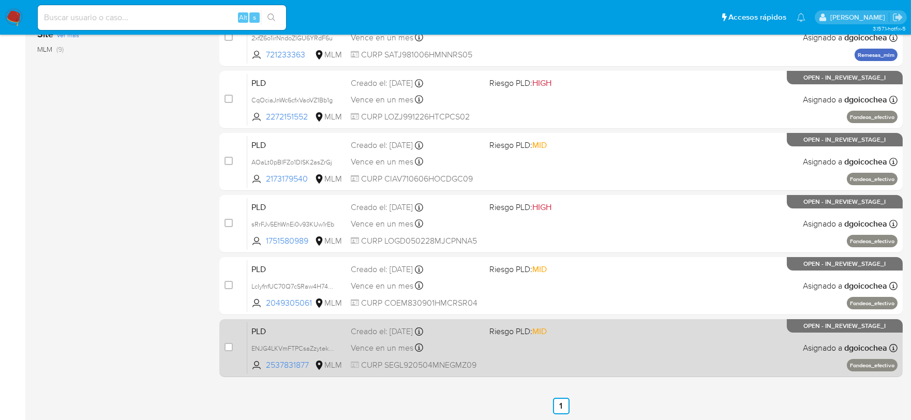
click at [261, 330] on span "PLD" at bounding box center [296, 330] width 91 height 13
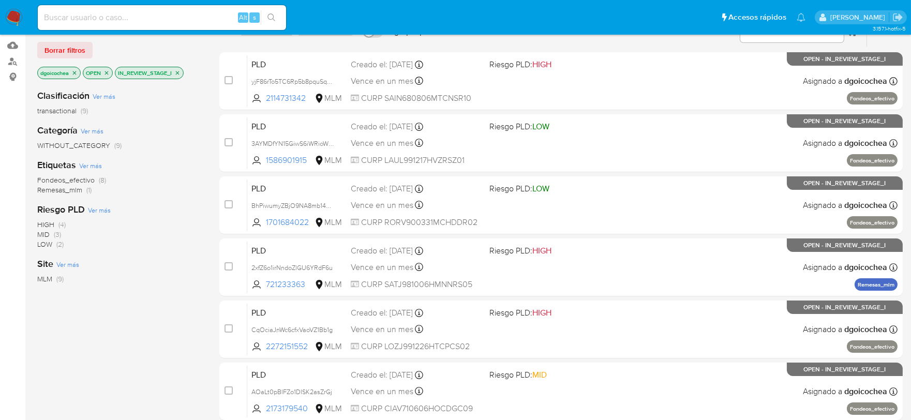
scroll to position [0, 0]
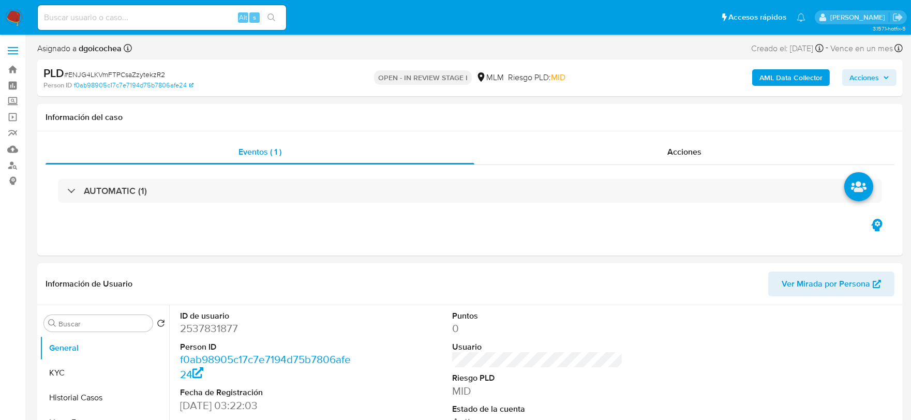
select select "10"
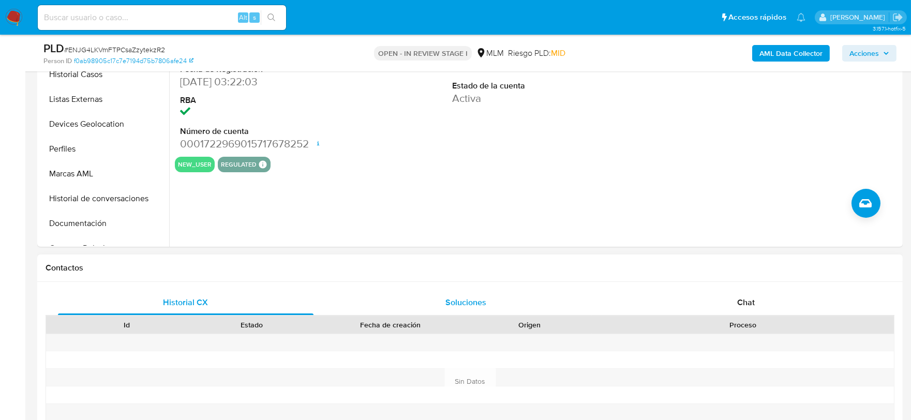
scroll to position [287, 0]
click at [466, 228] on div "ID de usuario 2537831877 Person ID f0ab98905c17c7e7194d75b7806afe24 Fecha de Re…" at bounding box center [534, 113] width 731 height 265
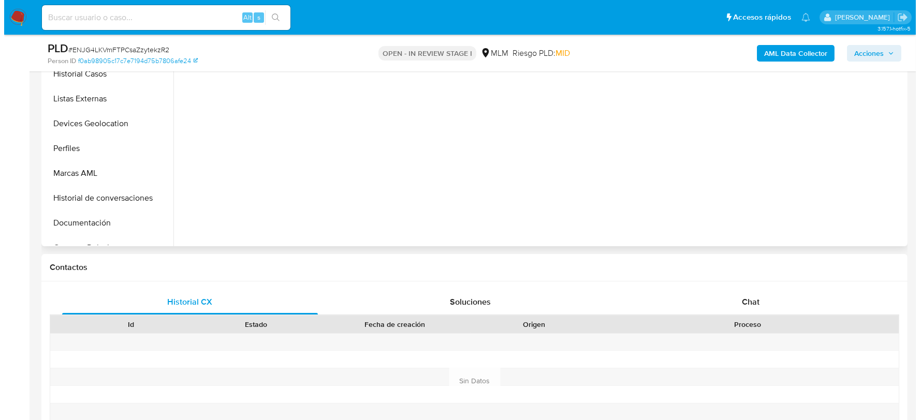
scroll to position [169, 0]
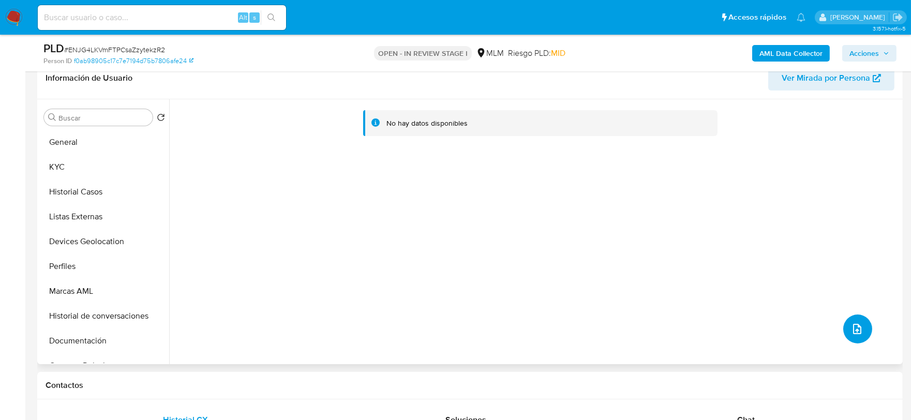
click at [851, 324] on icon "upload-file" at bounding box center [857, 329] width 12 height 12
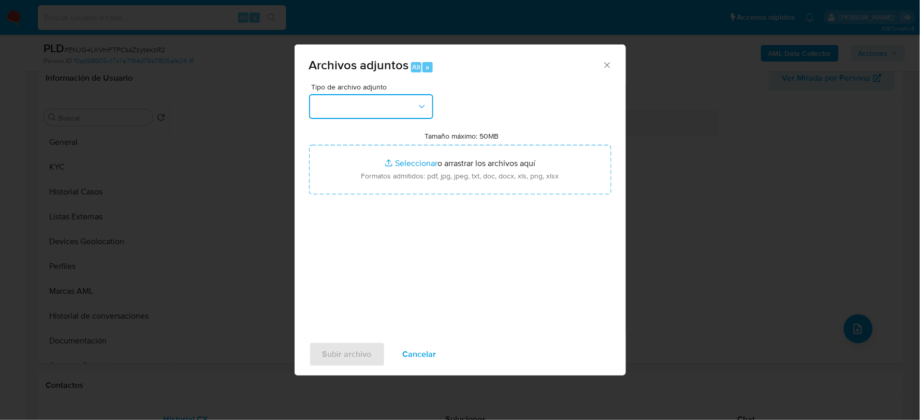
click at [391, 111] on button "button" at bounding box center [371, 106] width 124 height 25
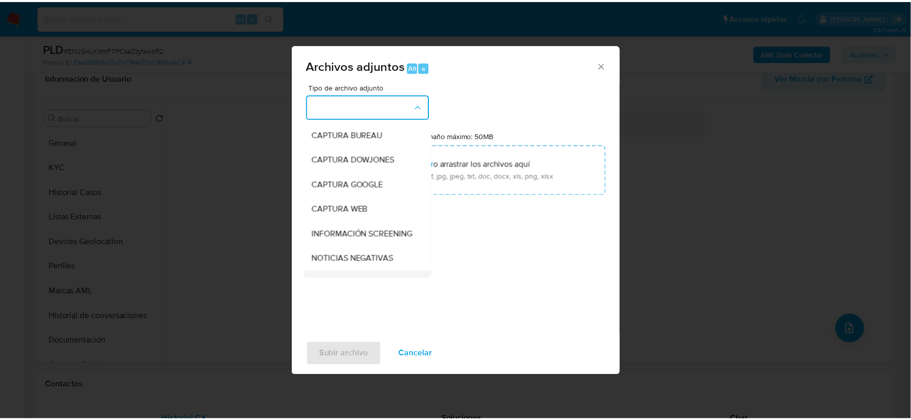
scroll to position [79, 0]
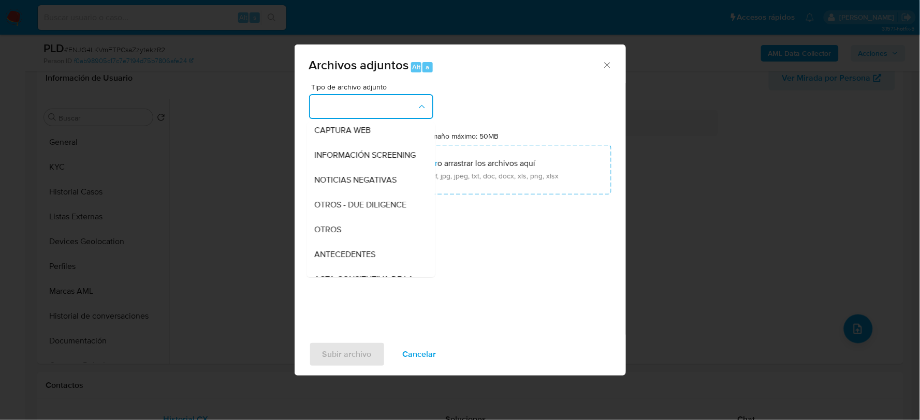
click at [319, 234] on span "OTROS" at bounding box center [328, 229] width 27 height 10
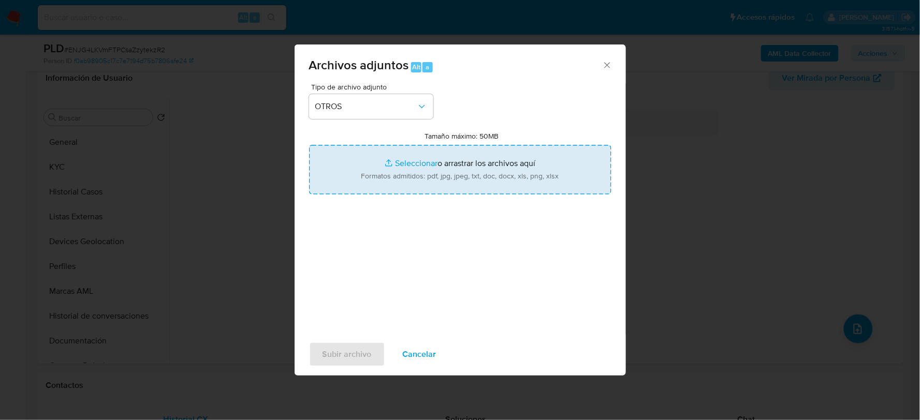
type input "C:\fakepath\2537831877_LIZETH SEGURA_AGO2025.xlsx"
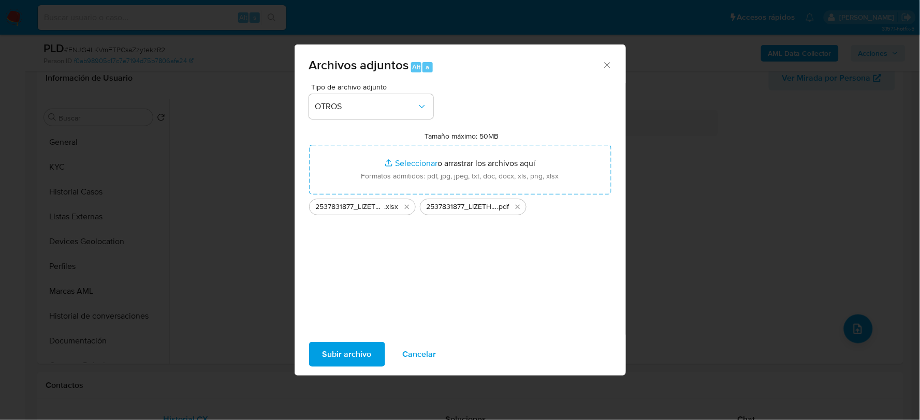
click at [368, 345] on span "Subir archivo" at bounding box center [346, 354] width 49 height 23
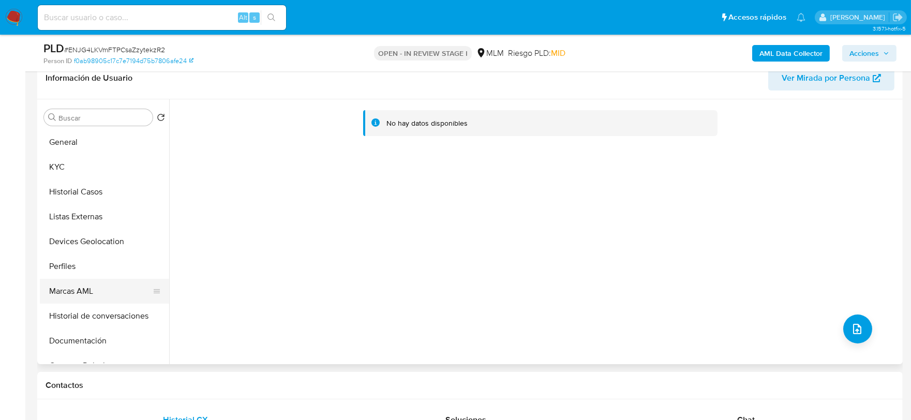
click at [80, 286] on button "Marcas AML" at bounding box center [100, 291] width 121 height 25
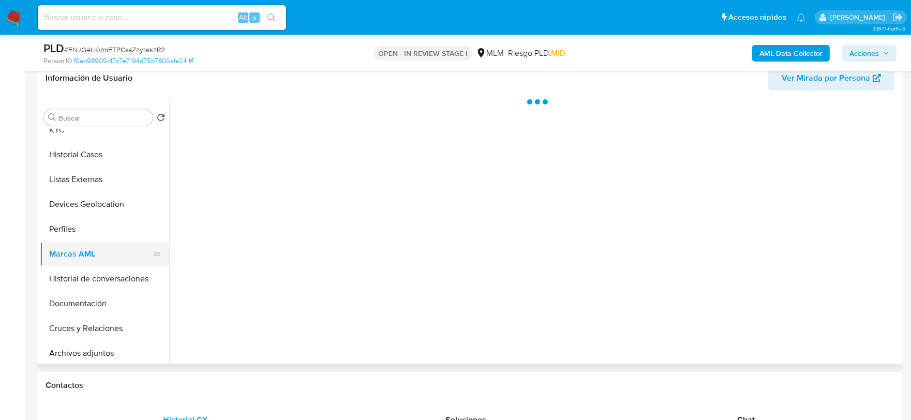
scroll to position [57, 0]
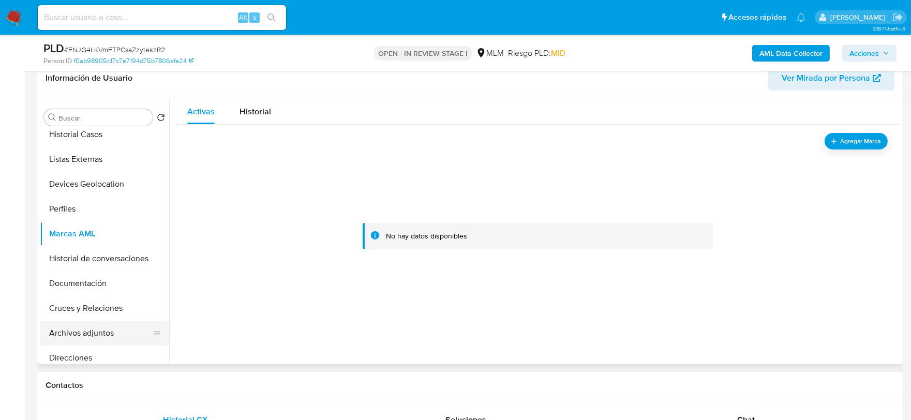
click at [97, 333] on button "Archivos adjuntos" at bounding box center [100, 333] width 121 height 25
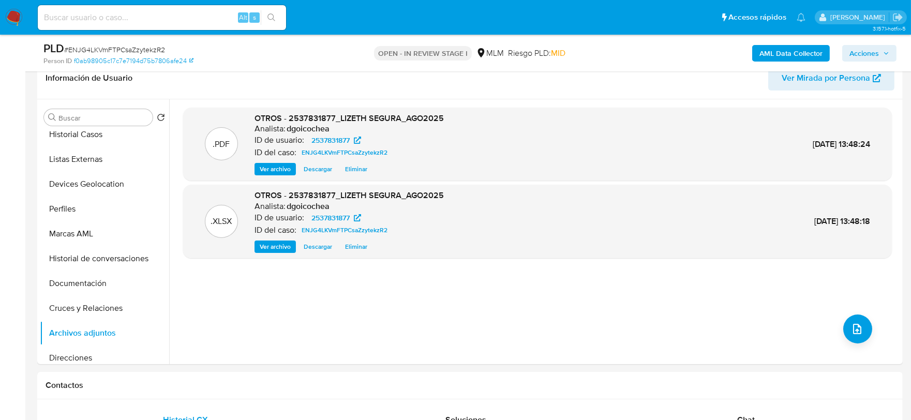
click at [878, 56] on span "Acciones" at bounding box center [864, 53] width 29 height 17
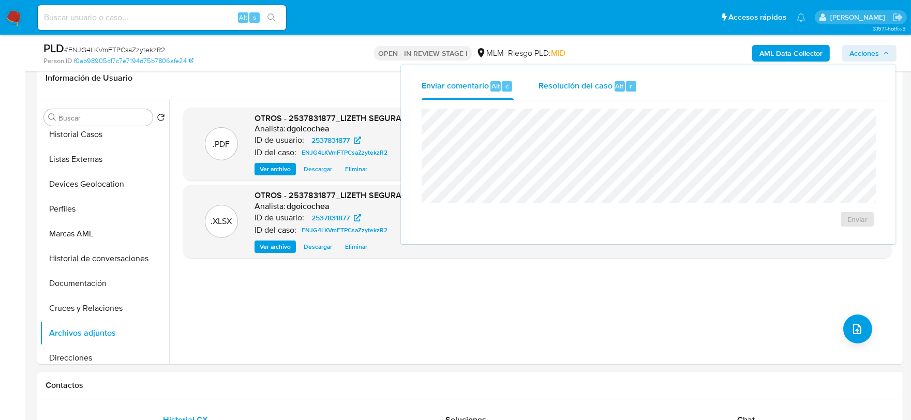
click at [620, 81] on span "Alt" at bounding box center [620, 86] width 8 height 10
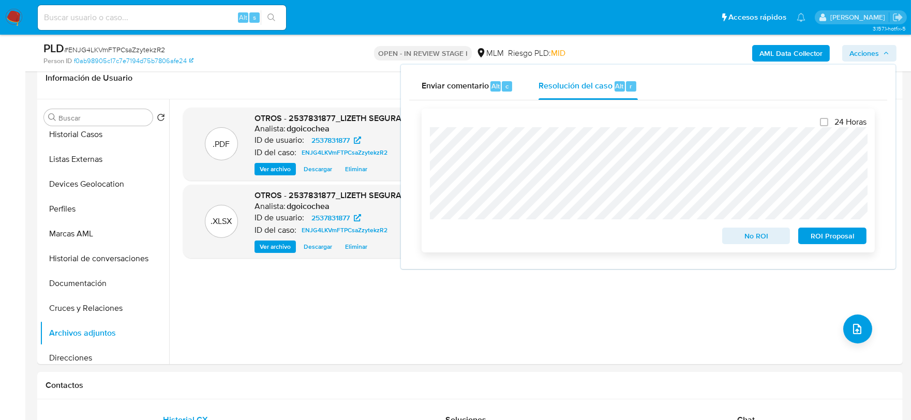
click at [846, 232] on span "ROI Proposal" at bounding box center [833, 236] width 54 height 14
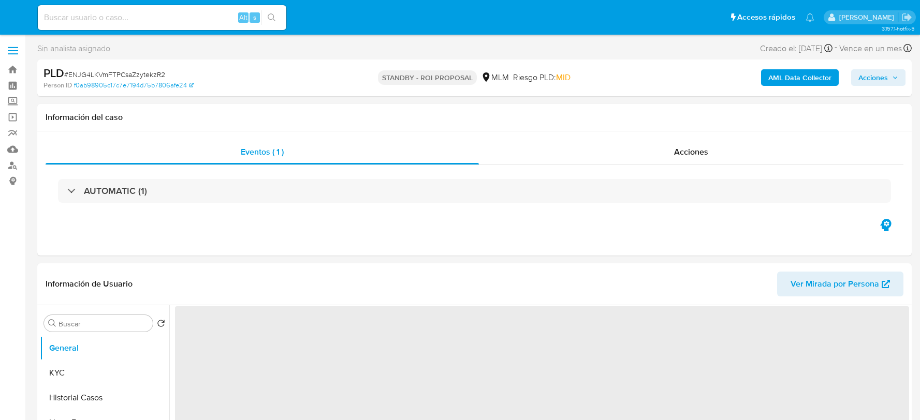
select select "10"
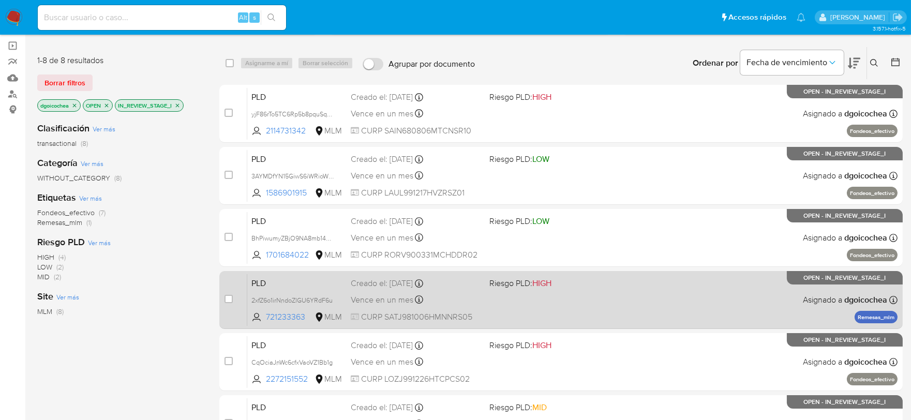
scroll to position [172, 0]
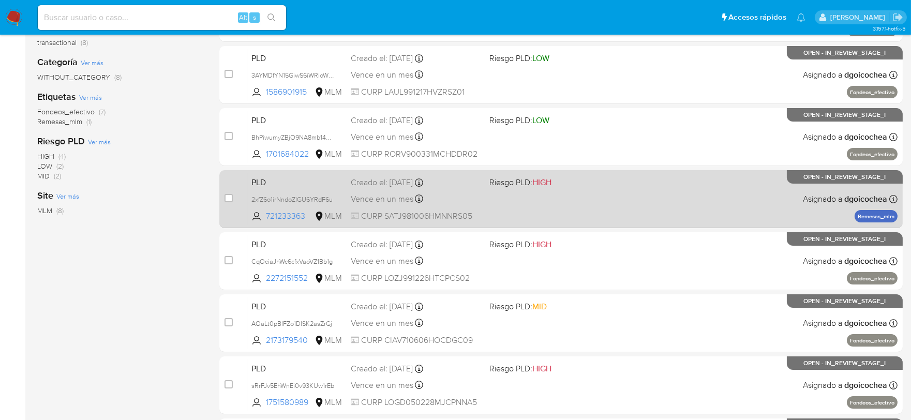
click at [262, 184] on span "PLD" at bounding box center [296, 181] width 91 height 13
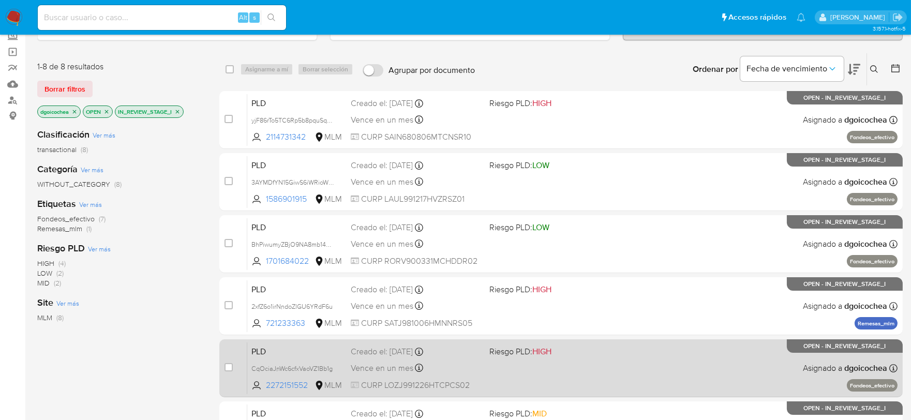
scroll to position [272, 0]
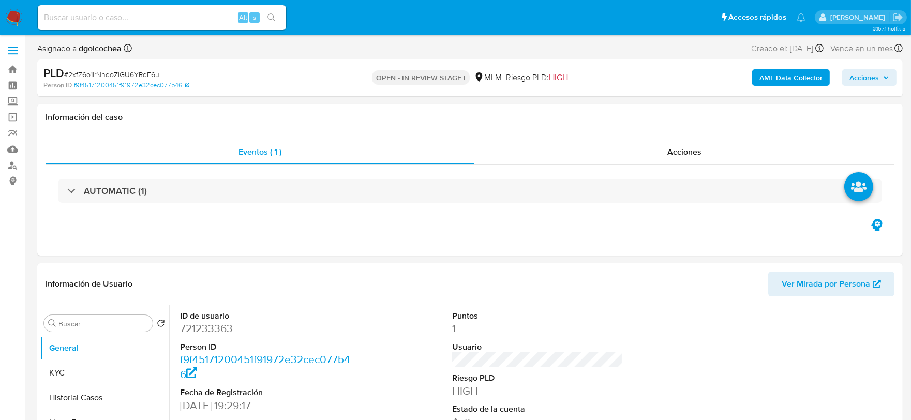
select select "10"
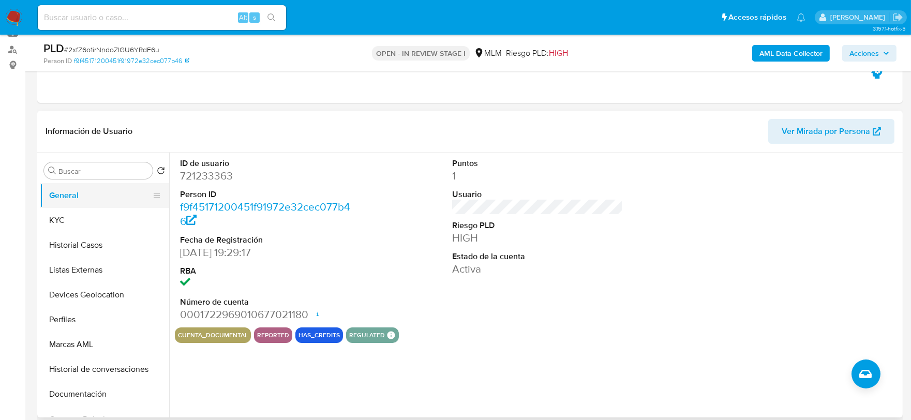
scroll to position [115, 0]
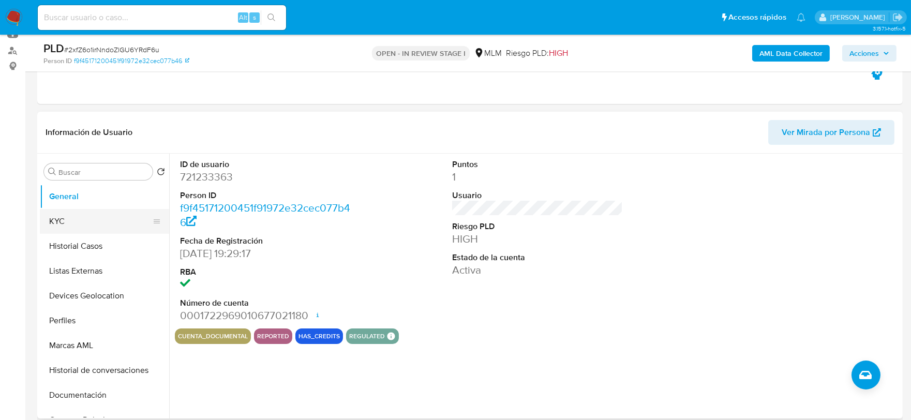
click at [80, 219] on button "KYC" at bounding box center [100, 221] width 121 height 25
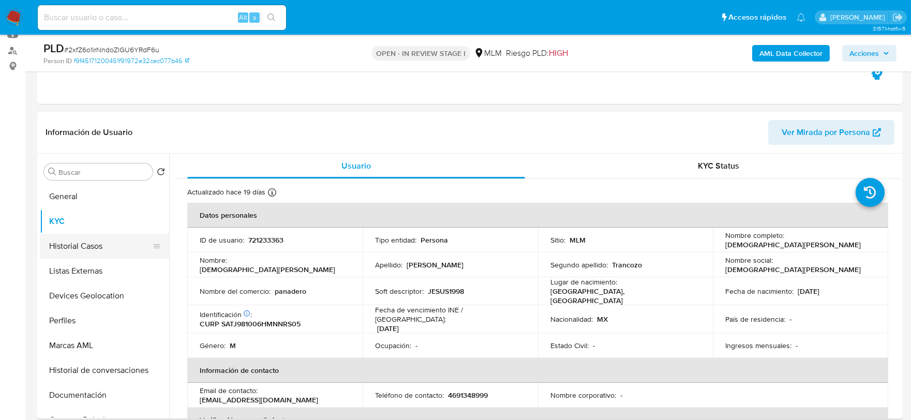
click at [105, 239] on button "Historial Casos" at bounding box center [100, 246] width 121 height 25
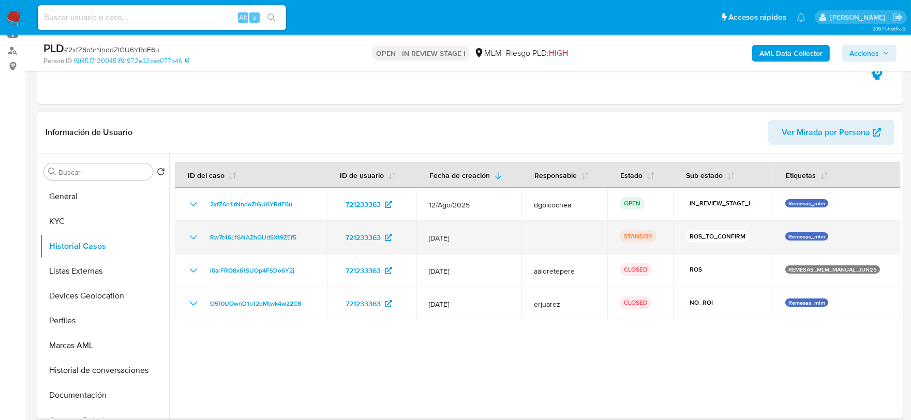
click at [189, 232] on icon "Mostrar/Ocultar" at bounding box center [193, 237] width 12 height 12
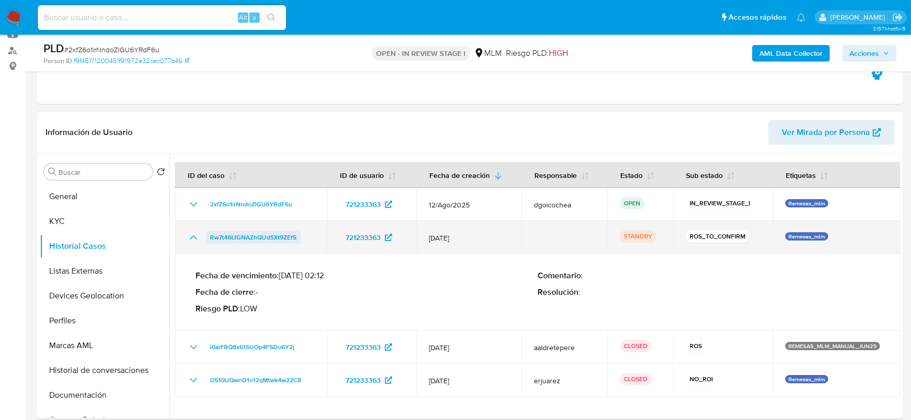
click at [262, 236] on span "Rw7t46LfGNAZhQUdSXt9ZEf5" at bounding box center [253, 237] width 86 height 12
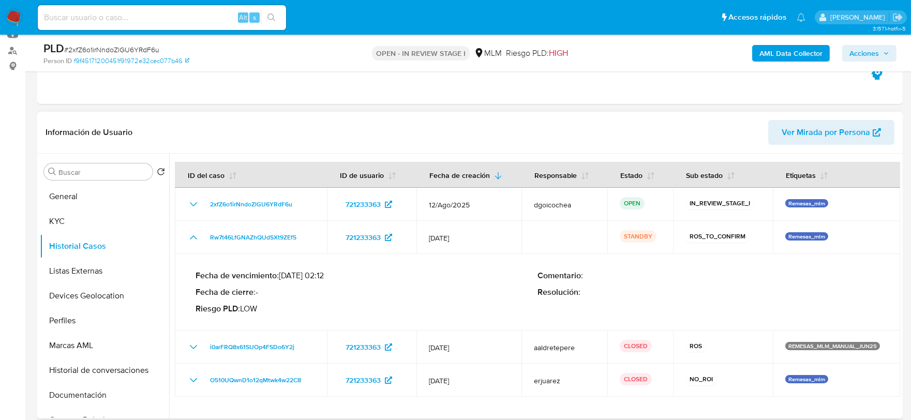
click at [561, 120] on header "Información de Usuario Ver Mirada por Persona" at bounding box center [470, 132] width 849 height 25
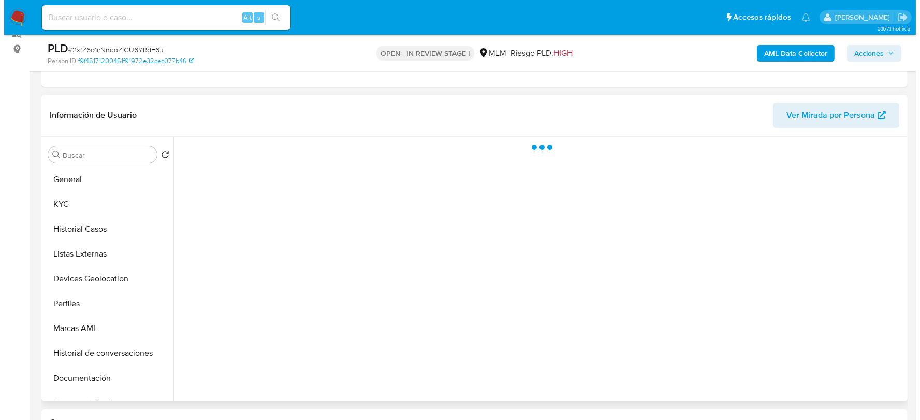
scroll to position [112, 0]
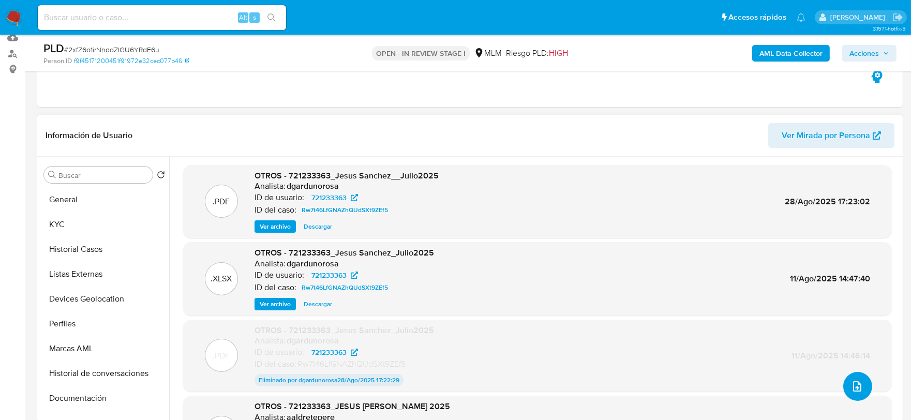
click at [850, 378] on button "upload-file" at bounding box center [857, 386] width 29 height 29
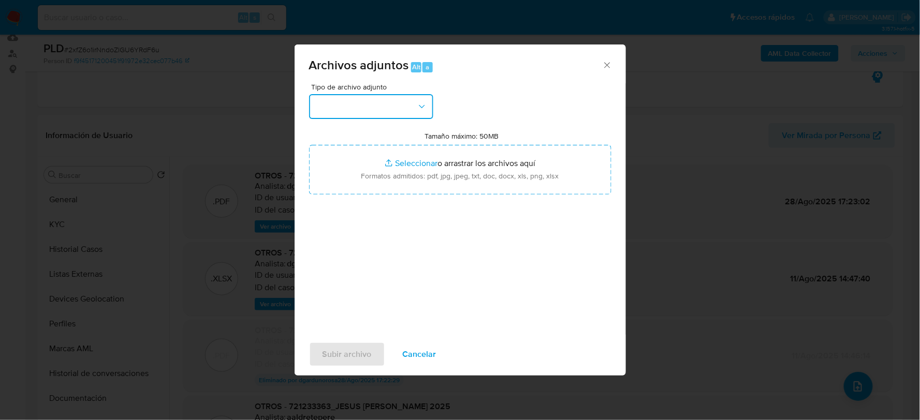
click at [389, 106] on button "button" at bounding box center [371, 106] width 124 height 25
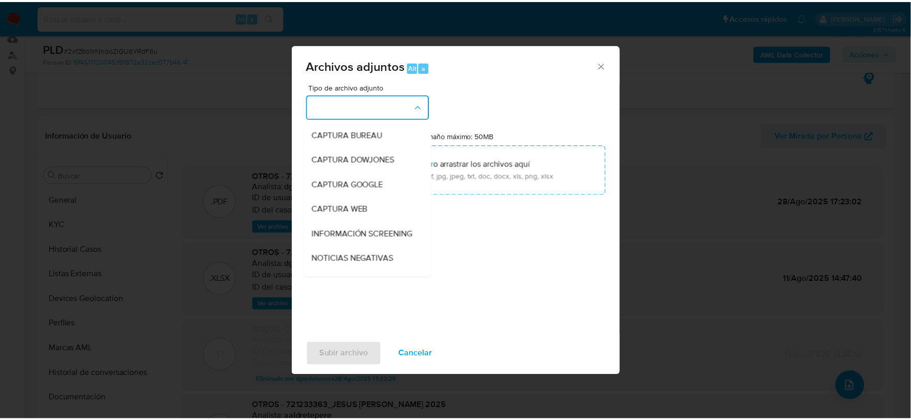
scroll to position [79, 0]
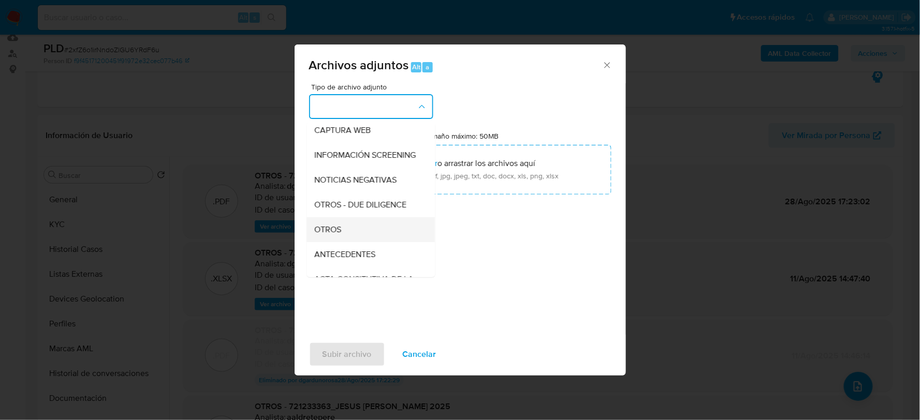
click at [340, 234] on span "OTROS" at bounding box center [328, 229] width 27 height 10
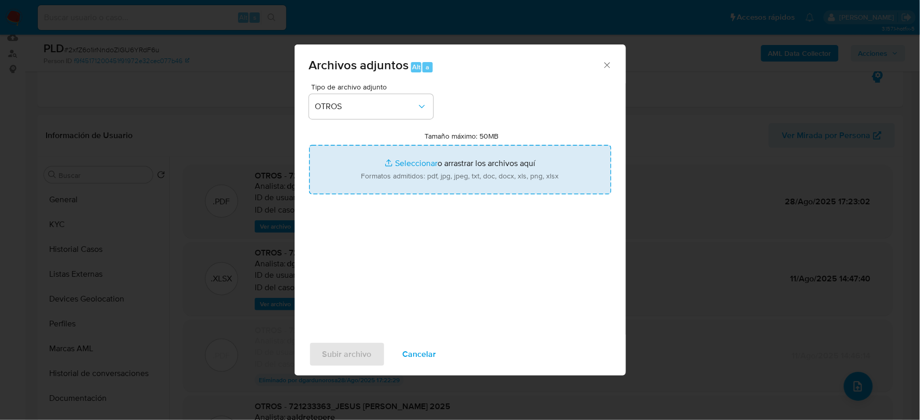
type input "C:\fakepath\721233363_JESUS SANCHEZ_AGO2025.pdf"
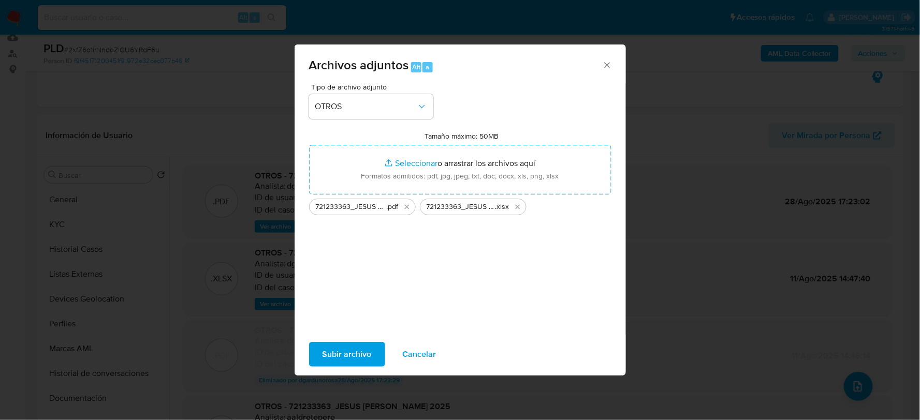
click at [362, 355] on span "Subir archivo" at bounding box center [346, 354] width 49 height 23
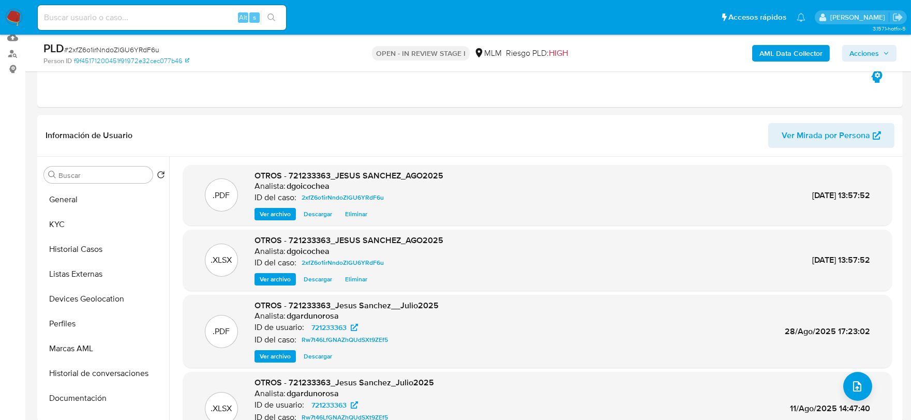
click at [875, 55] on span "Acciones" at bounding box center [864, 53] width 29 height 17
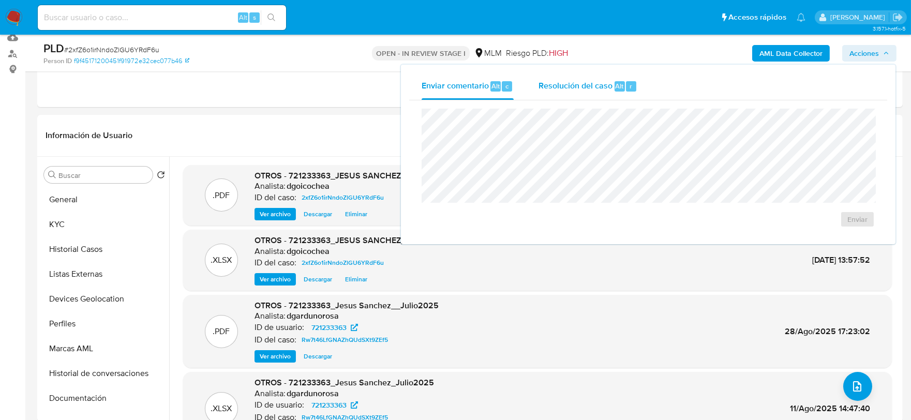
click at [557, 92] on div "Resolución del caso Alt r" at bounding box center [588, 86] width 99 height 27
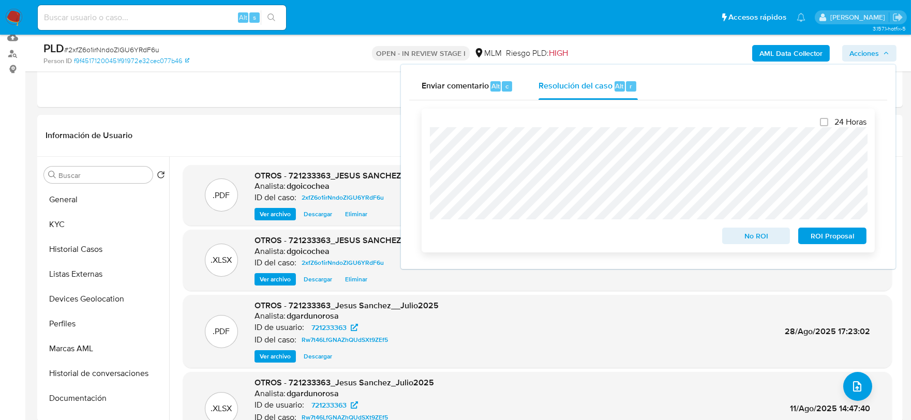
click at [779, 239] on span "No ROI" at bounding box center [757, 236] width 54 height 14
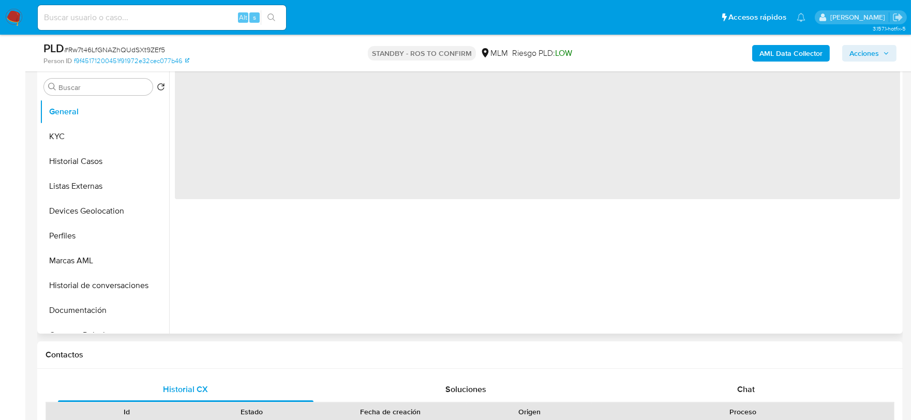
scroll to position [230, 0]
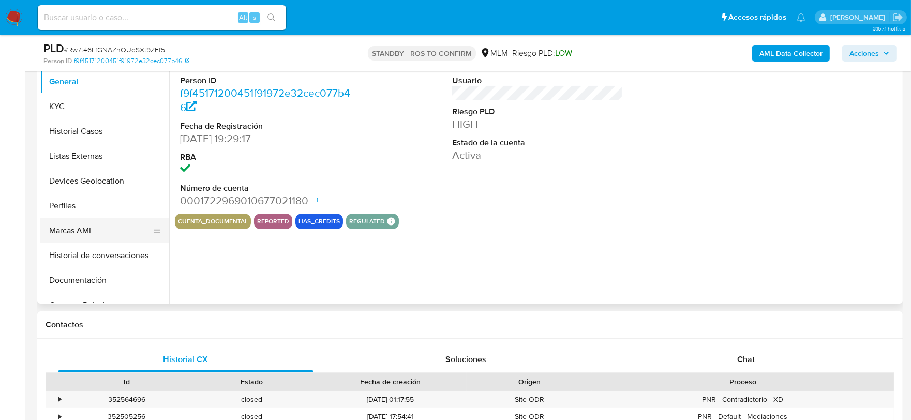
select select "10"
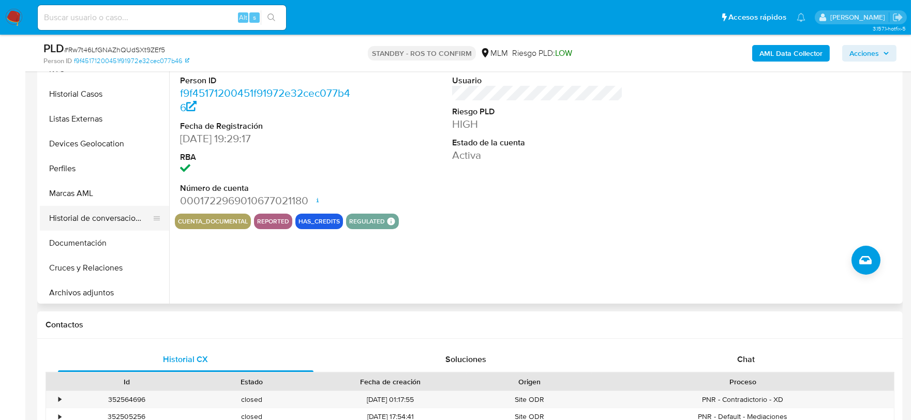
scroll to position [57, 0]
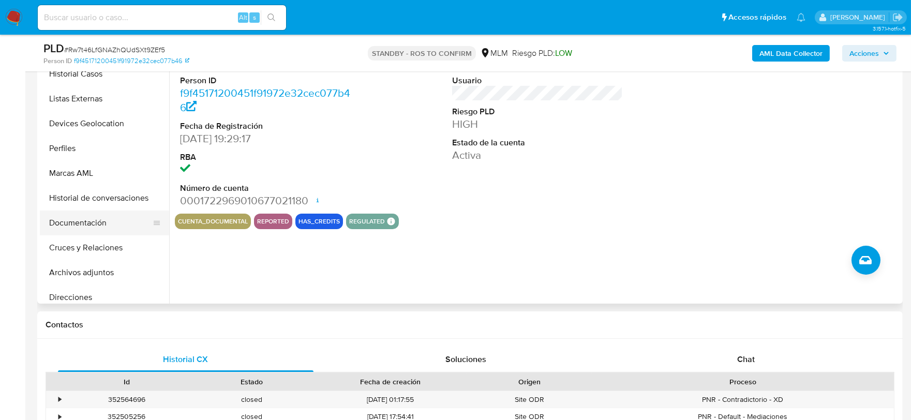
click at [97, 221] on button "Documentación" at bounding box center [100, 223] width 121 height 25
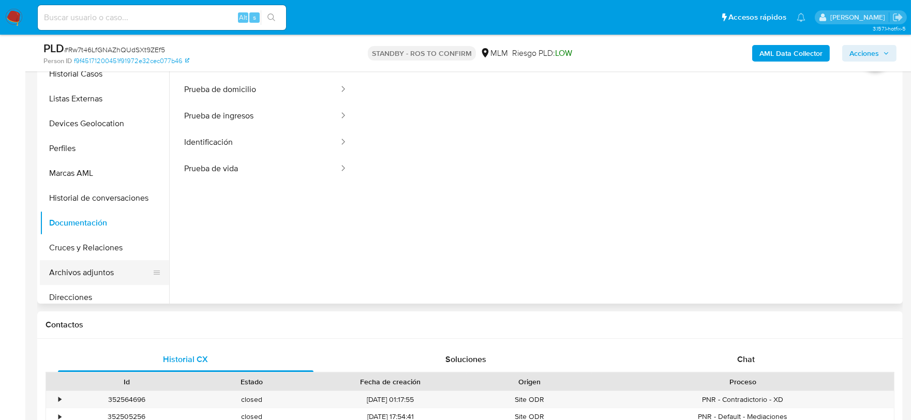
click at [103, 268] on button "Archivos adjuntos" at bounding box center [100, 272] width 121 height 25
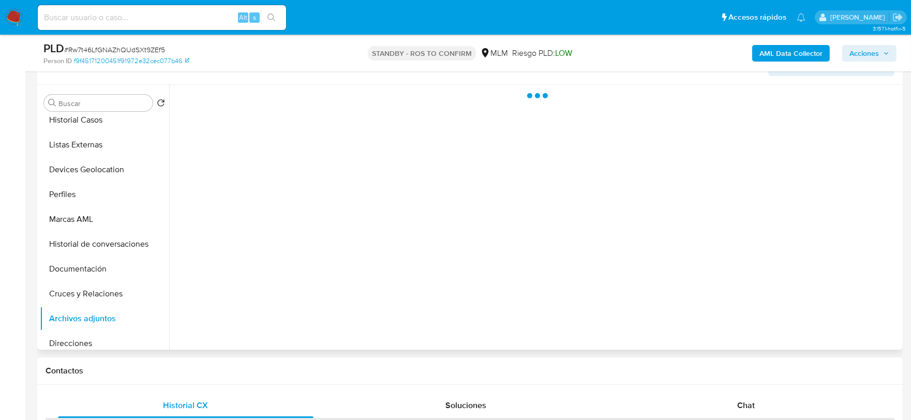
scroll to position [115, 0]
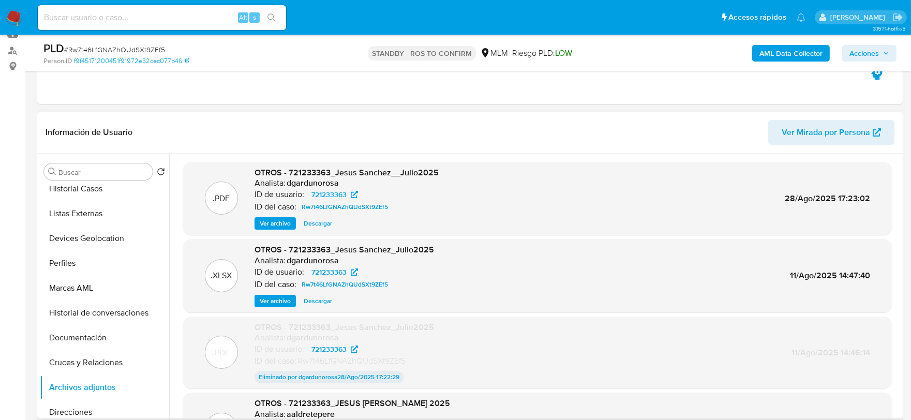
click at [278, 221] on span "Ver archivo" at bounding box center [275, 223] width 31 height 10
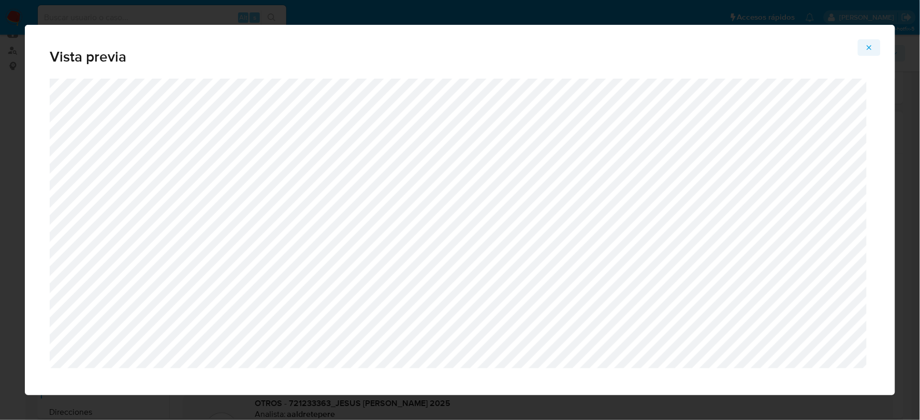
click at [866, 48] on icon "Attachment preview" at bounding box center [869, 47] width 8 height 8
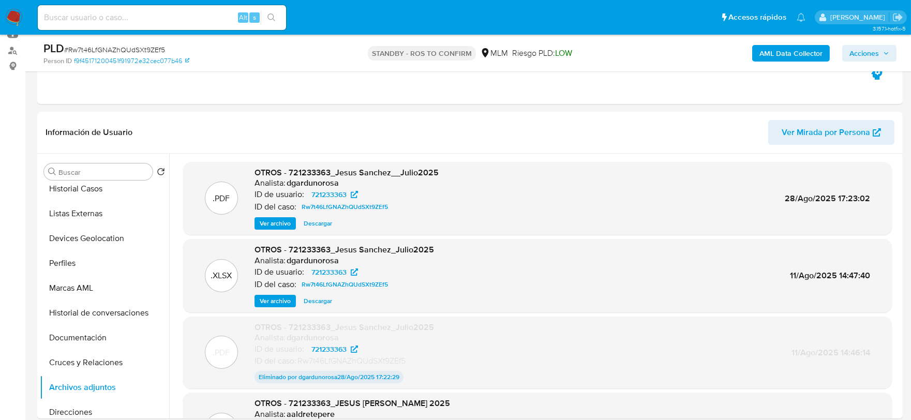
click at [357, 179] on div "Analista: dgardunorosa" at bounding box center [347, 183] width 184 height 10
click at [364, 169] on span "OTROS - 721233363_Jesus Sanchez__Julio2025" at bounding box center [347, 173] width 184 height 12
click at [285, 224] on span "Ver archivo" at bounding box center [275, 223] width 31 height 10
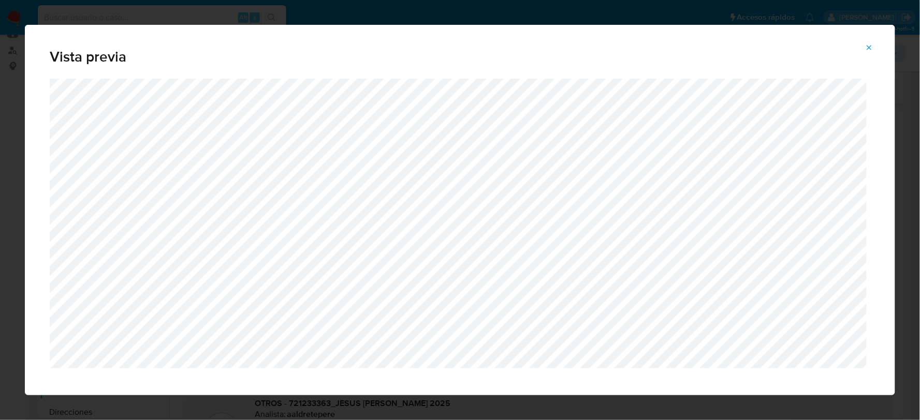
click at [868, 47] on icon "Attachment preview" at bounding box center [869, 47] width 8 height 8
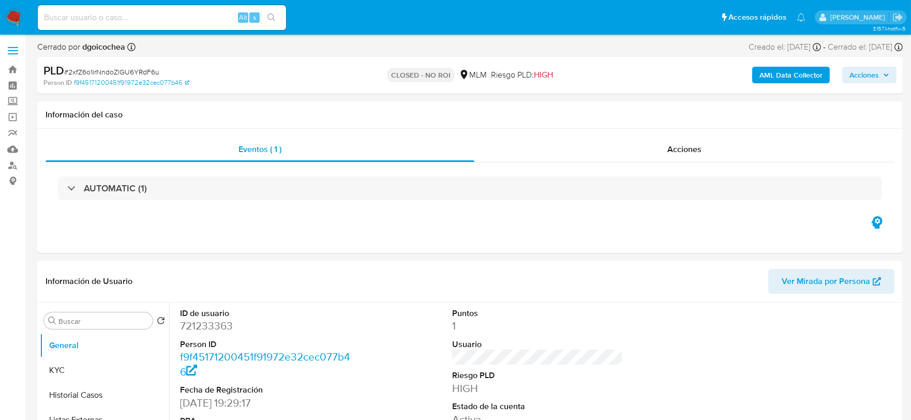
select select "10"
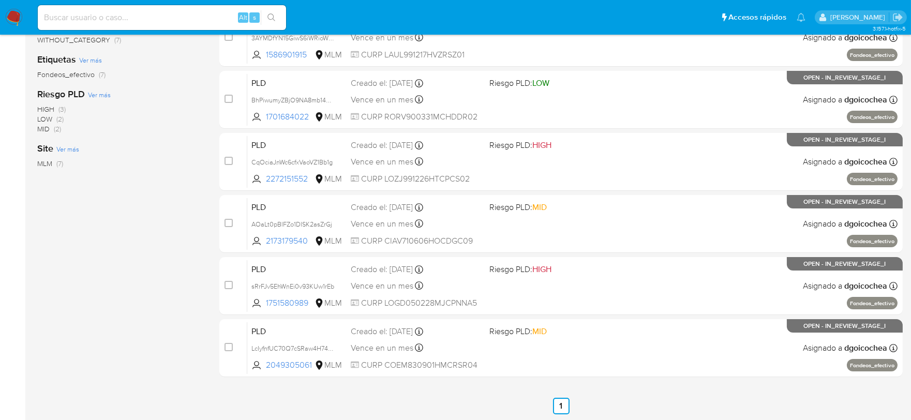
scroll to position [95, 0]
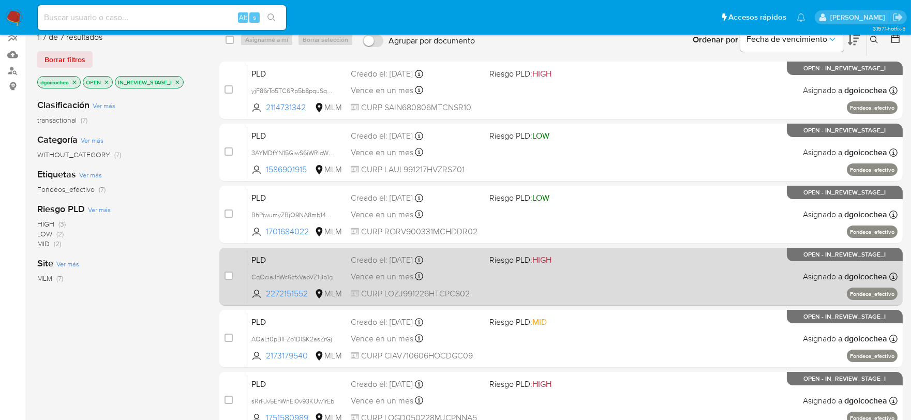
click at [256, 261] on span "PLD" at bounding box center [296, 259] width 91 height 13
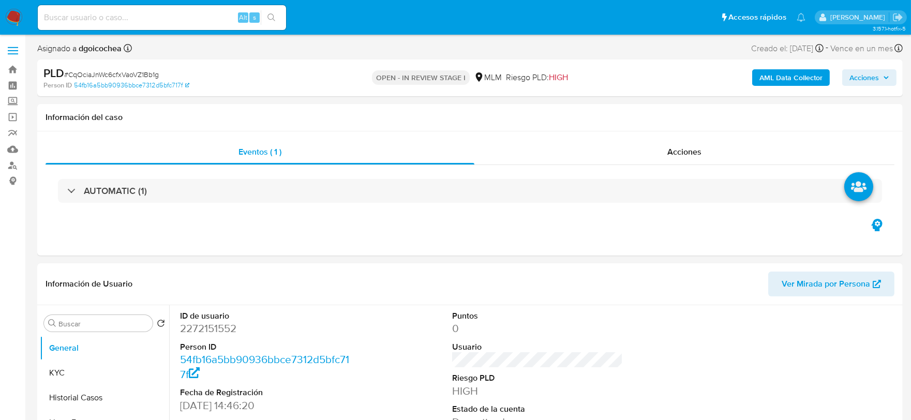
select select "10"
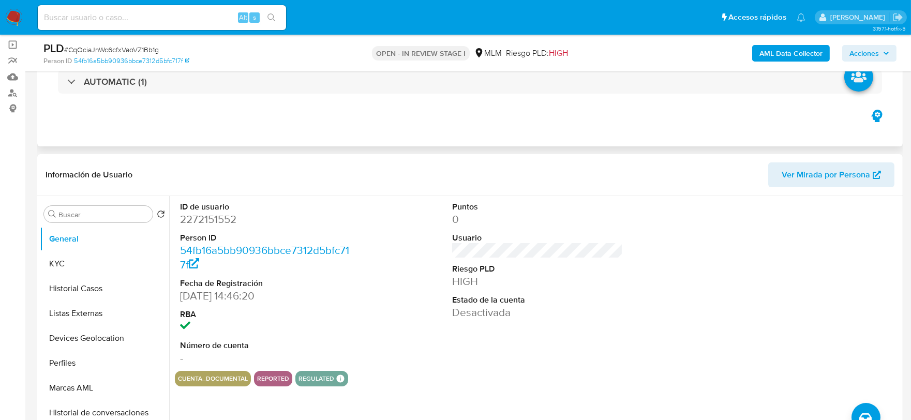
scroll to position [172, 0]
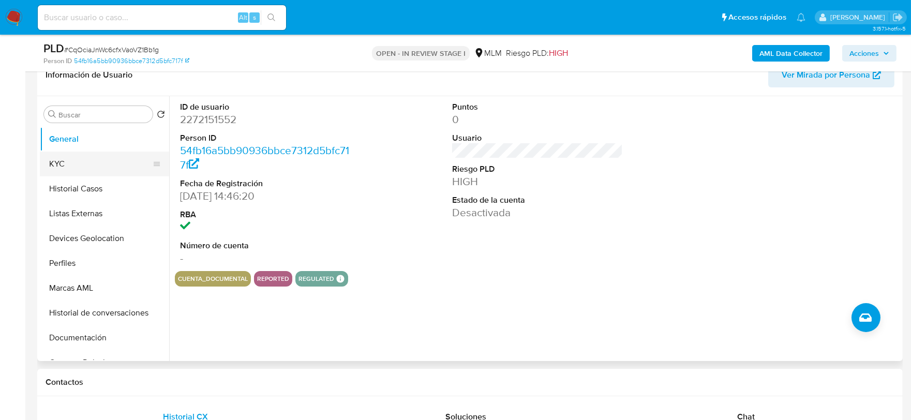
click at [52, 160] on button "KYC" at bounding box center [100, 164] width 121 height 25
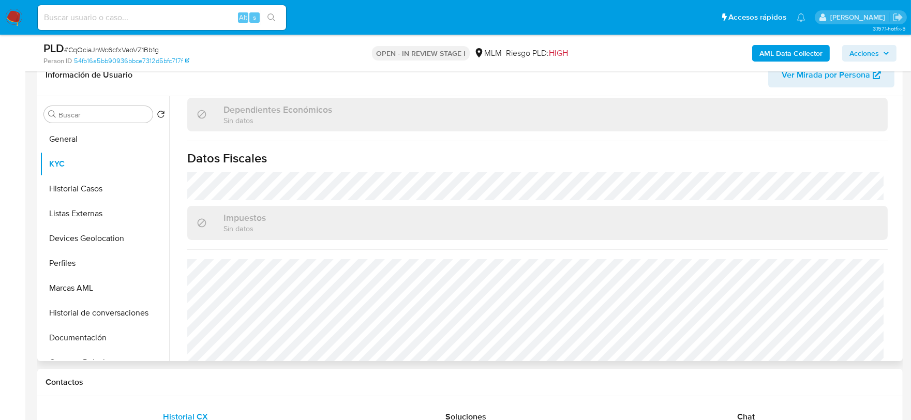
scroll to position [632, 0]
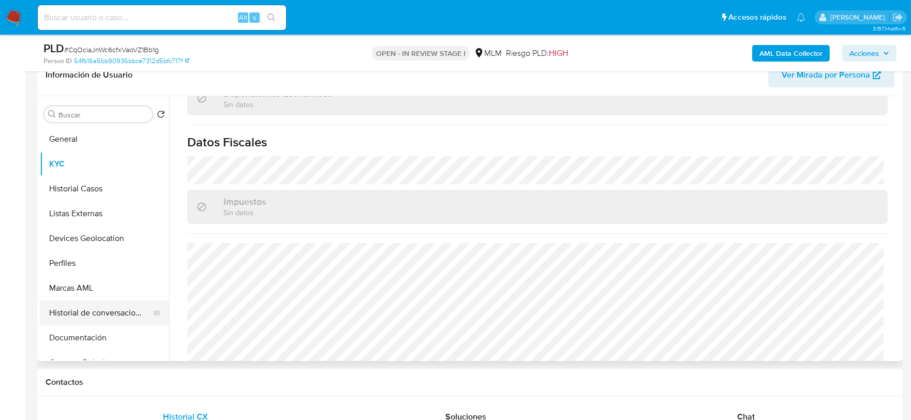
click at [102, 316] on button "Historial de conversaciones" at bounding box center [100, 313] width 121 height 25
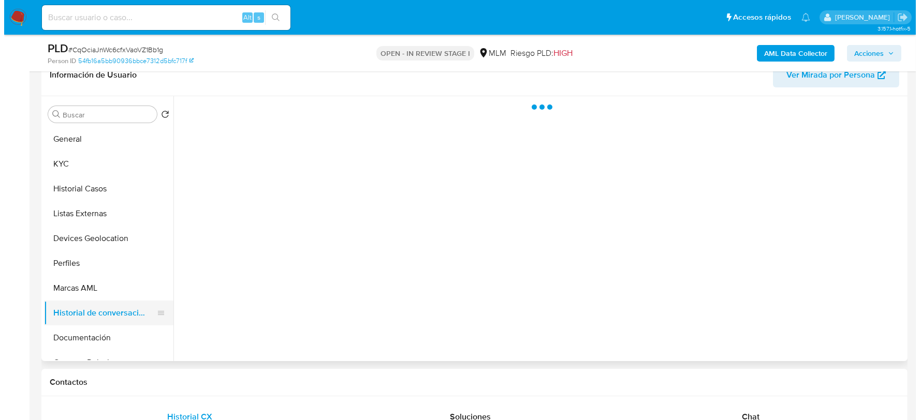
scroll to position [0, 0]
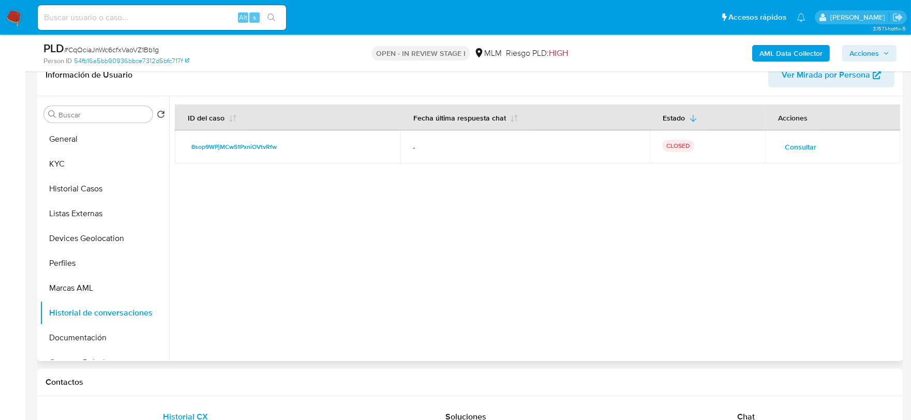
click at [799, 140] on span "Consultar" at bounding box center [801, 147] width 32 height 14
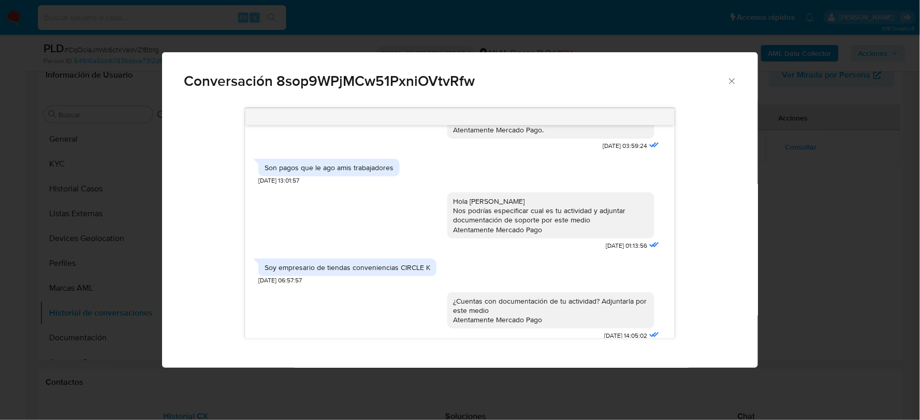
scroll to position [172, 0]
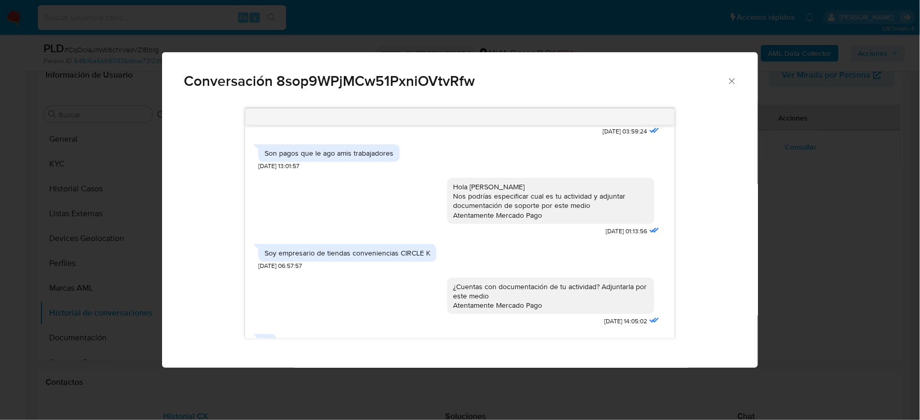
click at [494, 257] on div "Soy empresario de tiendas conveniencias CIRCLE K [DATE] 06:57:57" at bounding box center [459, 255] width 403 height 32
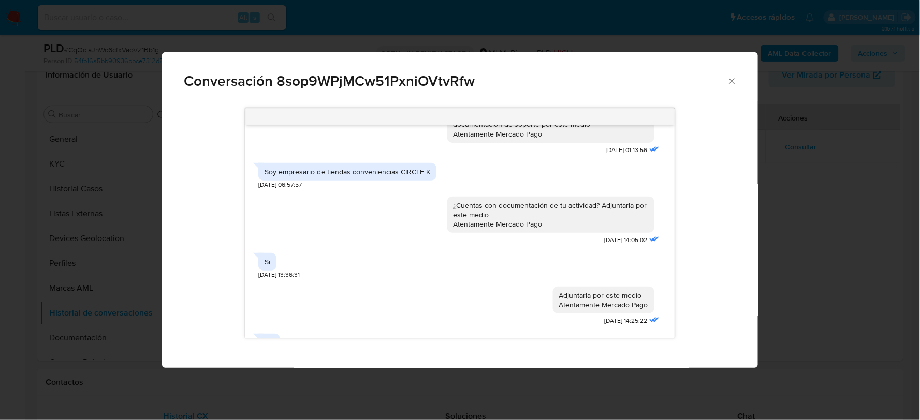
scroll to position [279, 0]
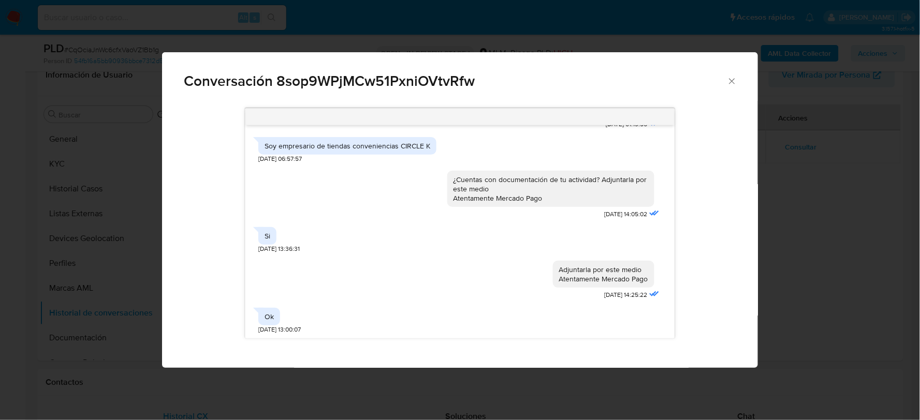
click at [391, 285] on div "Adjuntarla por este medio Atentamente Mercado Pago [DATE] 14:25:22" at bounding box center [459, 278] width 403 height 49
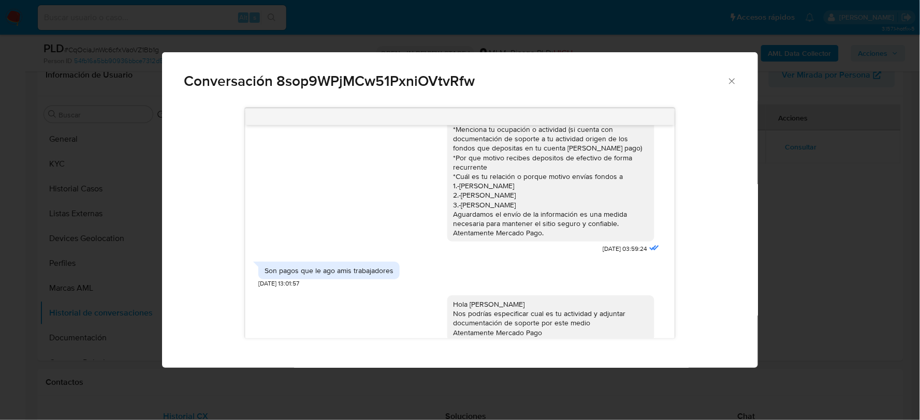
scroll to position [0, 0]
